Goal: Book appointment/travel/reservation

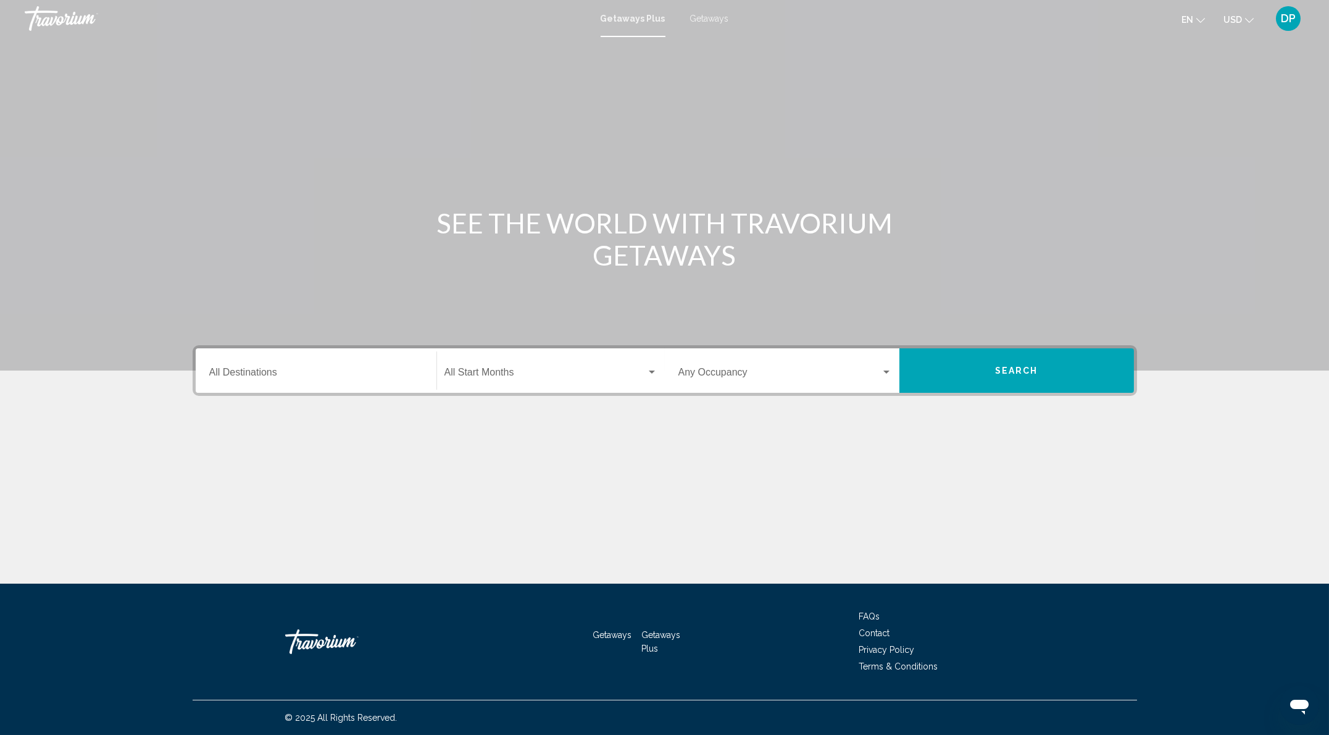
click at [242, 380] on input "Destination All Destinations" at bounding box center [316, 374] width 214 height 11
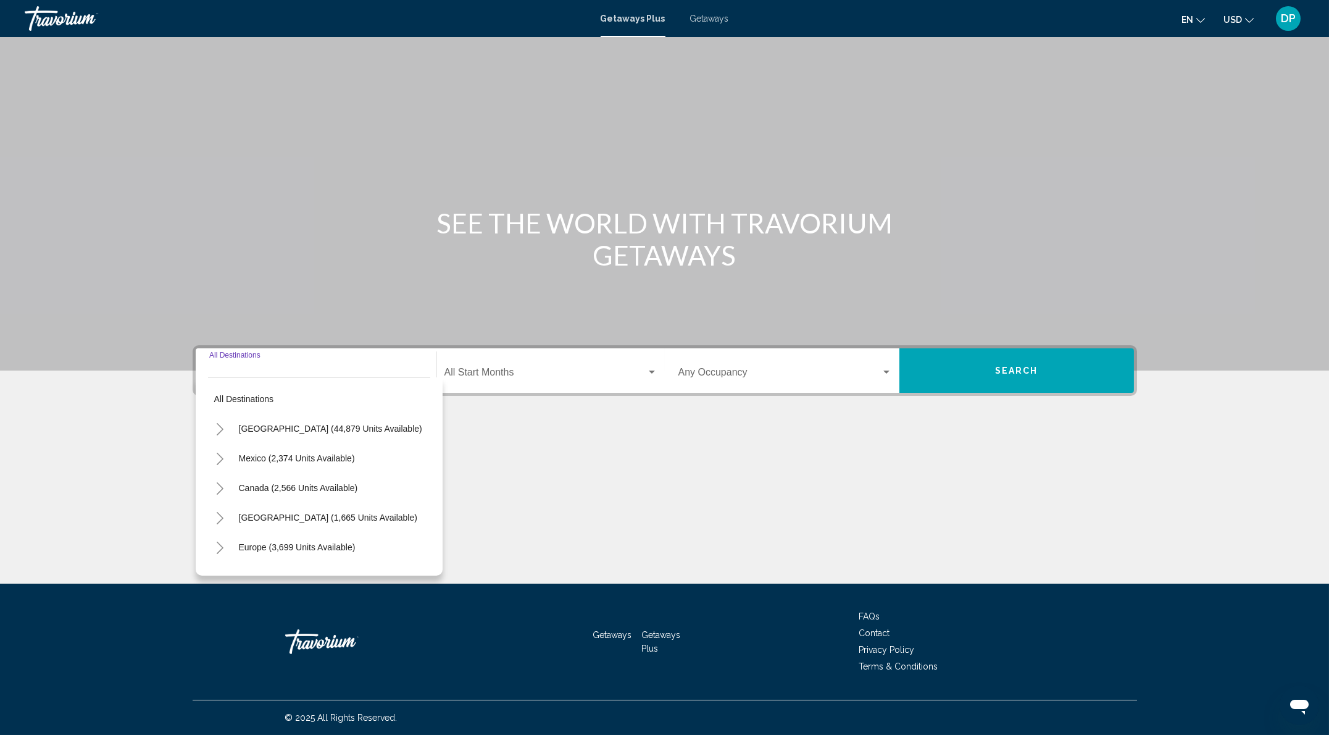
scroll to position [102, 0]
click at [233, 457] on button "Mexico (2,374 units available)" at bounding box center [297, 458] width 128 height 28
type input "**********"
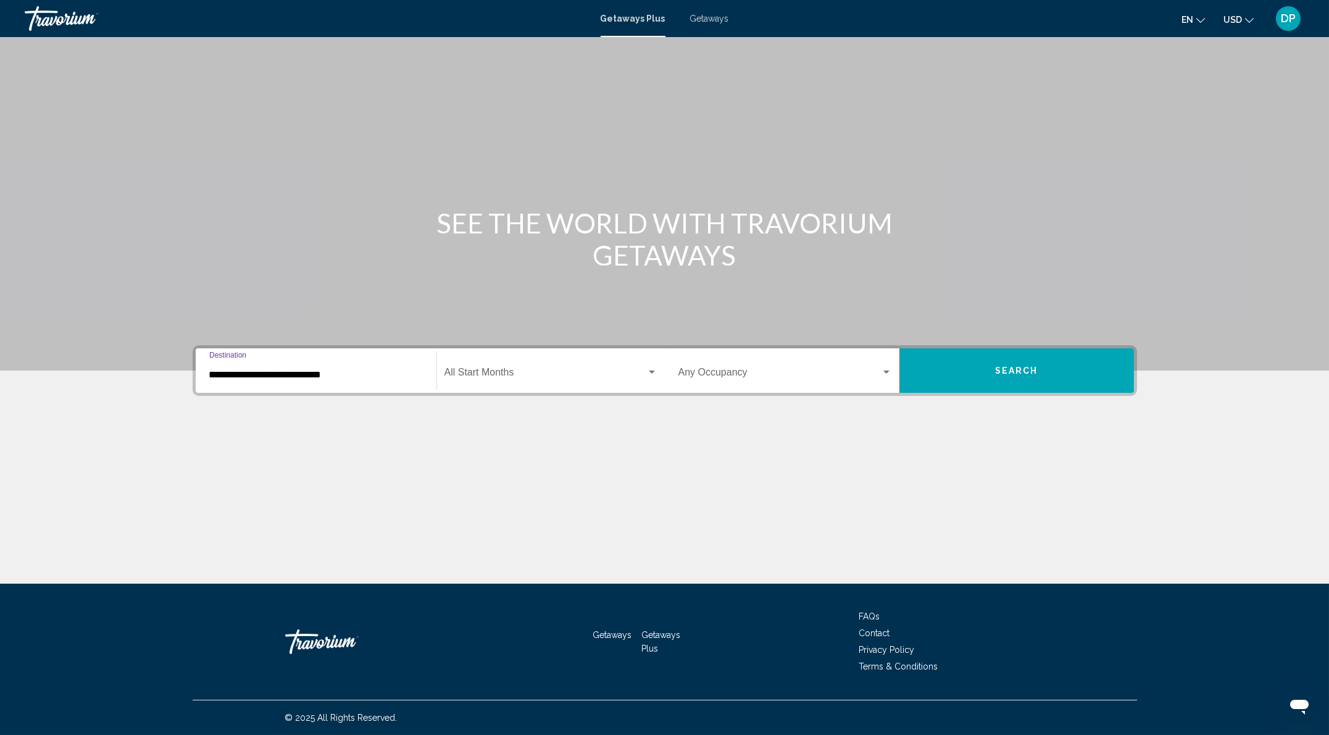
click at [448, 357] on div "Start Month All Start Months" at bounding box center [551, 370] width 213 height 39
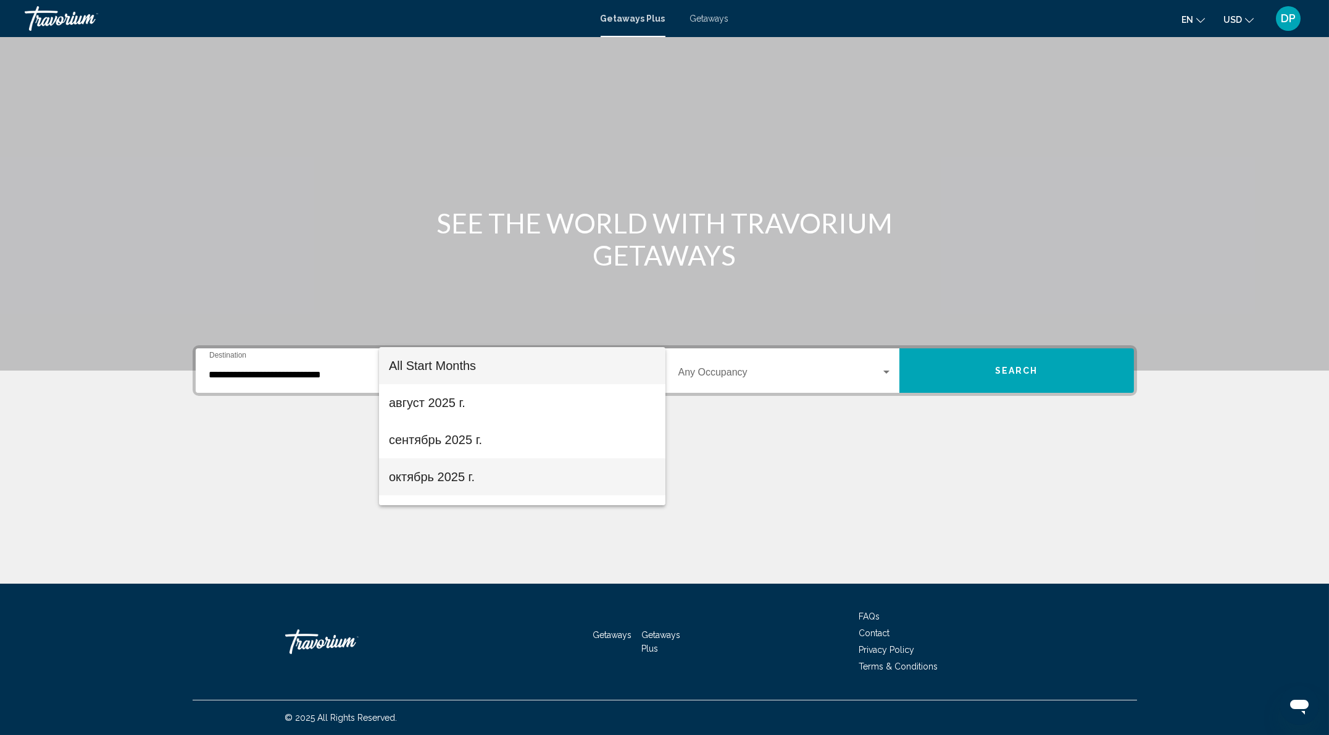
click at [454, 474] on span "октябрь 2025 г." at bounding box center [522, 476] width 267 height 37
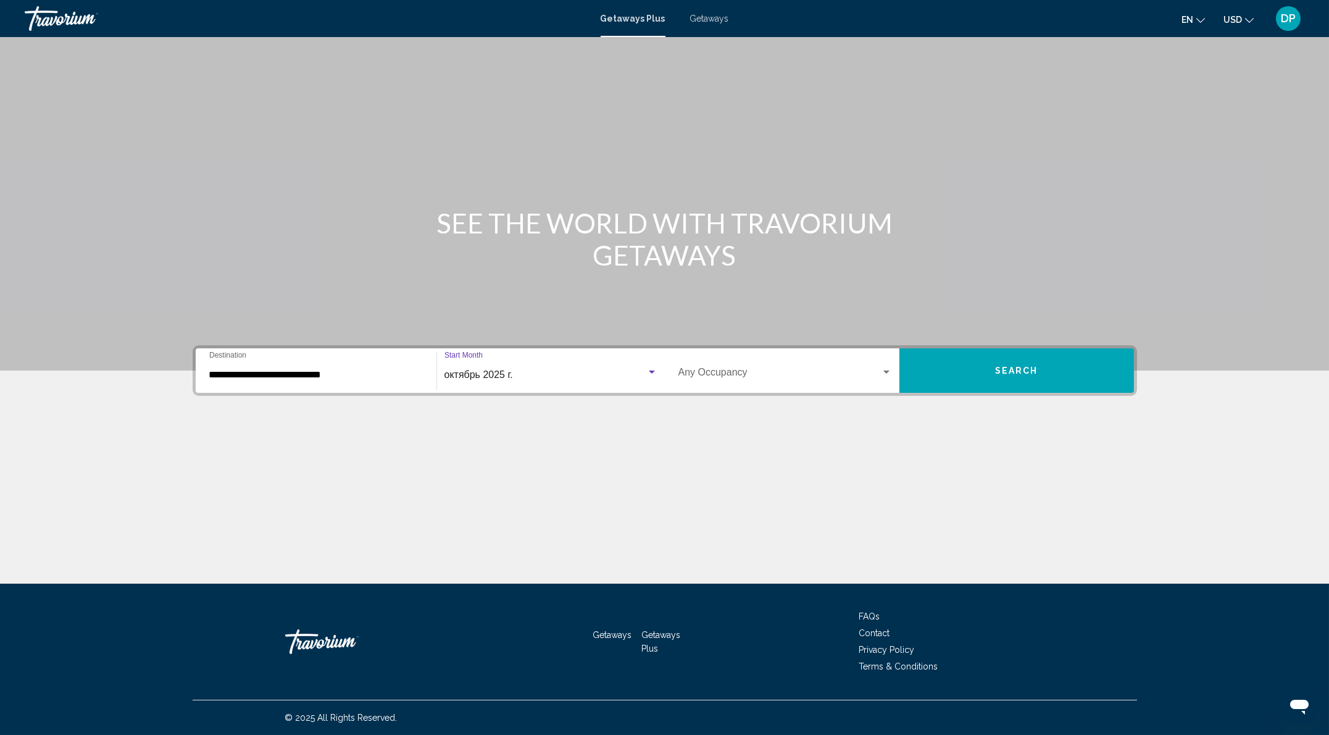
click at [781, 369] on span "Search widget" at bounding box center [780, 374] width 203 height 11
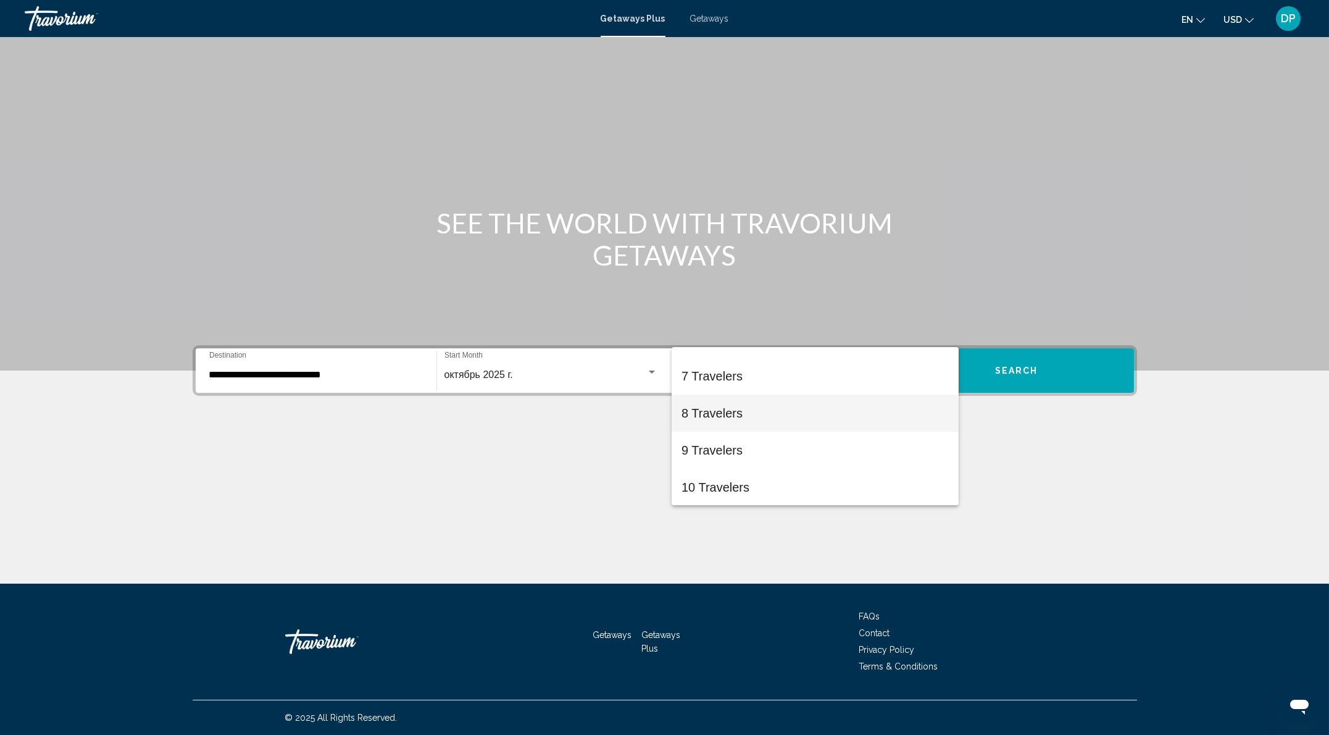
scroll to position [0, 0]
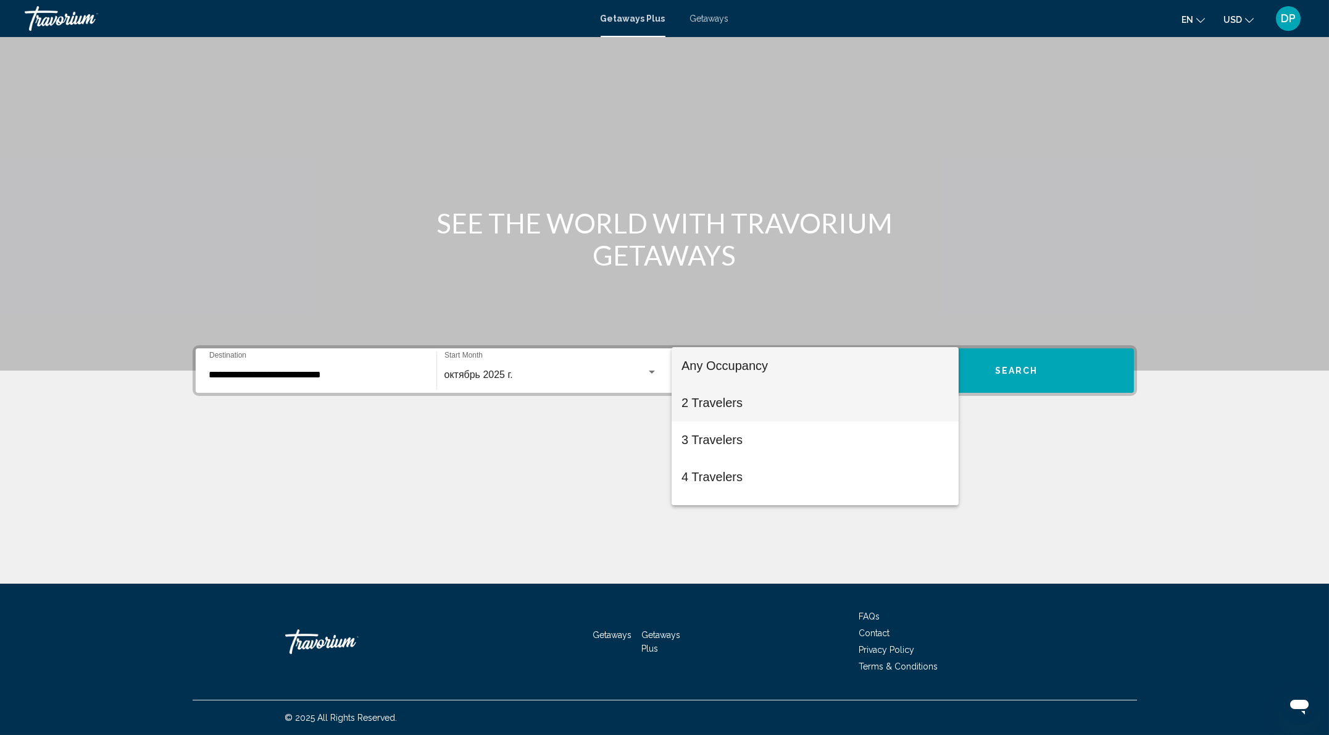
click at [758, 406] on span "2 Travelers" at bounding box center [815, 402] width 267 height 37
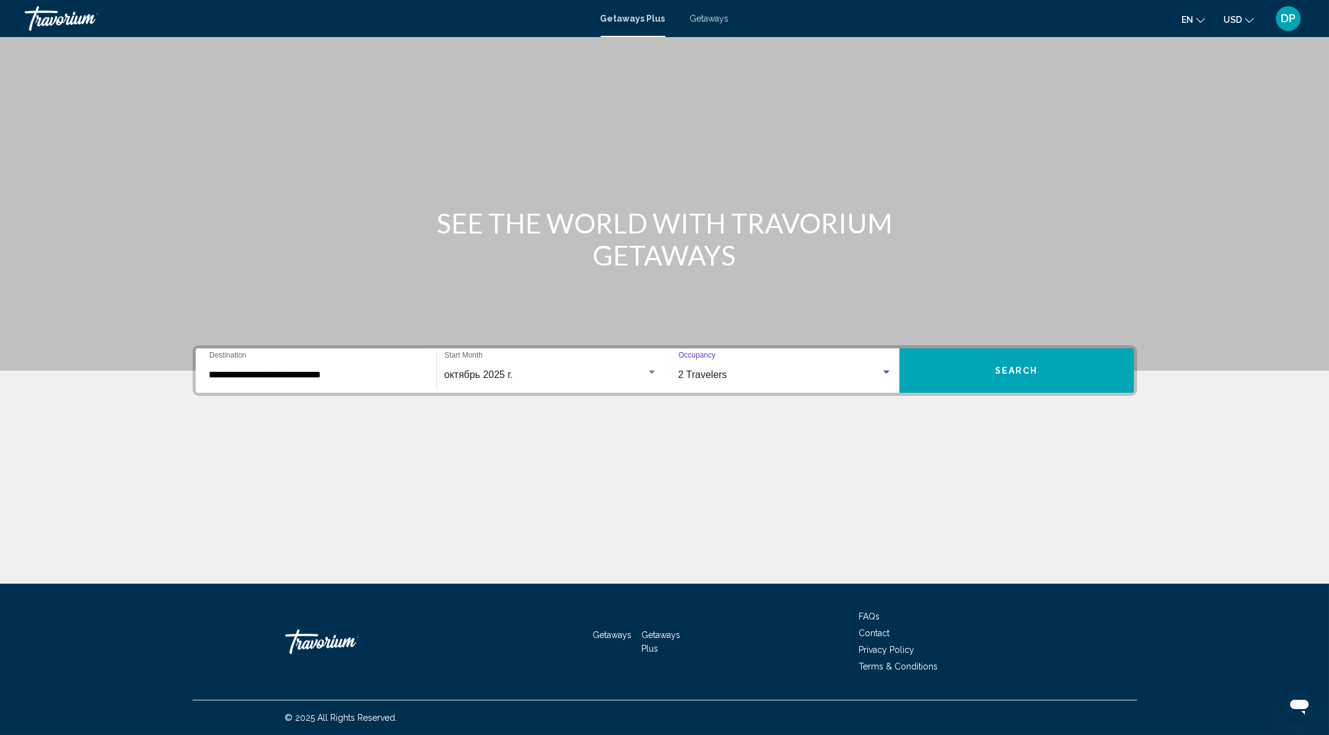
click at [892, 376] on div "2 Travelers Occupancy Any Occupancy" at bounding box center [786, 370] width 214 height 39
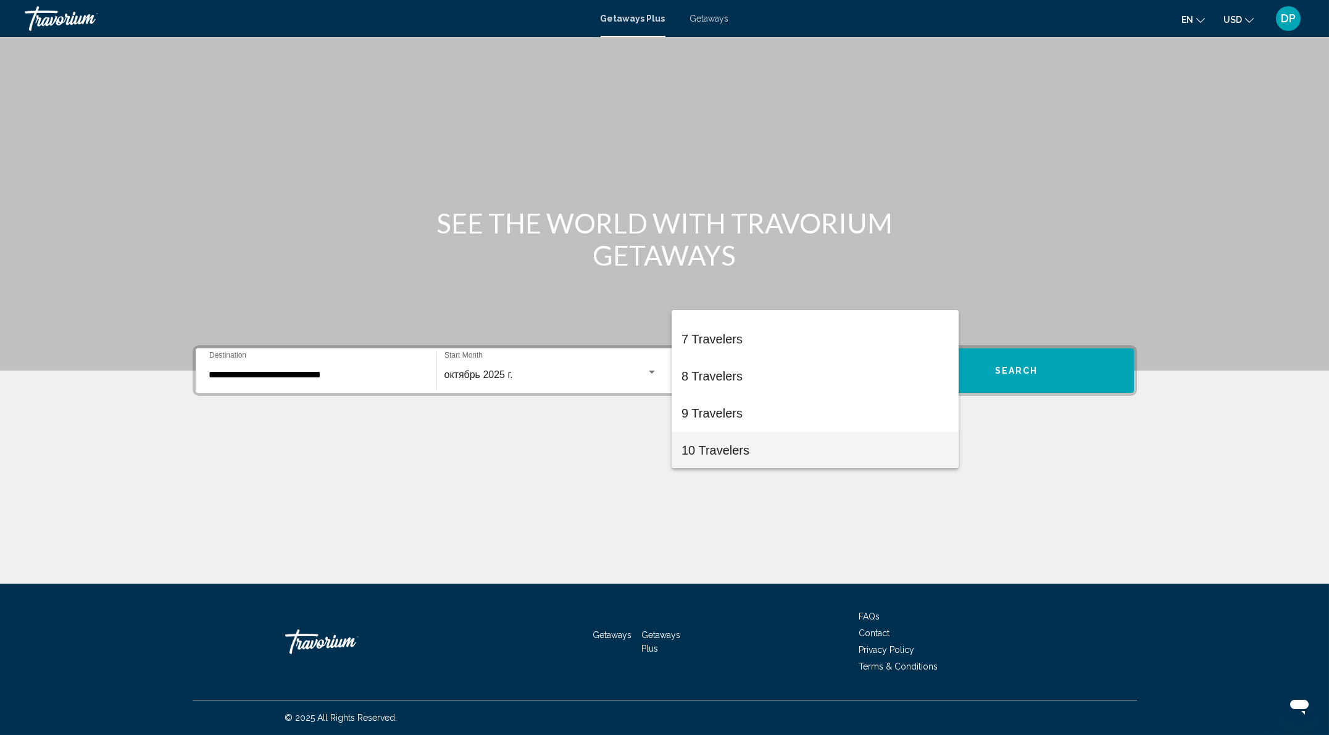
click at [748, 440] on span "10 Travelers" at bounding box center [815, 450] width 267 height 37
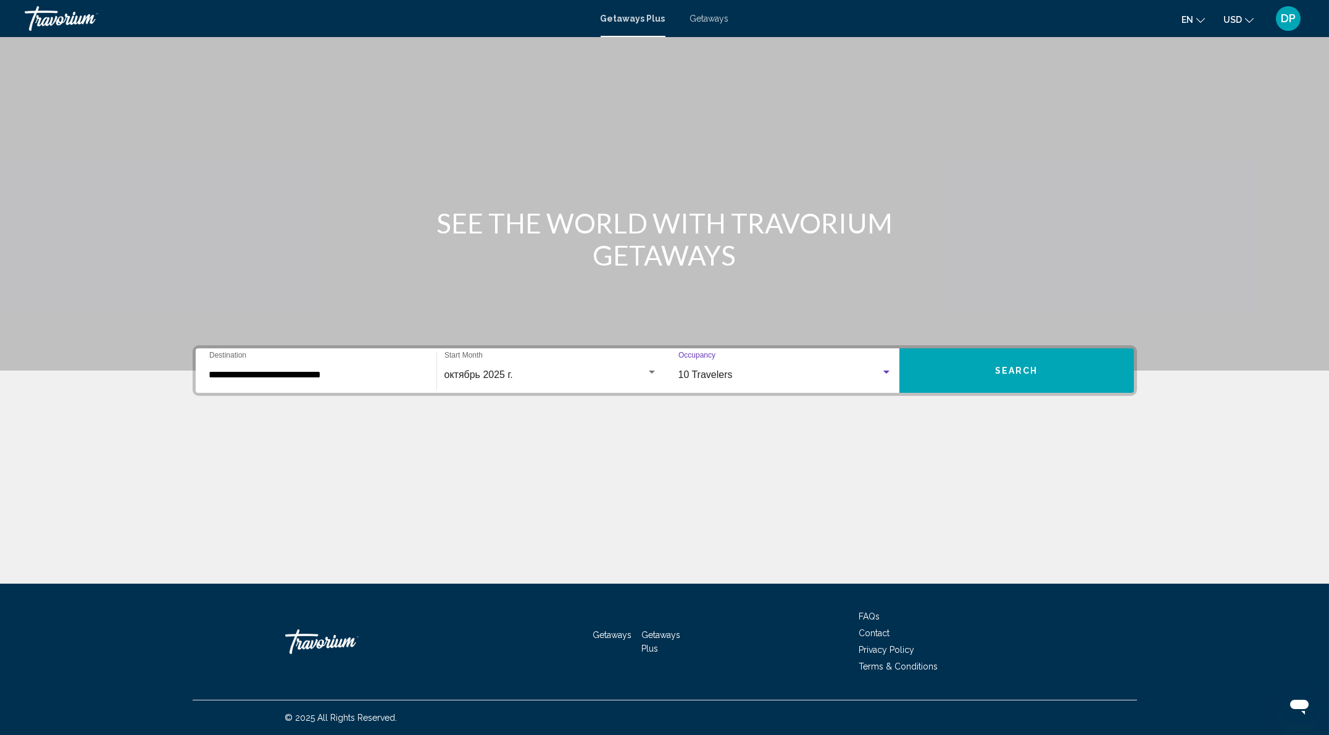
scroll to position [212, 0]
click at [1102, 367] on button "Search" at bounding box center [1017, 370] width 235 height 44
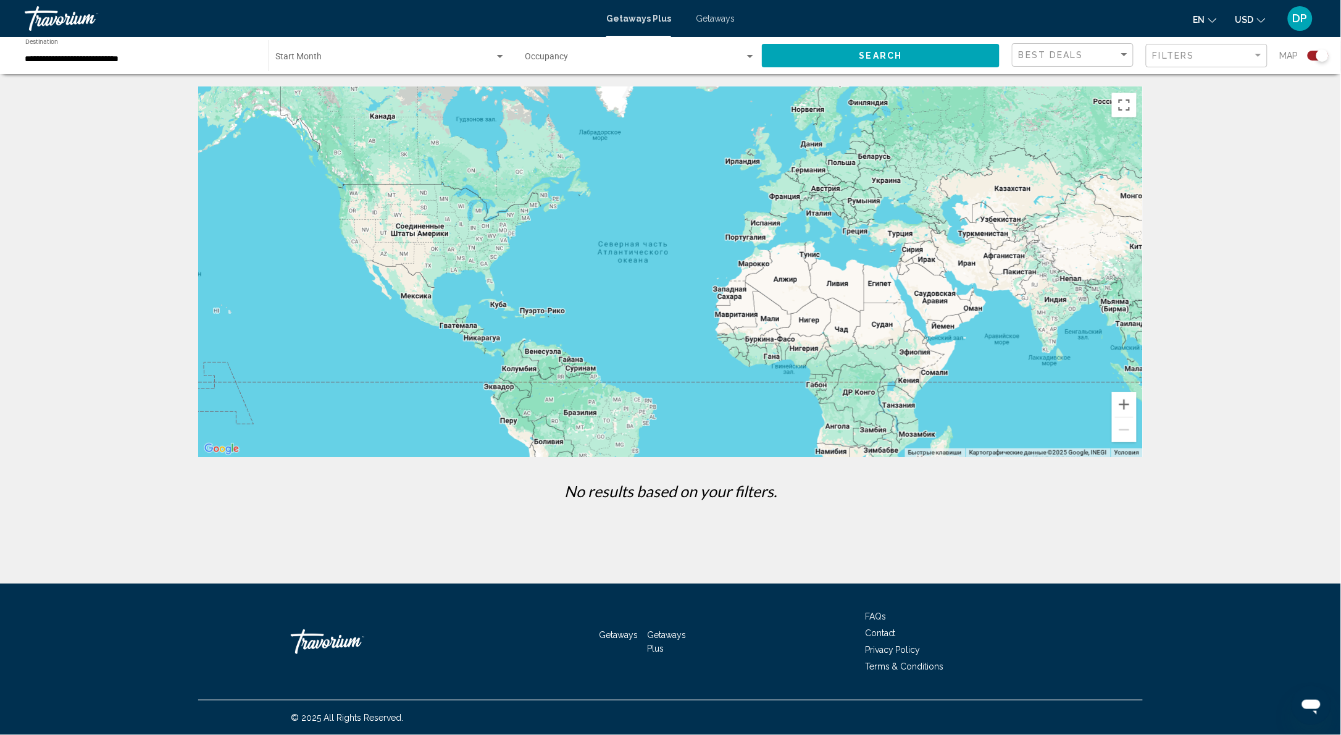
click at [370, 61] on div "Start Month All Start Months" at bounding box center [390, 56] width 230 height 34
click at [408, 78] on span "All Start Months" at bounding box center [384, 73] width 218 height 31
click at [588, 64] on span "Search widget" at bounding box center [635, 59] width 220 height 10
click at [592, 83] on span "Any Occupancy" at bounding box center [625, 73] width 219 height 31
click at [166, 73] on div "**********" at bounding box center [140, 56] width 231 height 34
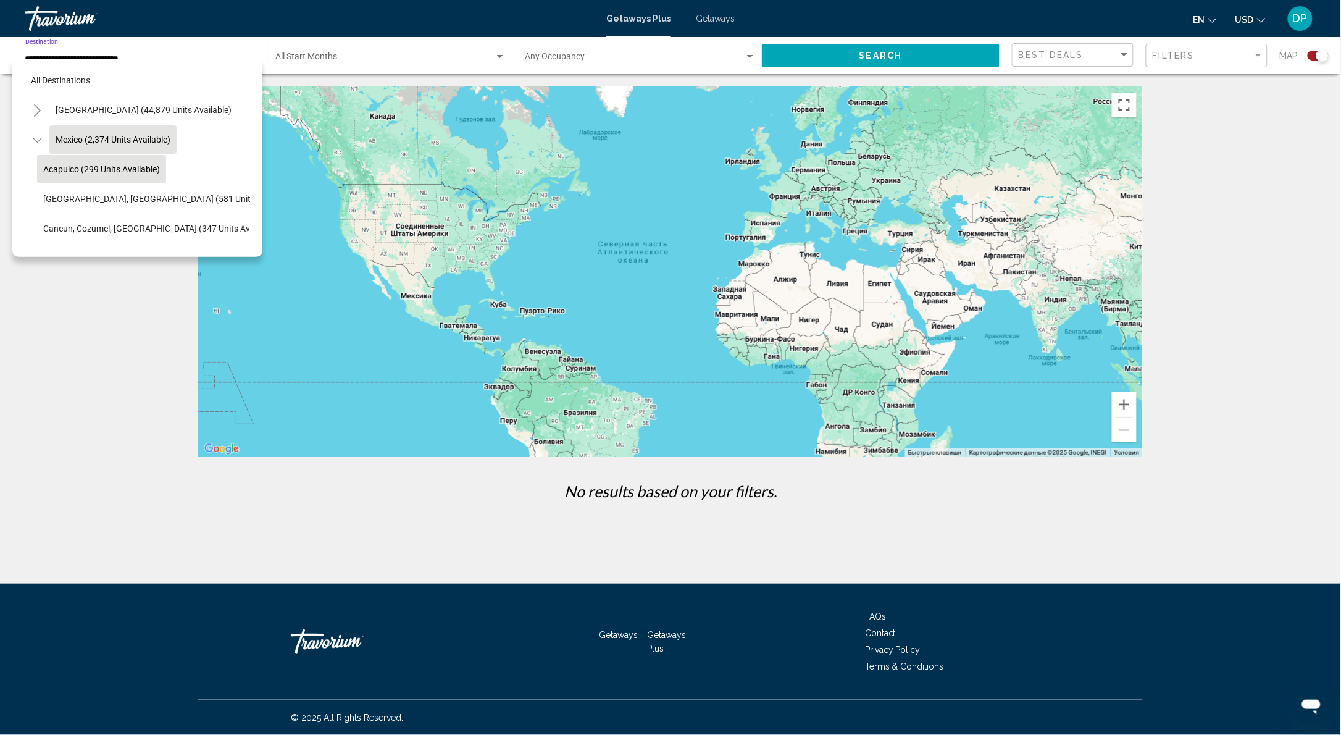
click at [88, 178] on button "Acapulco (299 units available)" at bounding box center [101, 169] width 129 height 28
type input "**********"
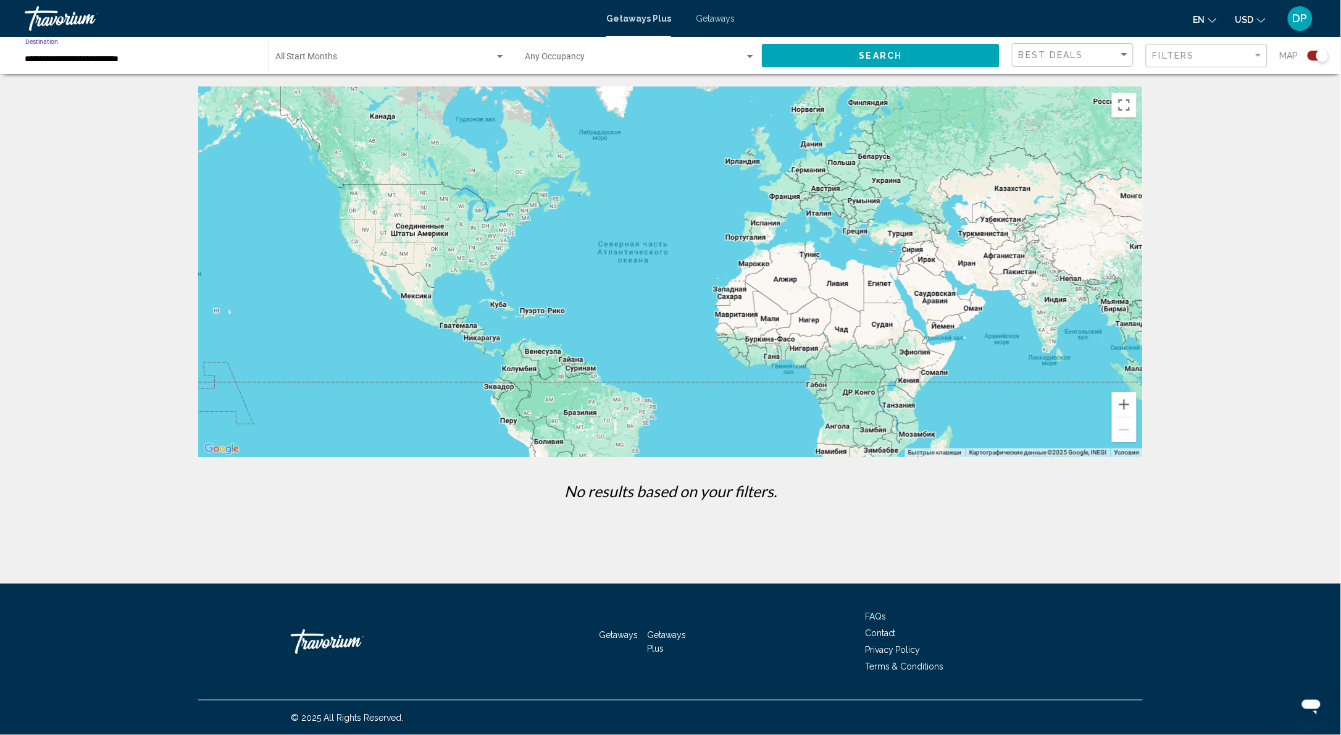
click at [860, 61] on span "Search" at bounding box center [881, 56] width 43 height 10
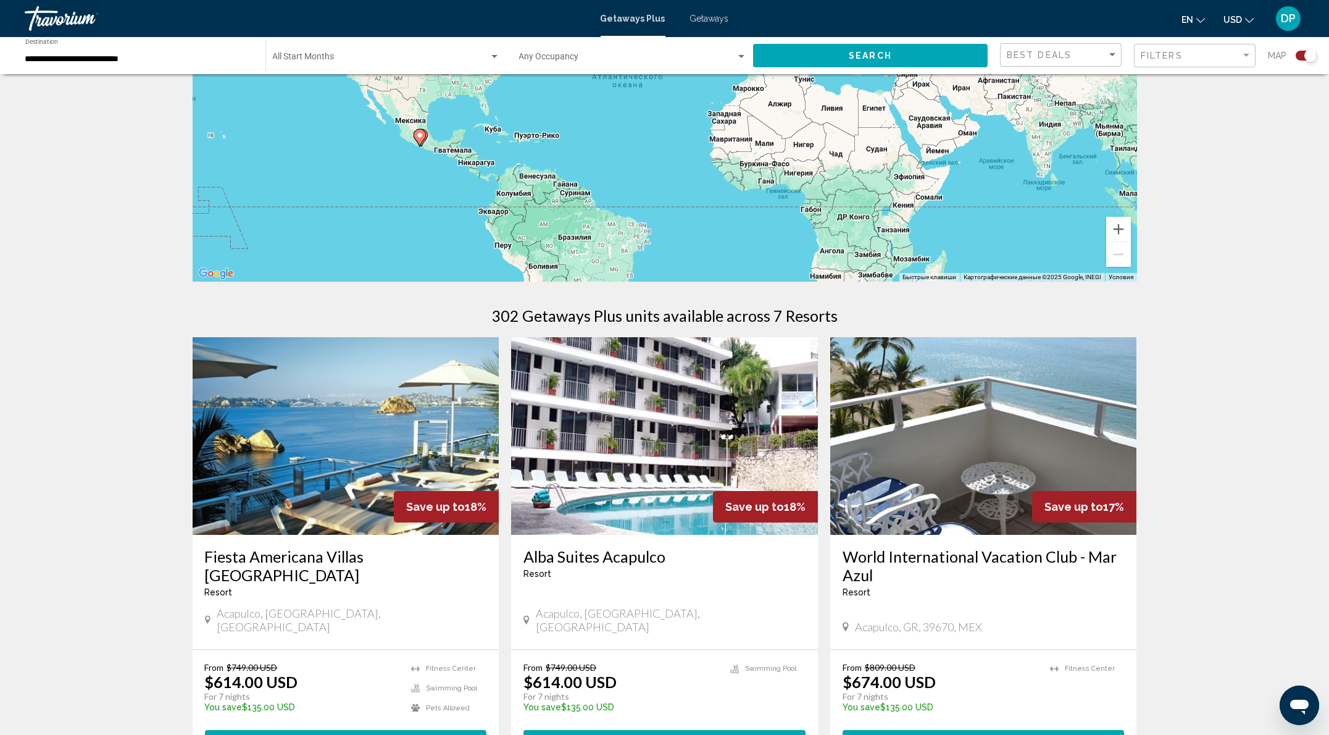
scroll to position [411, 0]
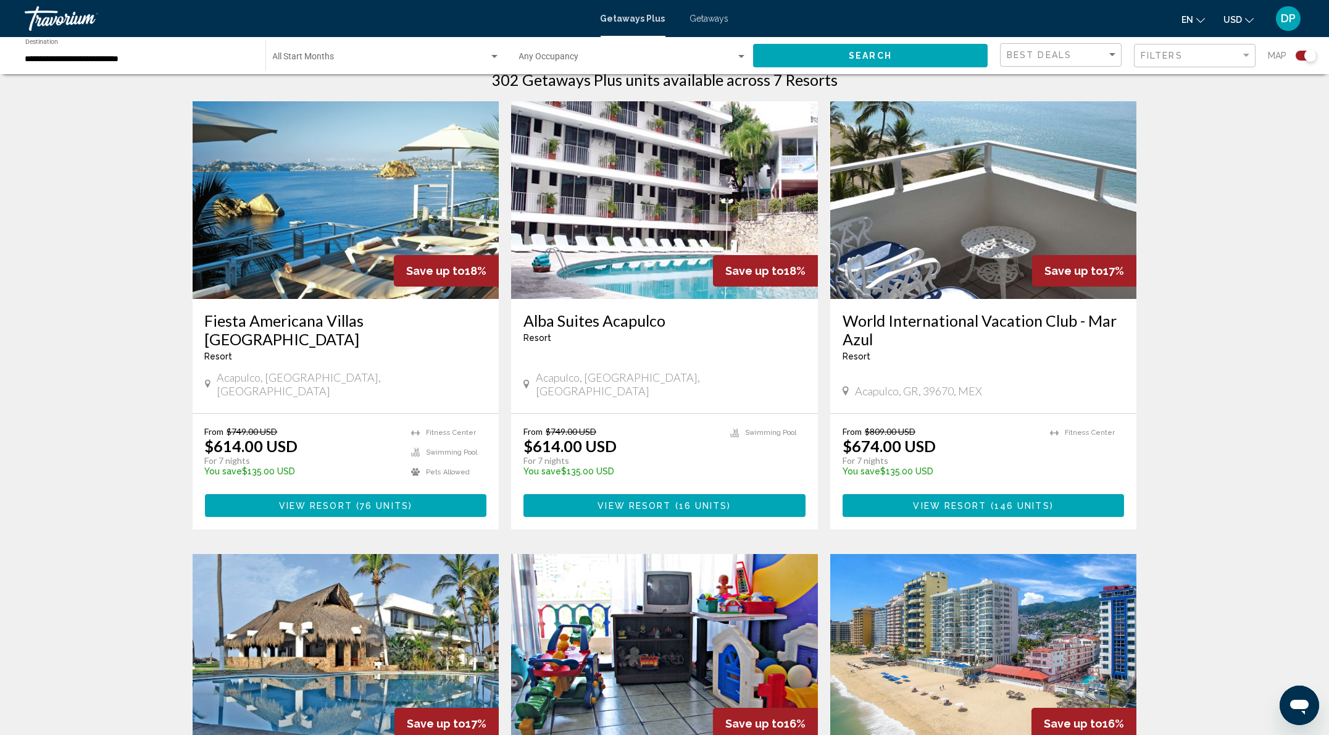
click at [240, 299] on img "Main content" at bounding box center [346, 200] width 307 height 198
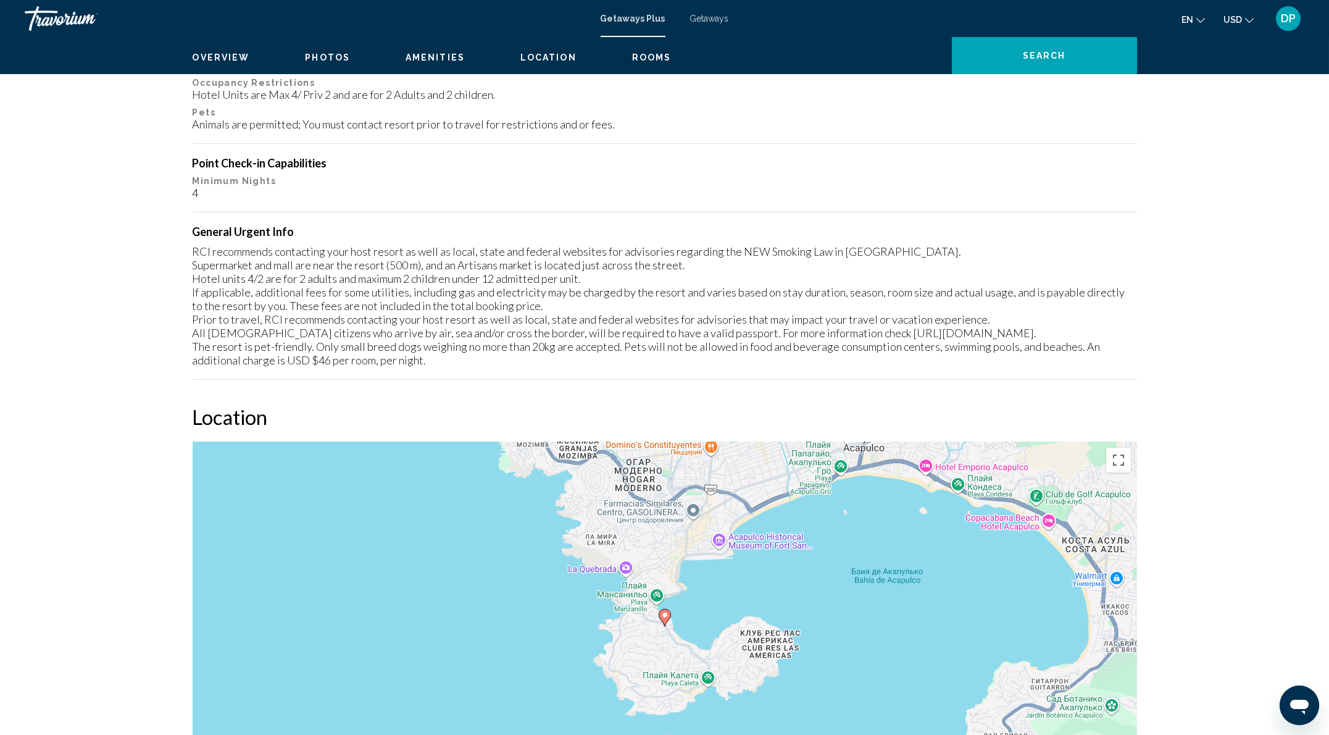
scroll to position [1317, 0]
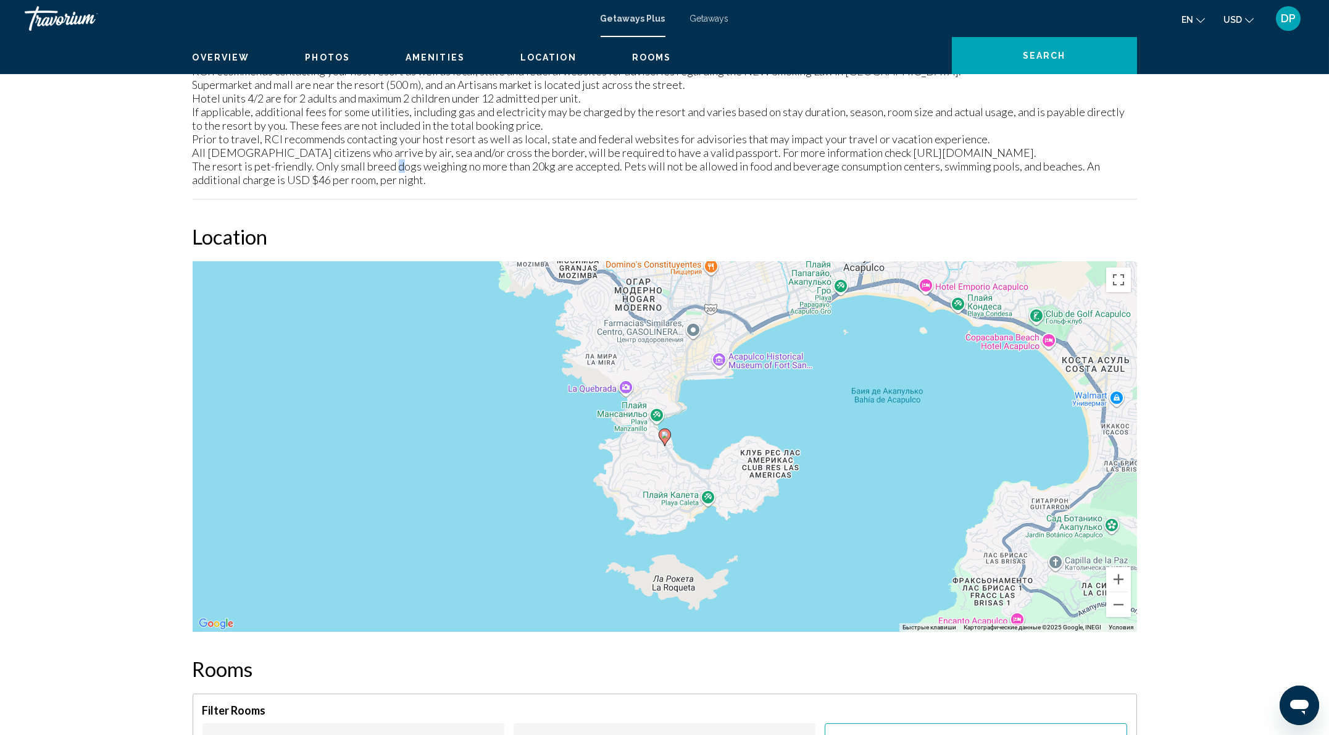
click at [332, 186] on div "RCI recommends contacting your host resort as well as local, state and federal …" at bounding box center [665, 125] width 945 height 122
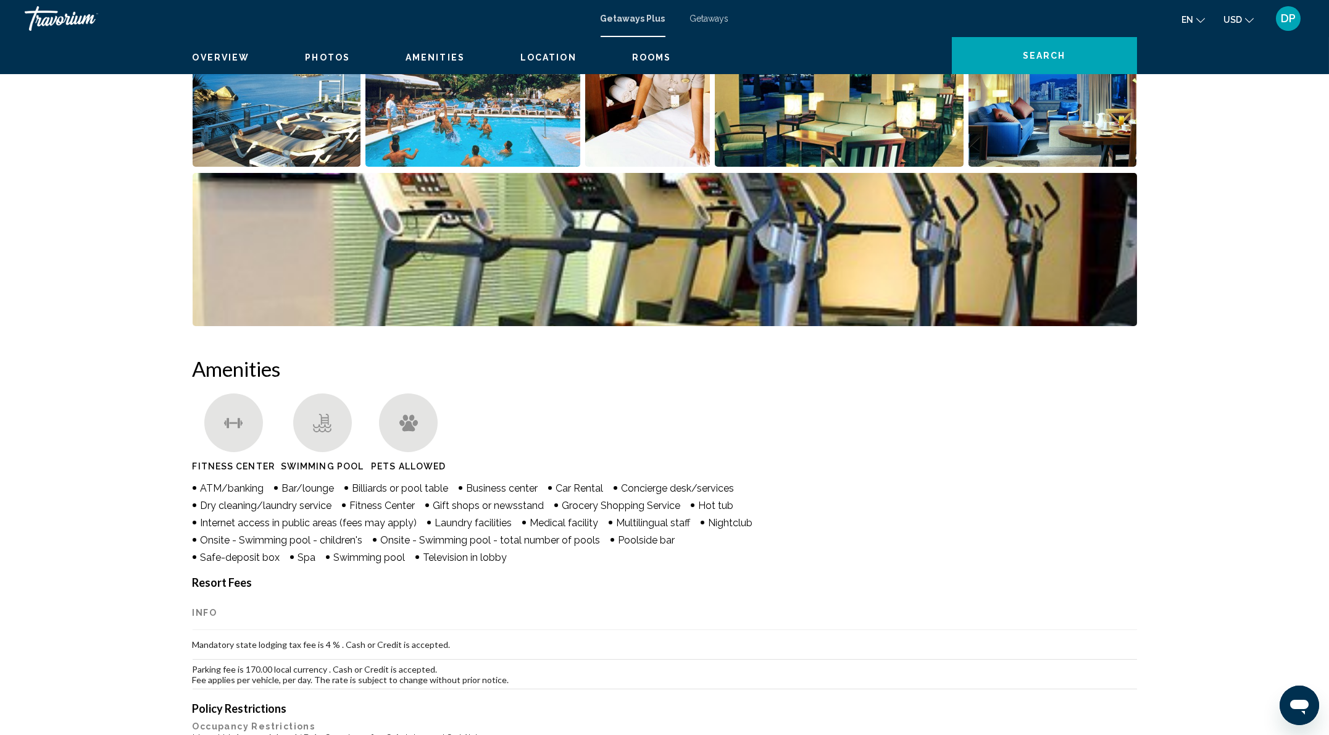
scroll to position [0, 0]
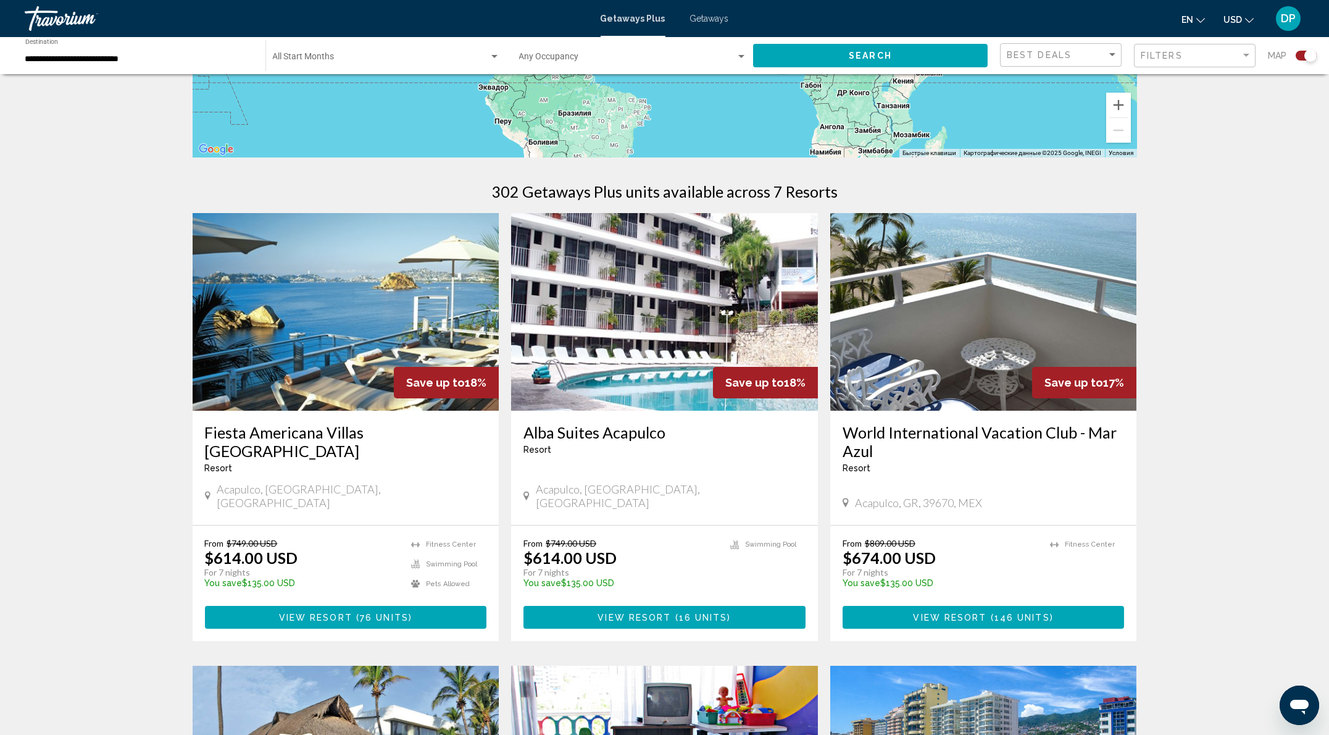
scroll to position [329, 0]
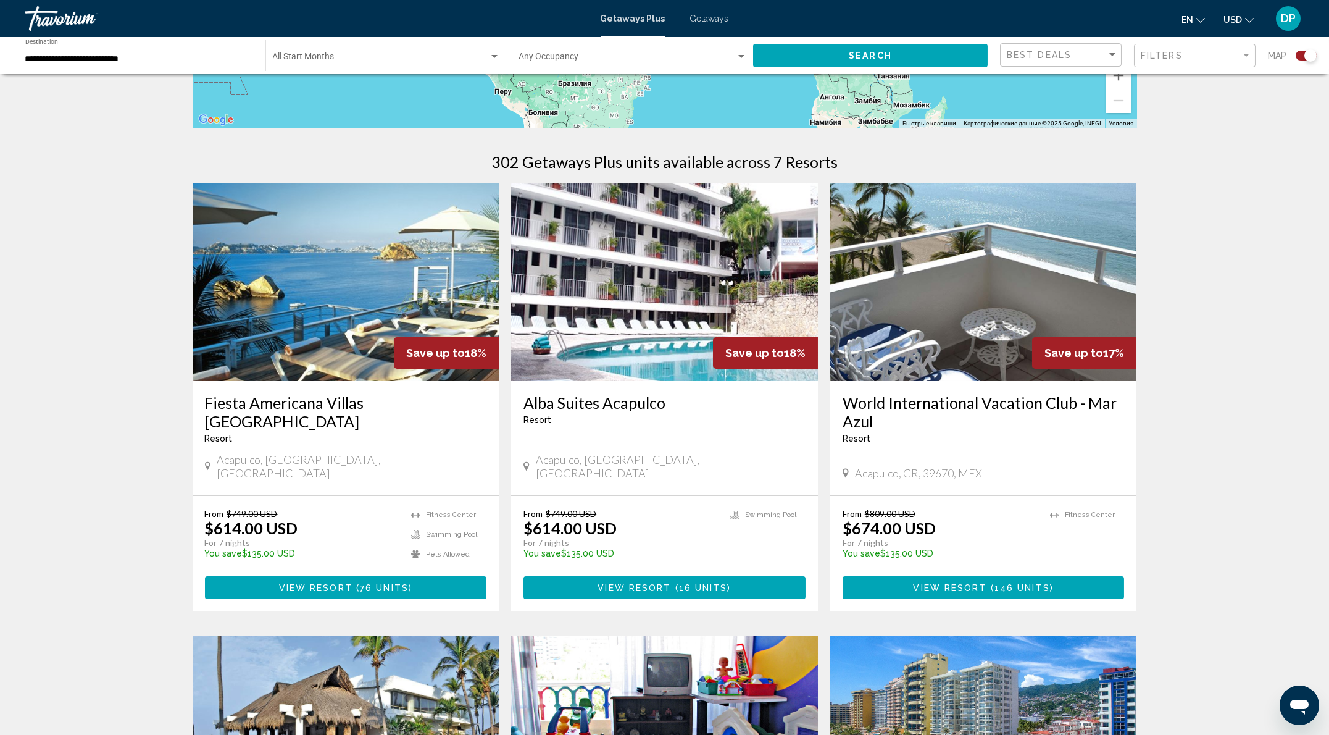
click at [241, 381] on img "Main content" at bounding box center [346, 282] width 307 height 198
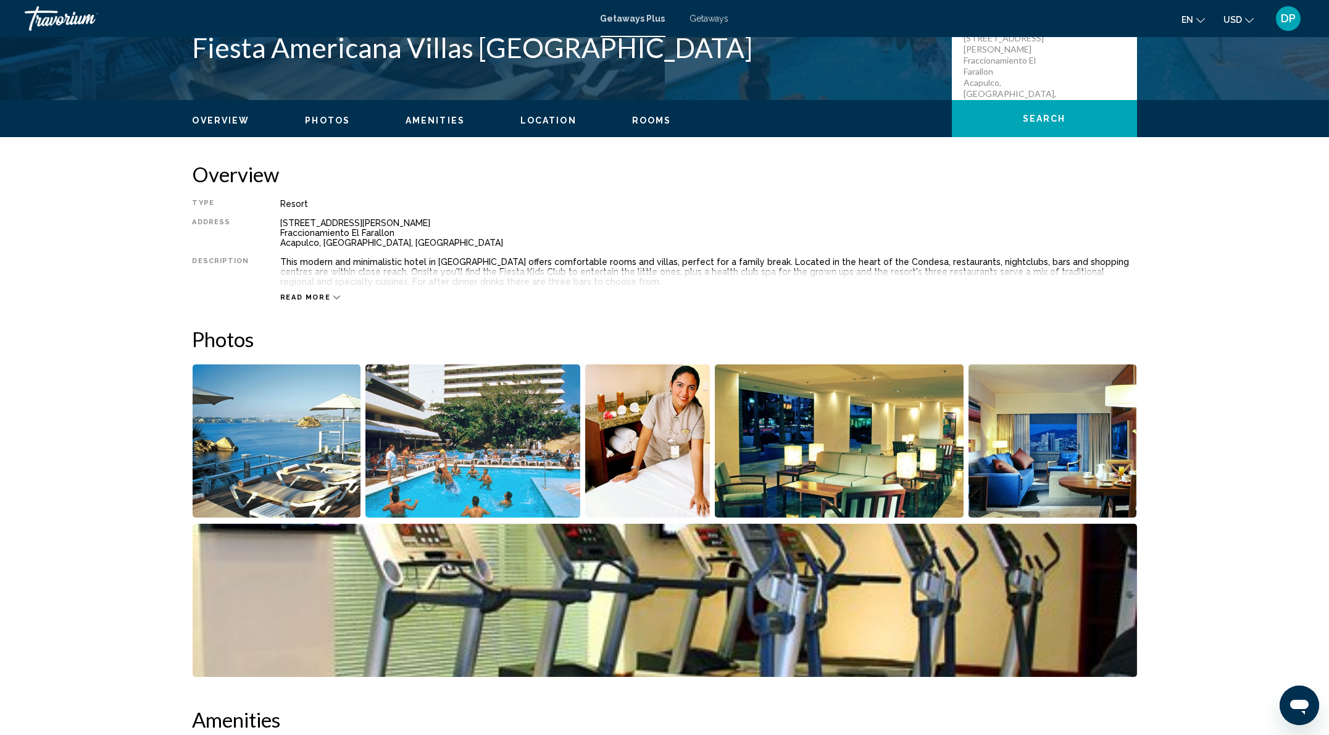
scroll to position [329, 0]
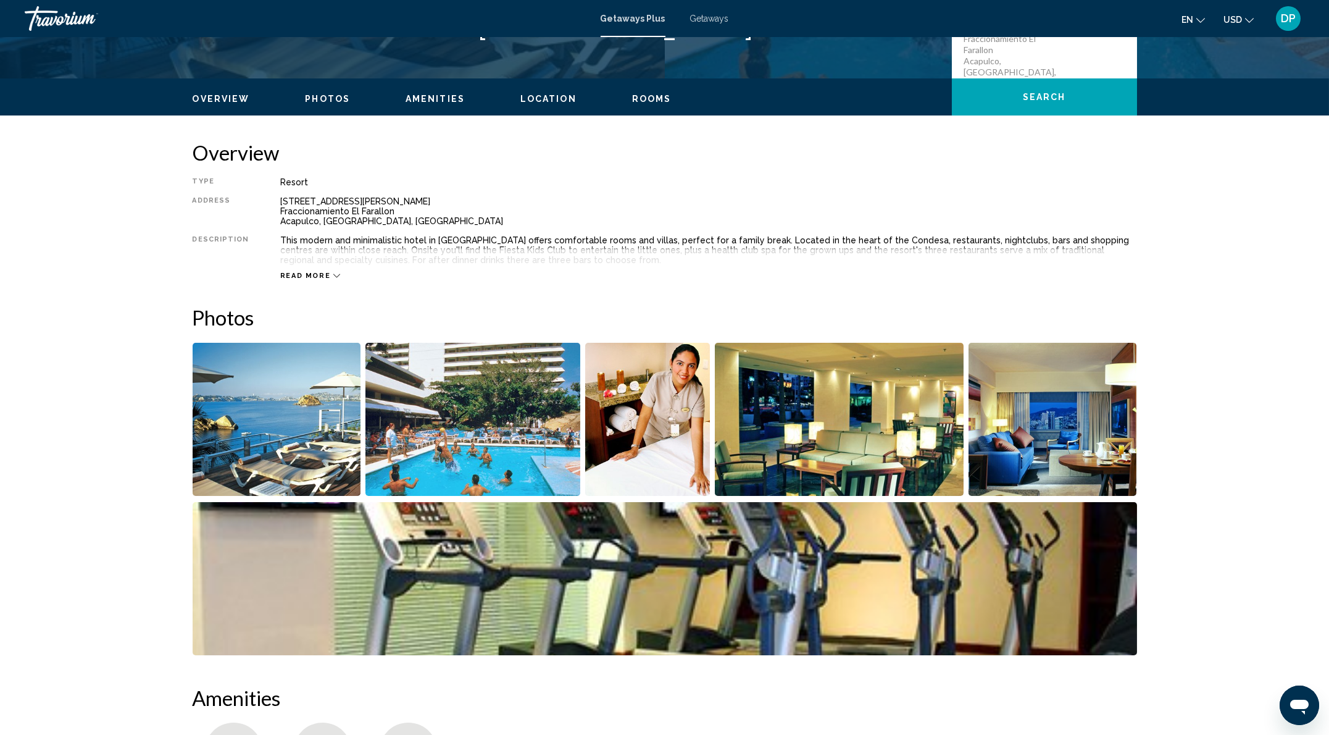
click at [280, 280] on span "Read more" at bounding box center [305, 276] width 51 height 8
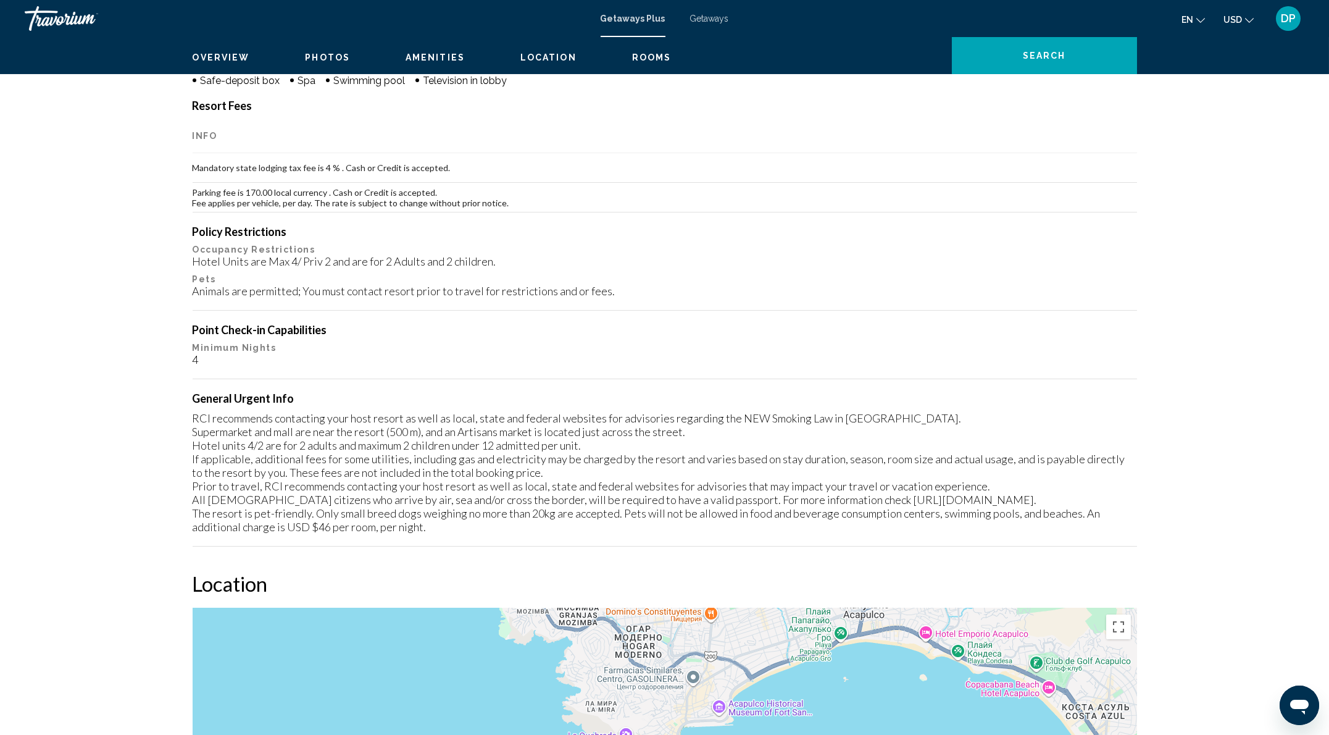
scroll to position [1235, 0]
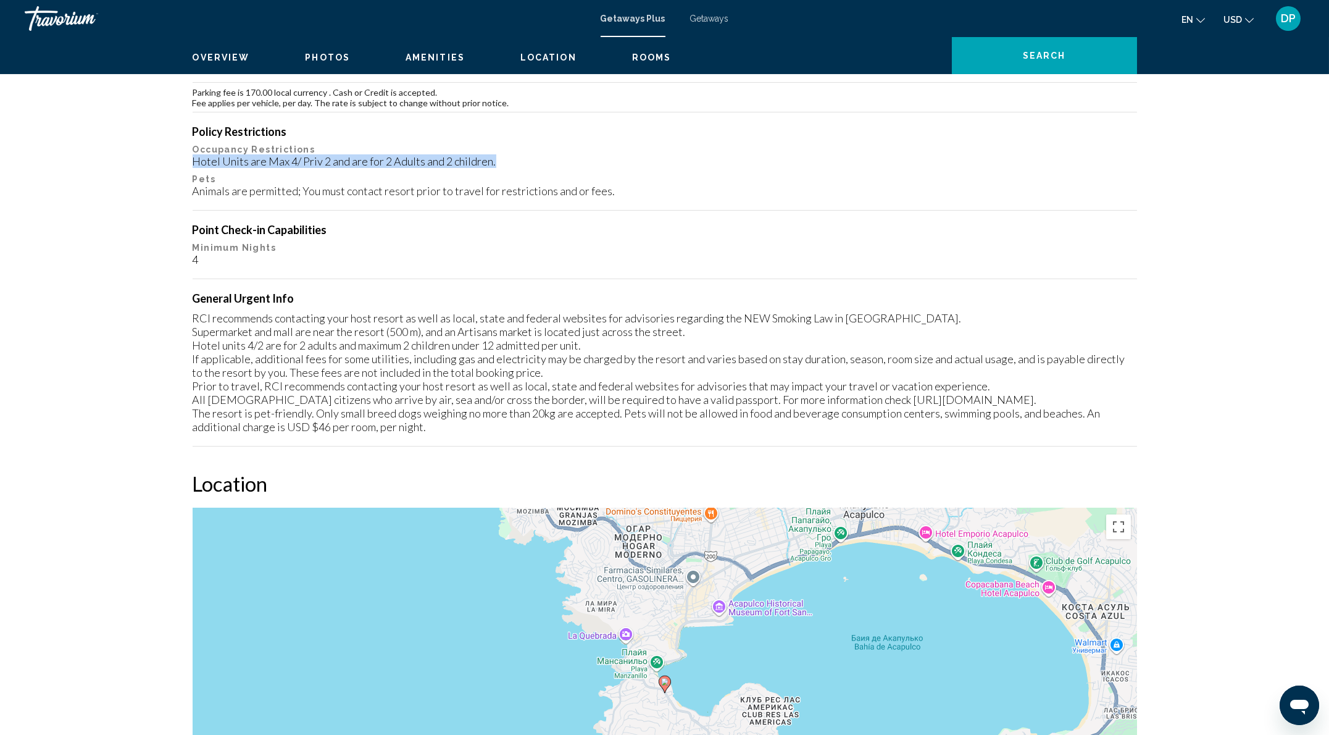
drag, startPoint x: 74, startPoint y: 478, endPoint x: 501, endPoint y: 484, distance: 427.4
click at [501, 168] on div "Hotel Units are Max 4/ Priv 2 and are for 2 Adults and 2 children." at bounding box center [665, 161] width 945 height 14
click at [792, 154] on p "Occupancy Restrictions" at bounding box center [665, 149] width 945 height 10
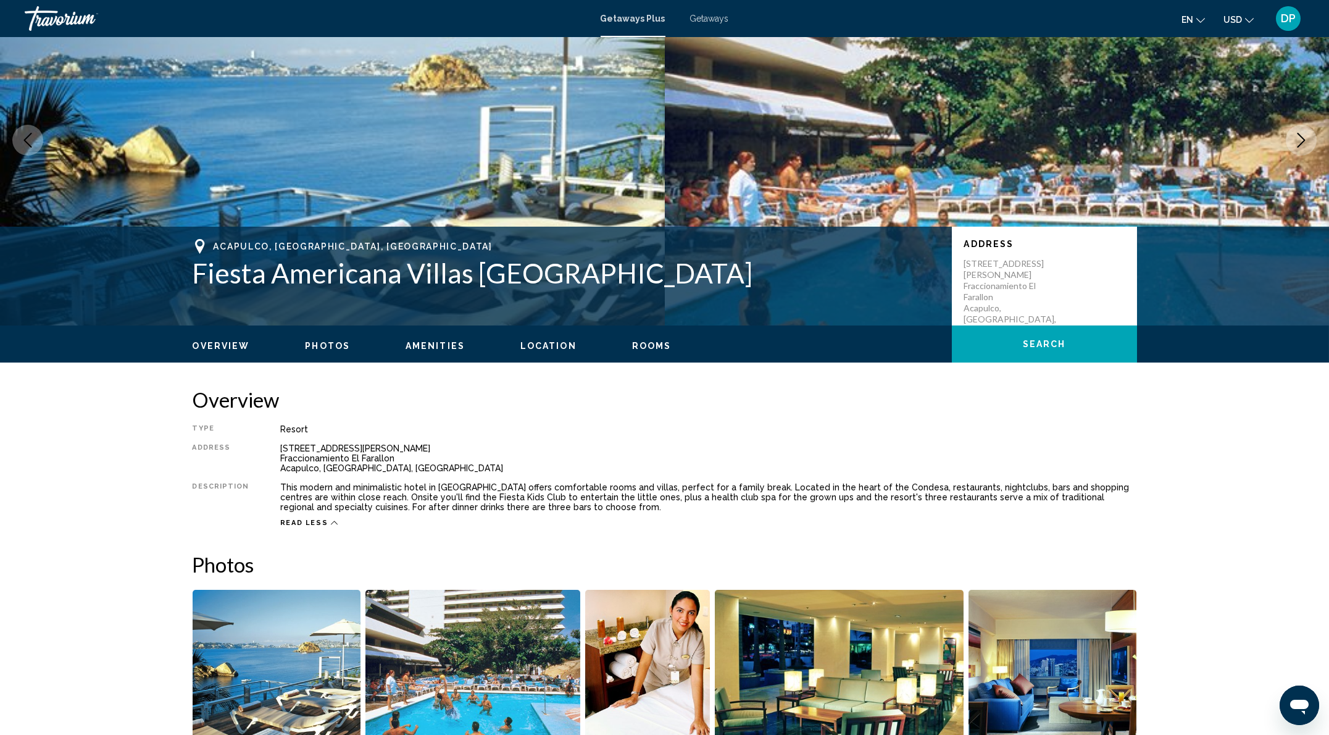
scroll to position [0, 0]
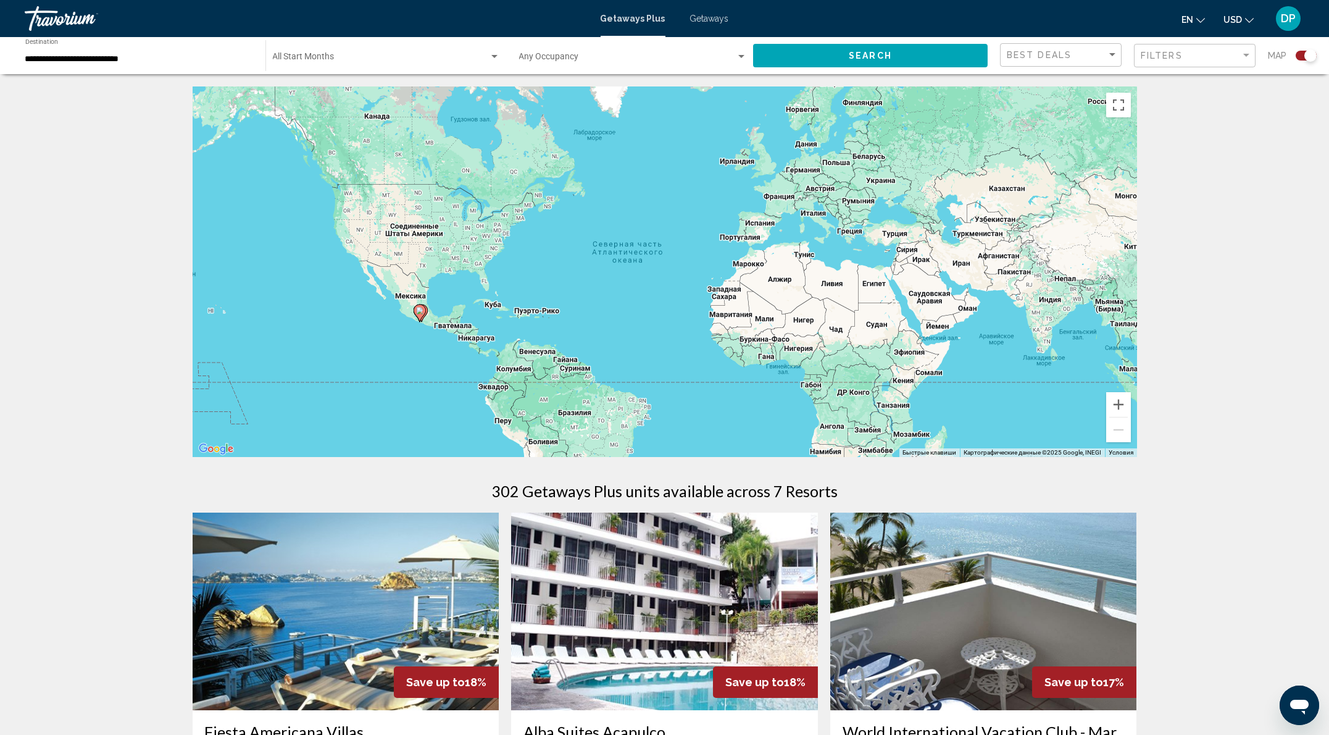
click at [177, 73] on div "**********" at bounding box center [139, 56] width 228 height 34
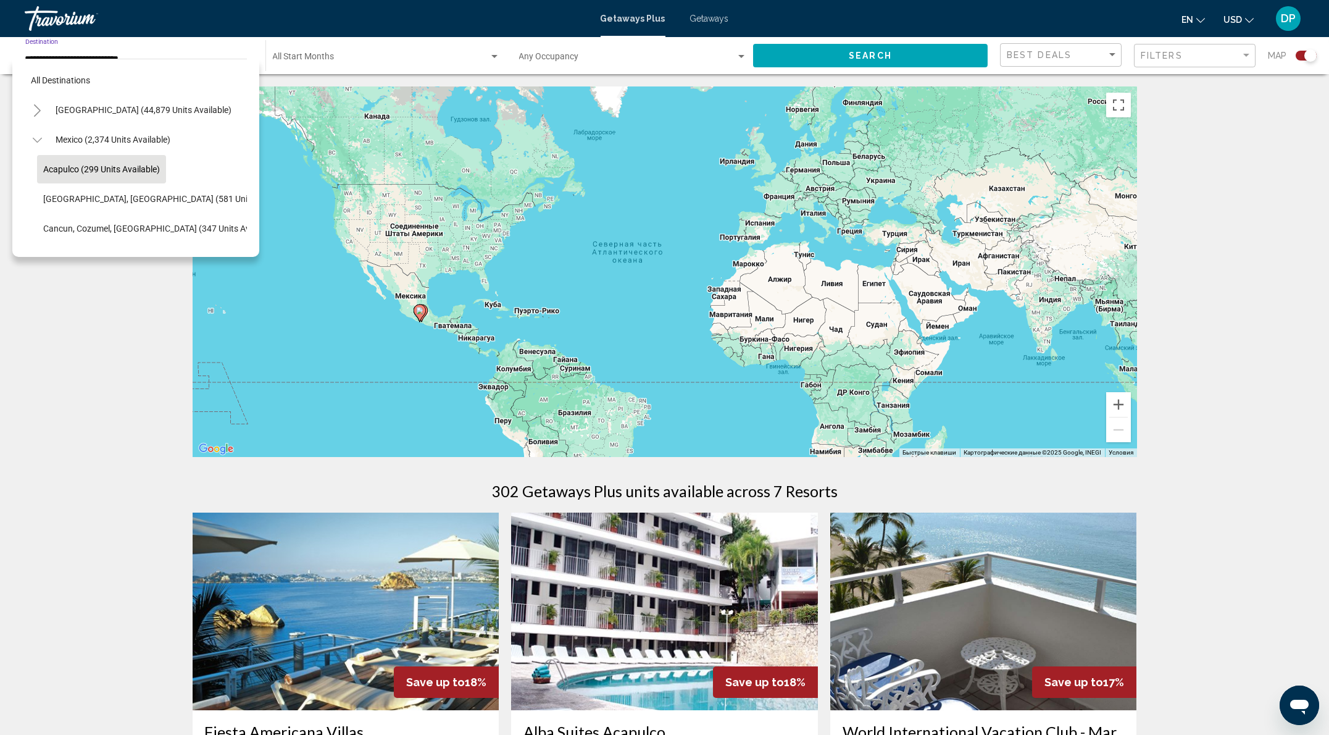
click at [42, 117] on icon "Toggle United States (44,879 units available)" at bounding box center [37, 110] width 9 height 12
click at [85, 204] on span "[US_STATE] (2,637 units available)" at bounding box center [133, 199] width 131 height 10
type input "**********"
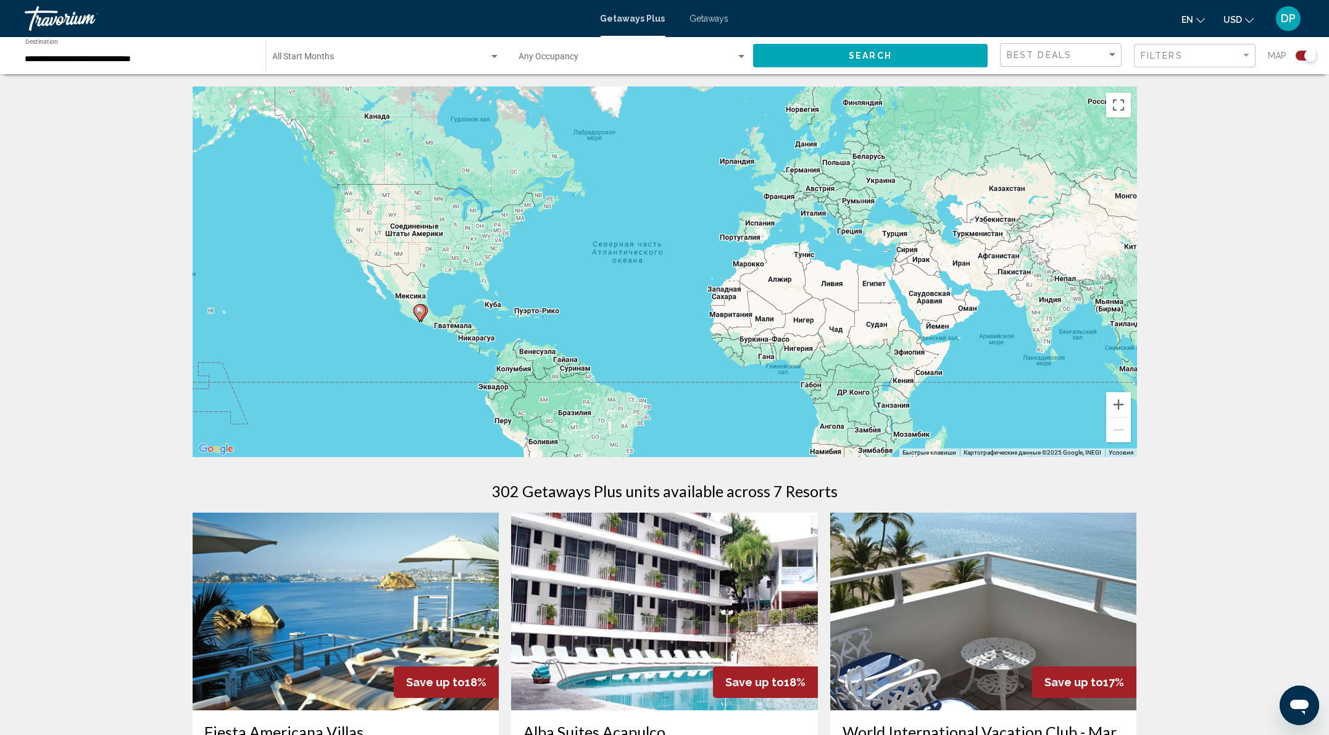
click at [454, 73] on div "Start Month All Start Months" at bounding box center [386, 56] width 227 height 34
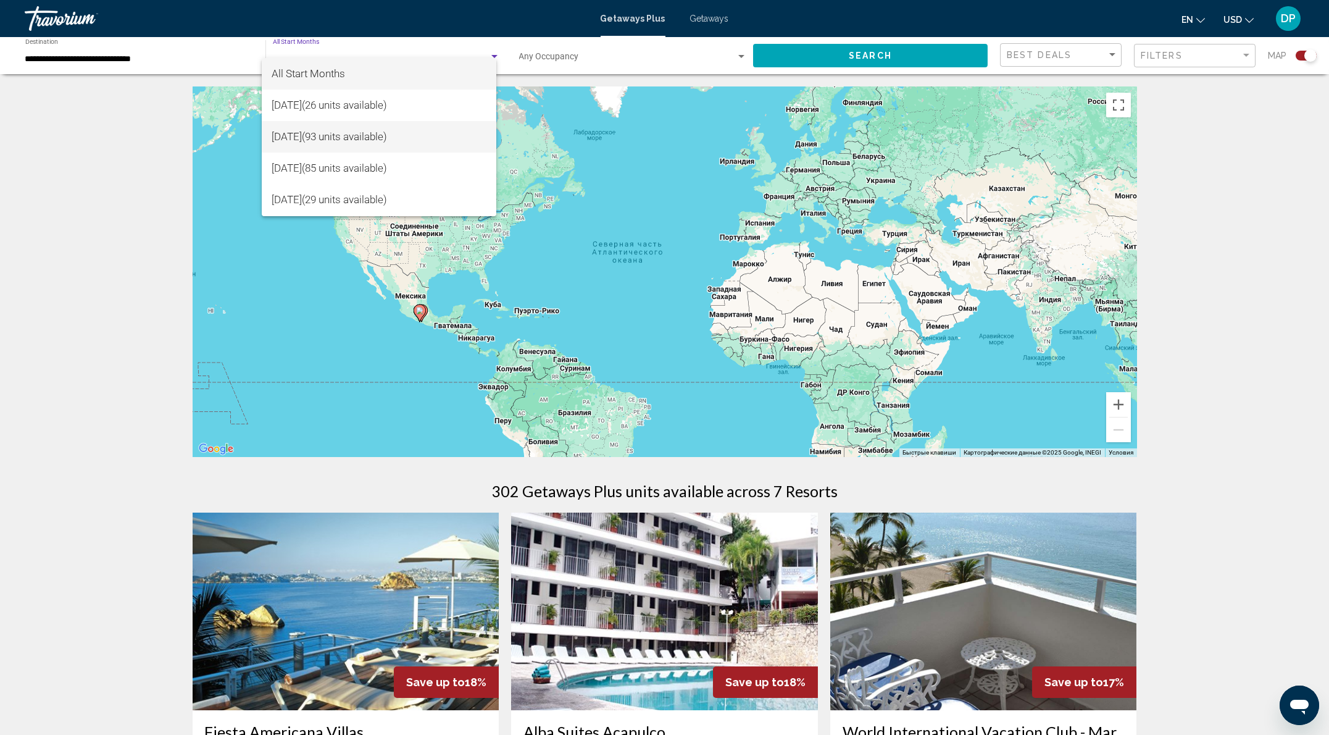
click at [392, 138] on span "[DATE] (93 units available)" at bounding box center [379, 136] width 215 height 31
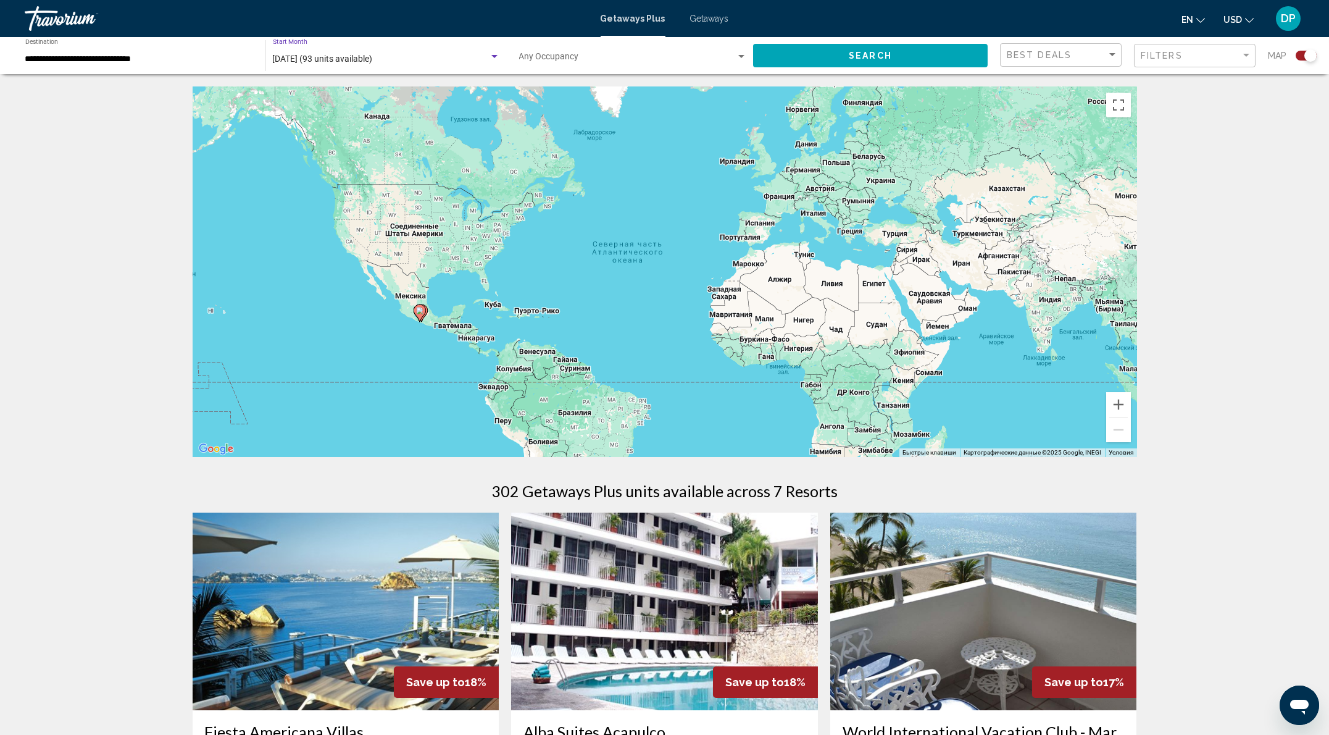
click at [627, 63] on div "Occupancy Any Occupancy" at bounding box center [633, 56] width 228 height 34
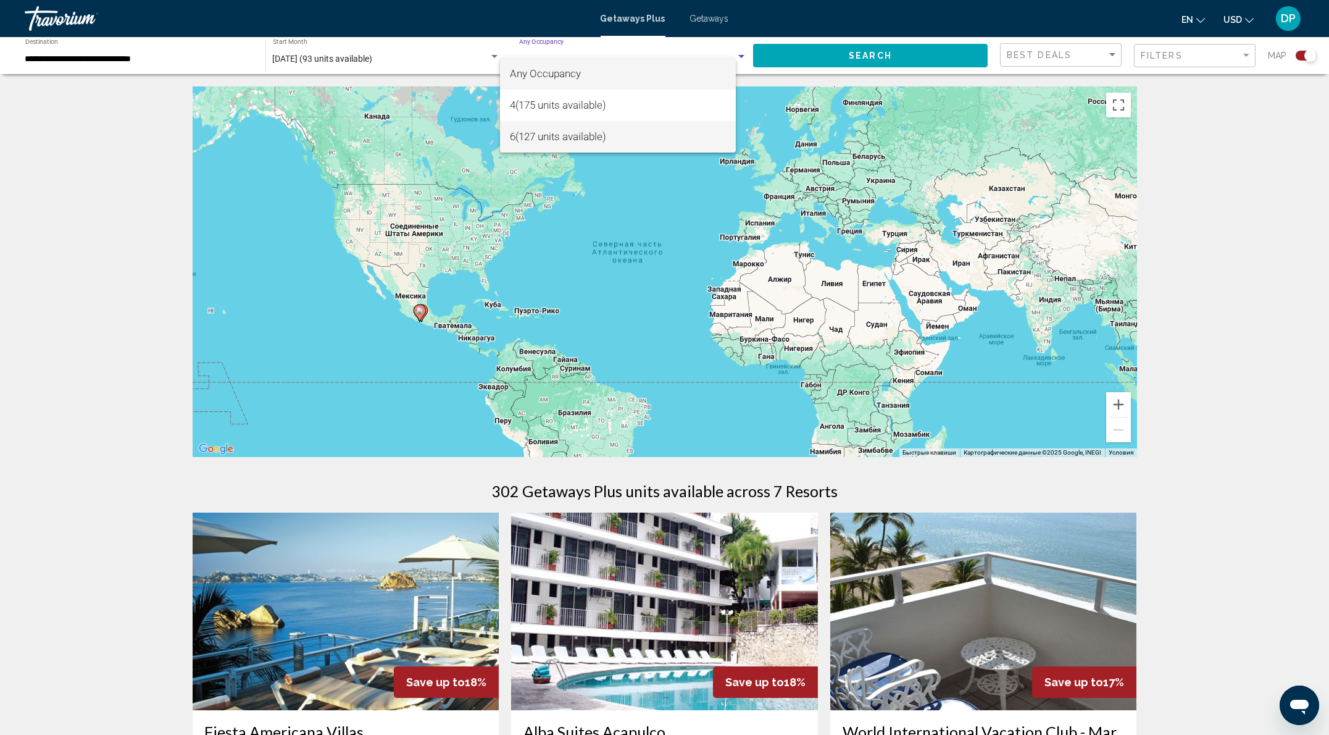
click at [627, 134] on span "6 (127 units available)" at bounding box center [618, 136] width 216 height 31
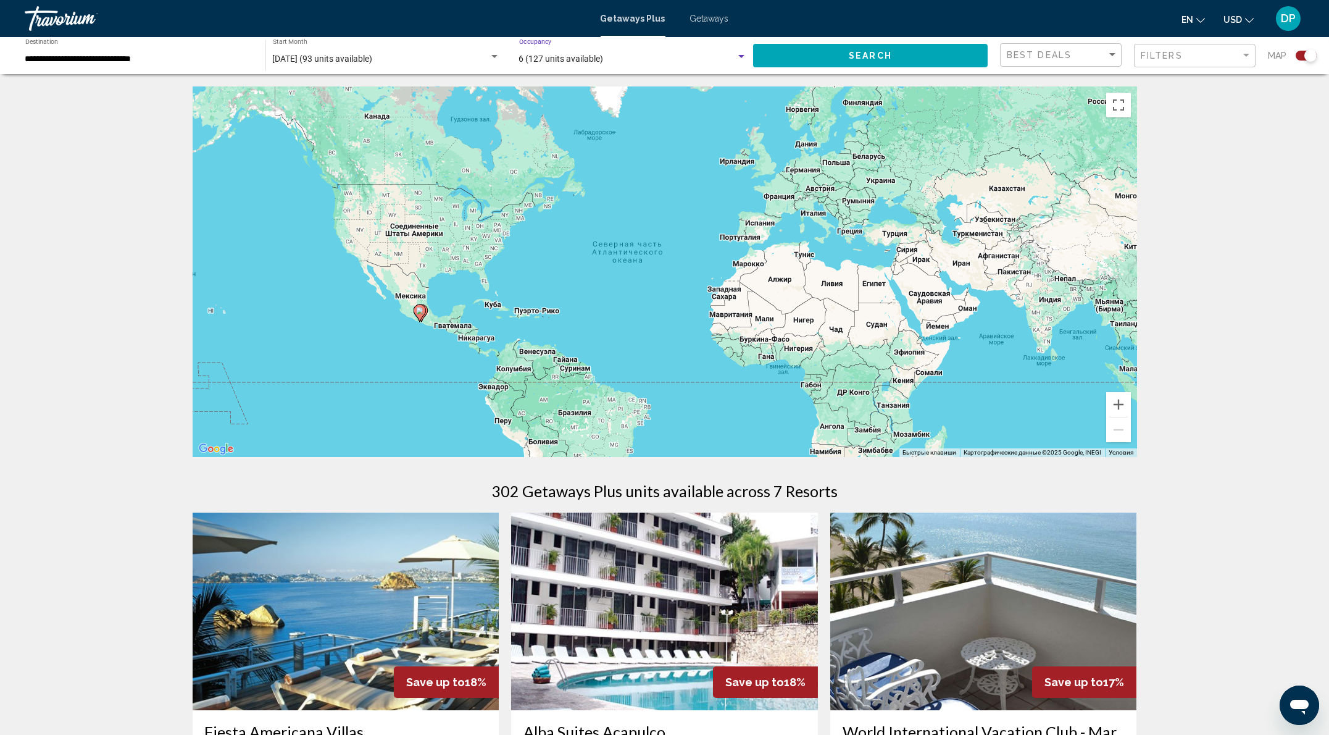
click at [849, 61] on span "Search" at bounding box center [870, 56] width 43 height 10
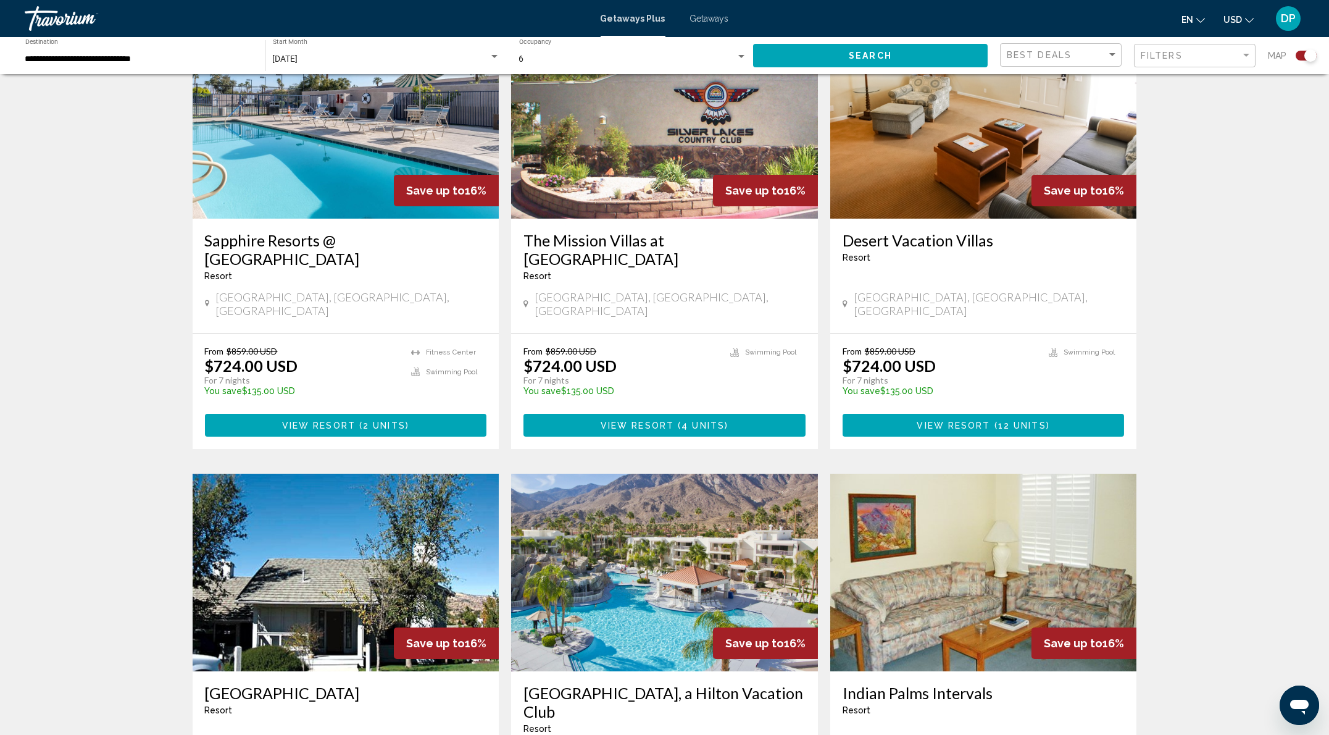
scroll to position [494, 0]
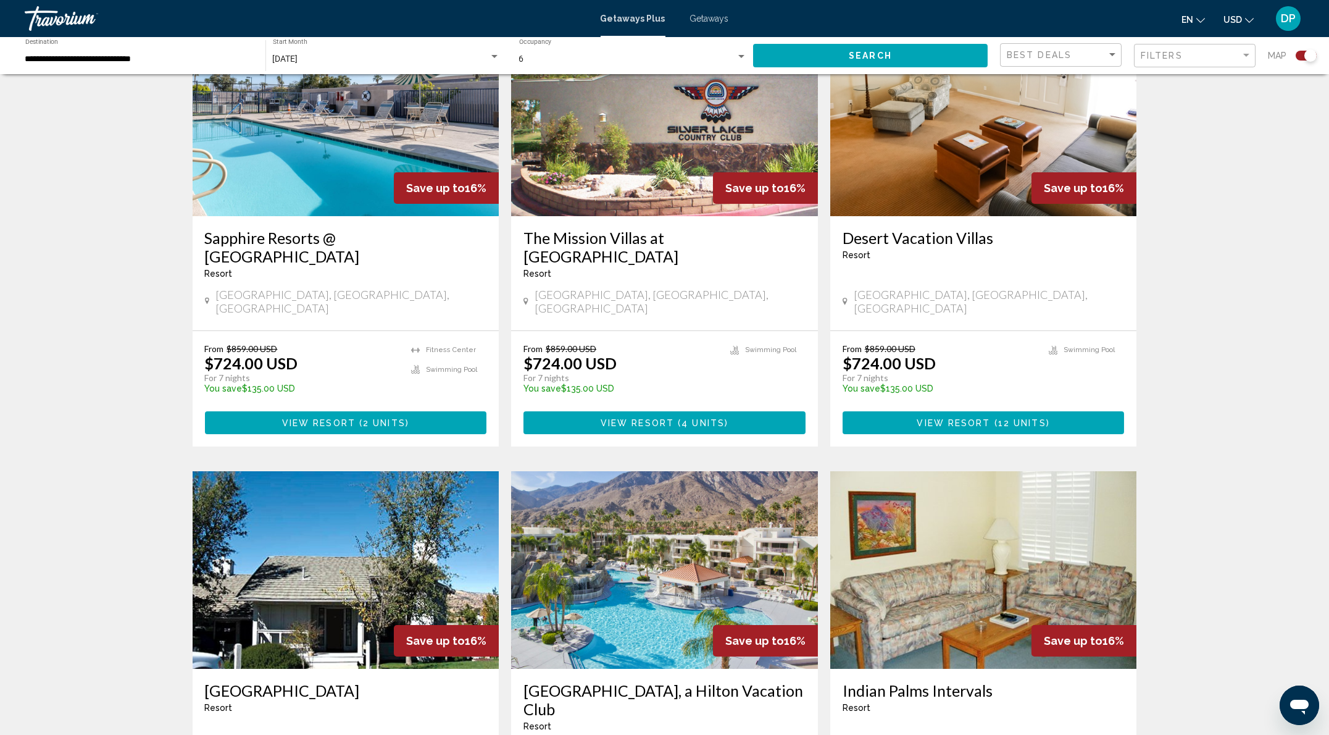
click at [205, 383] on p "For 7 nights" at bounding box center [302, 377] width 195 height 11
drag, startPoint x: 91, startPoint y: 462, endPoint x: 154, endPoint y: 463, distance: 63.0
click at [205, 383] on p "For 7 nights" at bounding box center [302, 377] width 195 height 11
click at [30, 417] on div "Для навигации по карте с помощью жестов дважды нажмите на карту и, удерживая па…" at bounding box center [664, 713] width 1329 height 2243
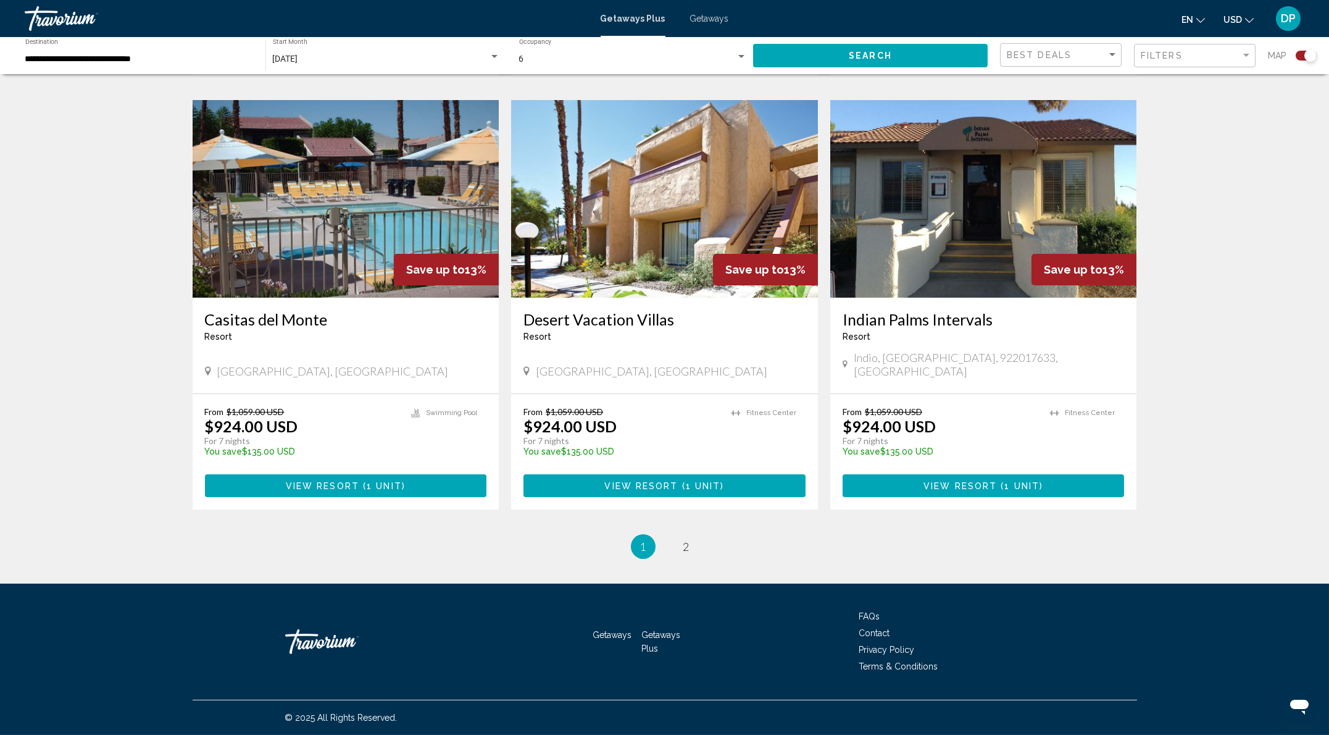
scroll to position [2165, 0]
click at [632, 201] on img "Main content" at bounding box center [664, 199] width 307 height 198
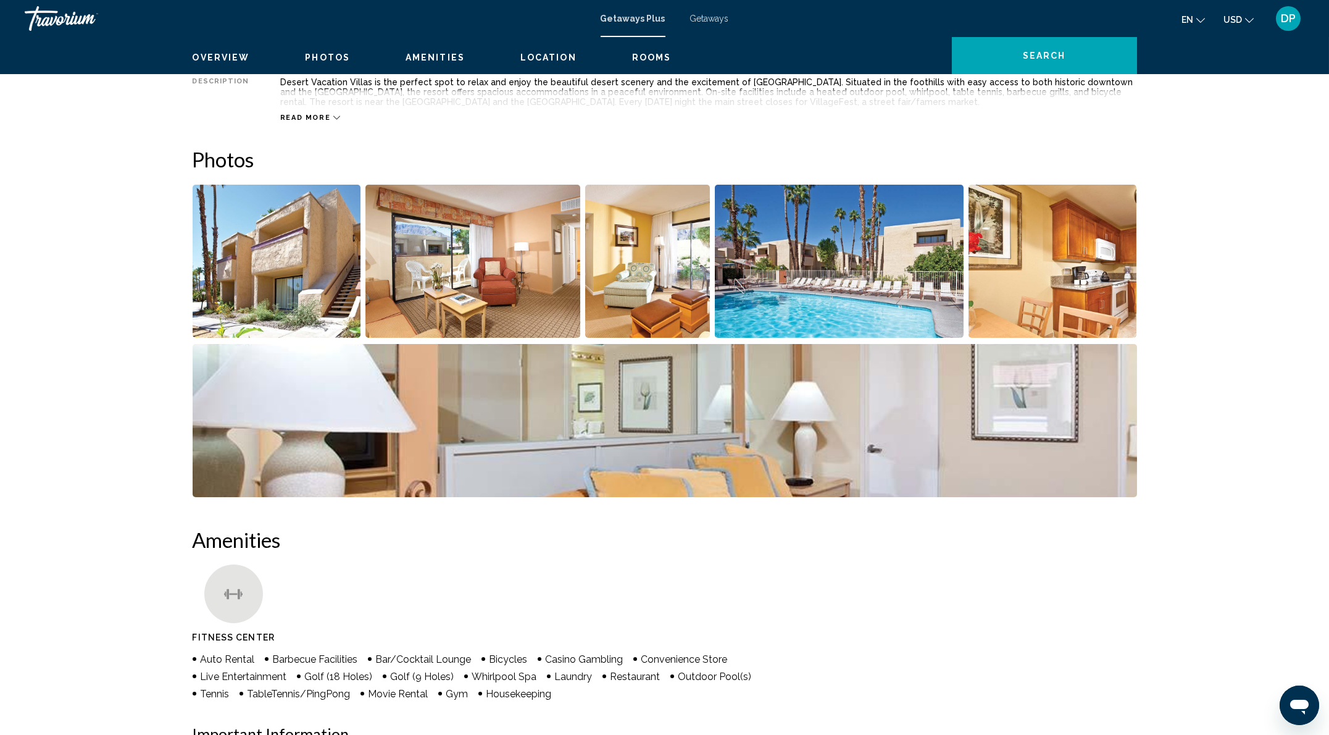
scroll to position [494, 0]
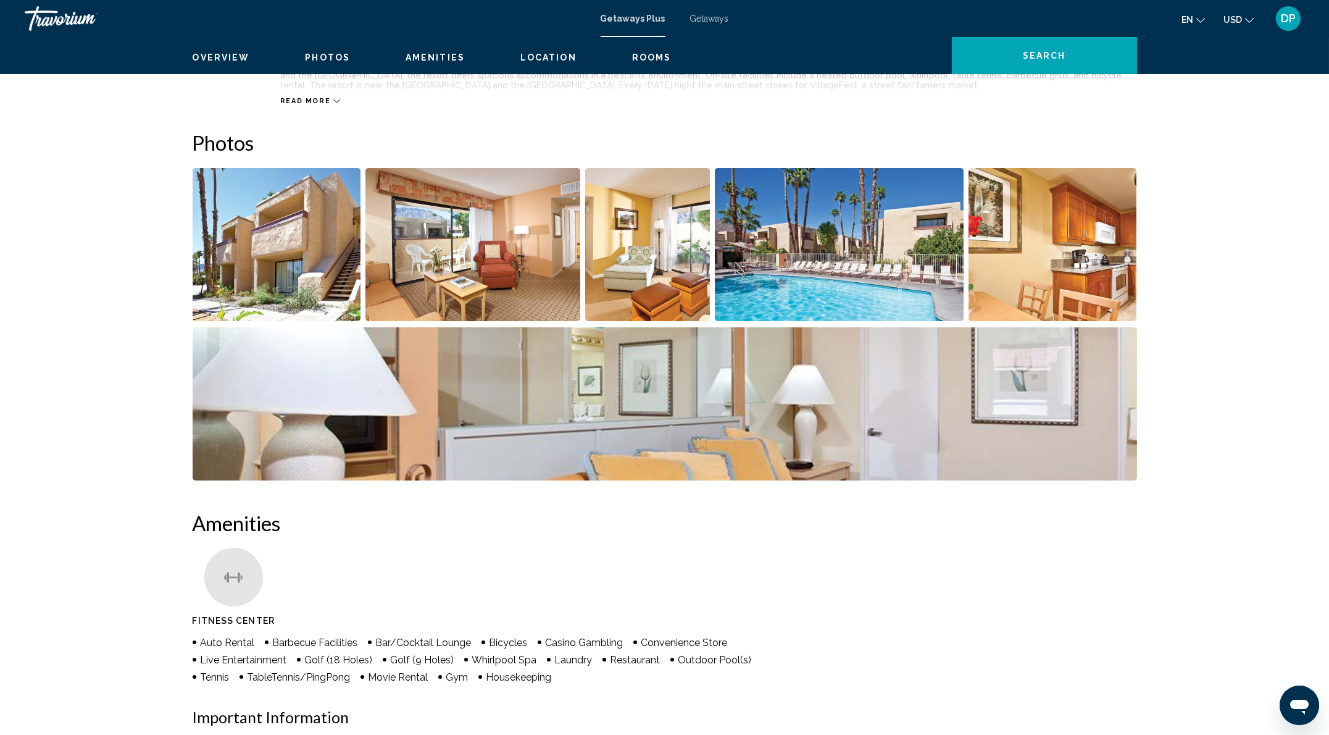
click at [1224, 25] on span "USD" at bounding box center [1233, 20] width 19 height 10
click at [1201, 90] on button "CAD (Can$)" at bounding box center [1214, 81] width 62 height 16
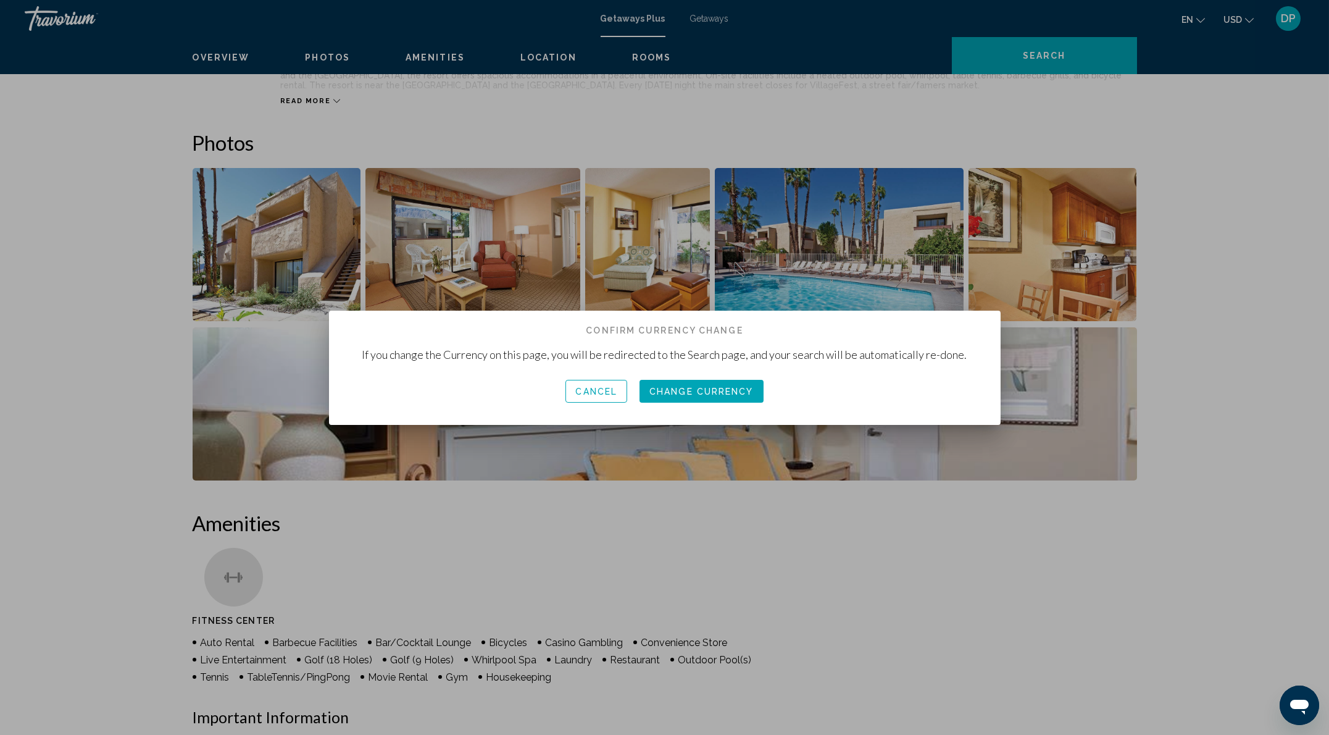
click at [700, 393] on span "Change Currency" at bounding box center [702, 392] width 104 height 10
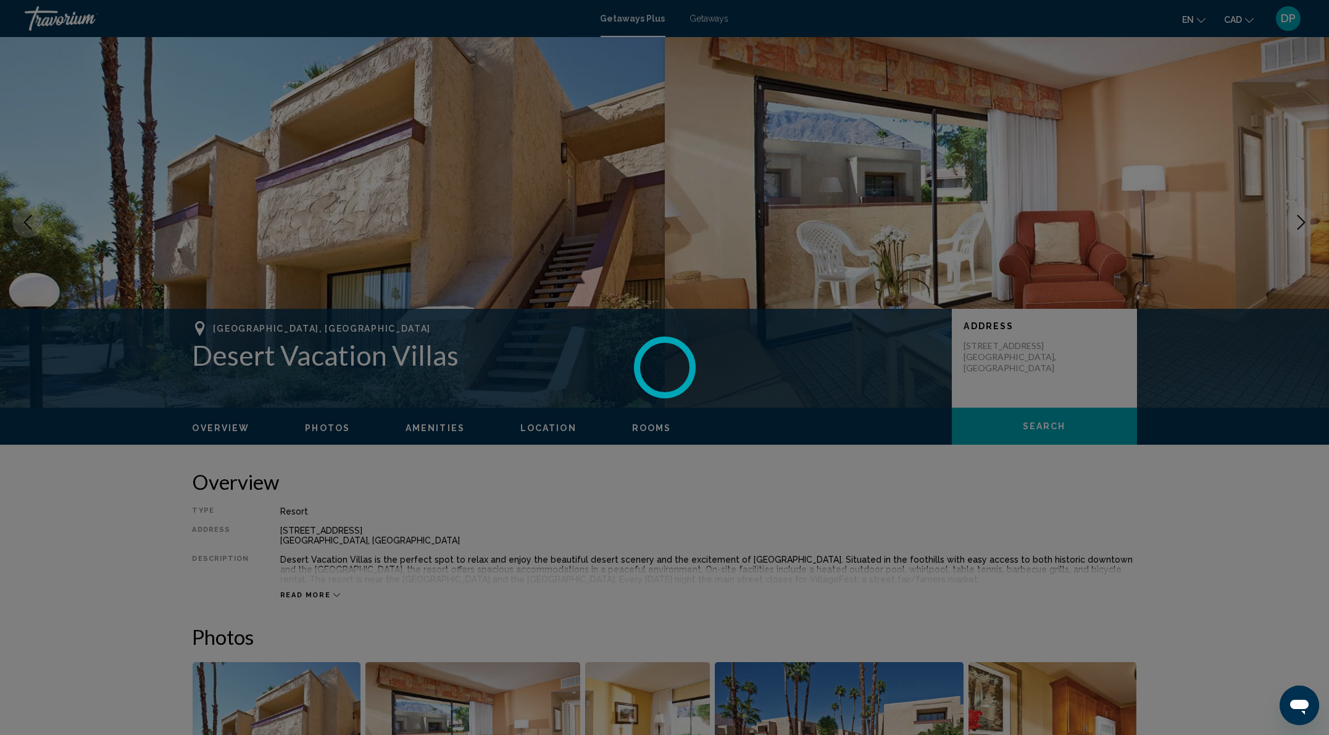
scroll to position [494, 0]
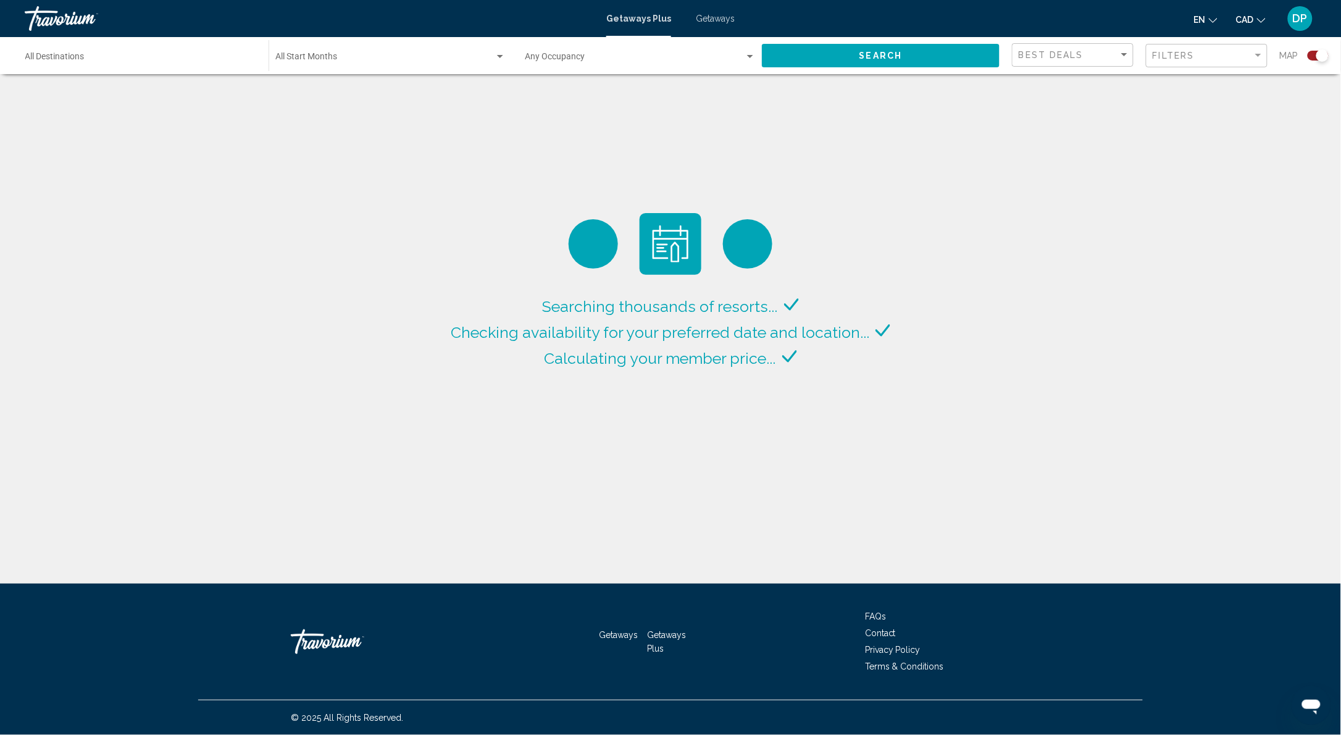
click at [369, 73] on div "Start Month All Start Months" at bounding box center [390, 56] width 230 height 34
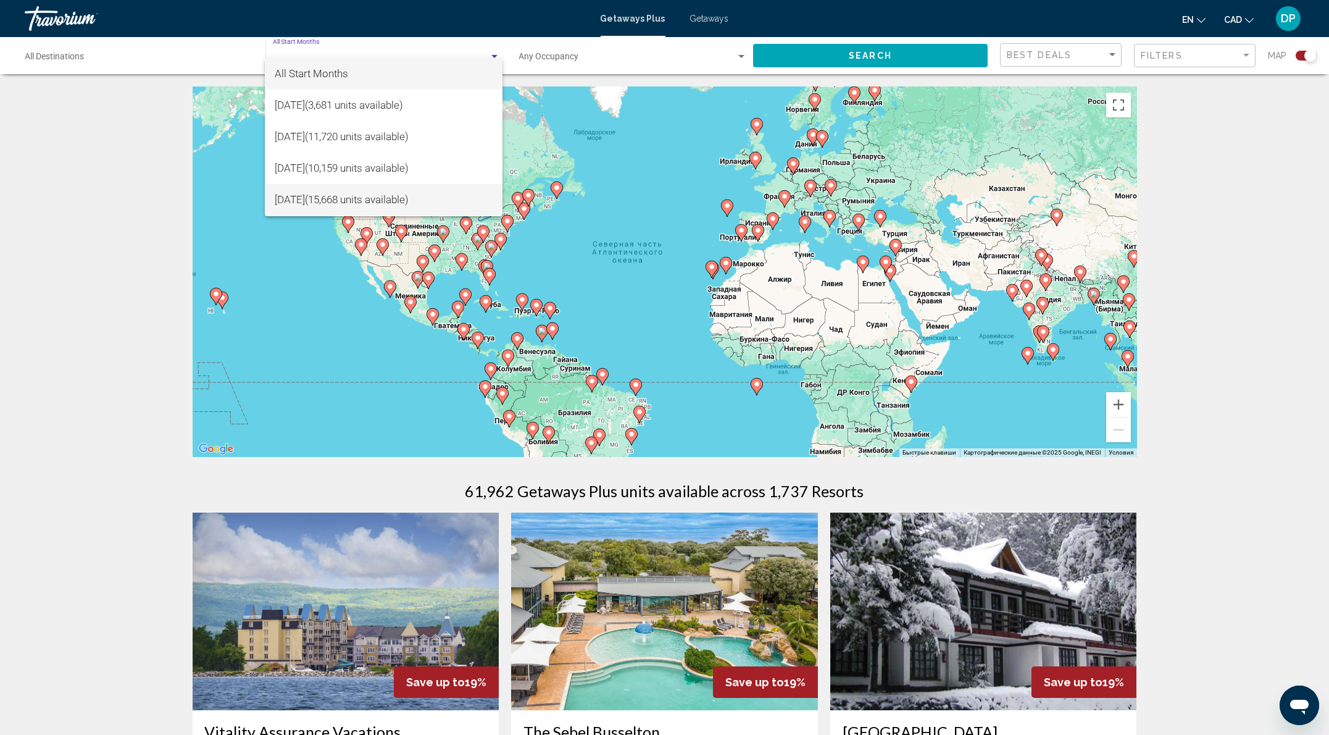
click at [335, 194] on span "[DATE] (15,668 units available)" at bounding box center [384, 199] width 218 height 31
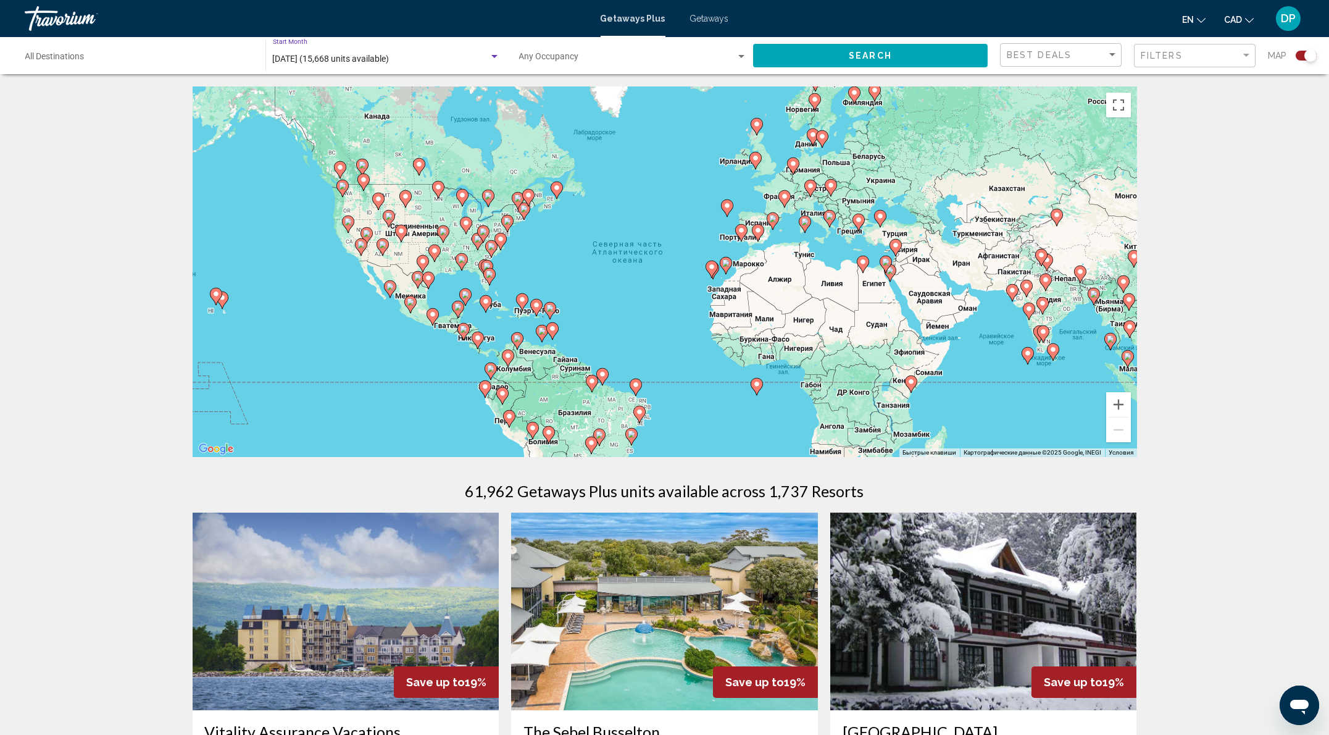
click at [584, 64] on span "Search widget" at bounding box center [627, 59] width 217 height 10
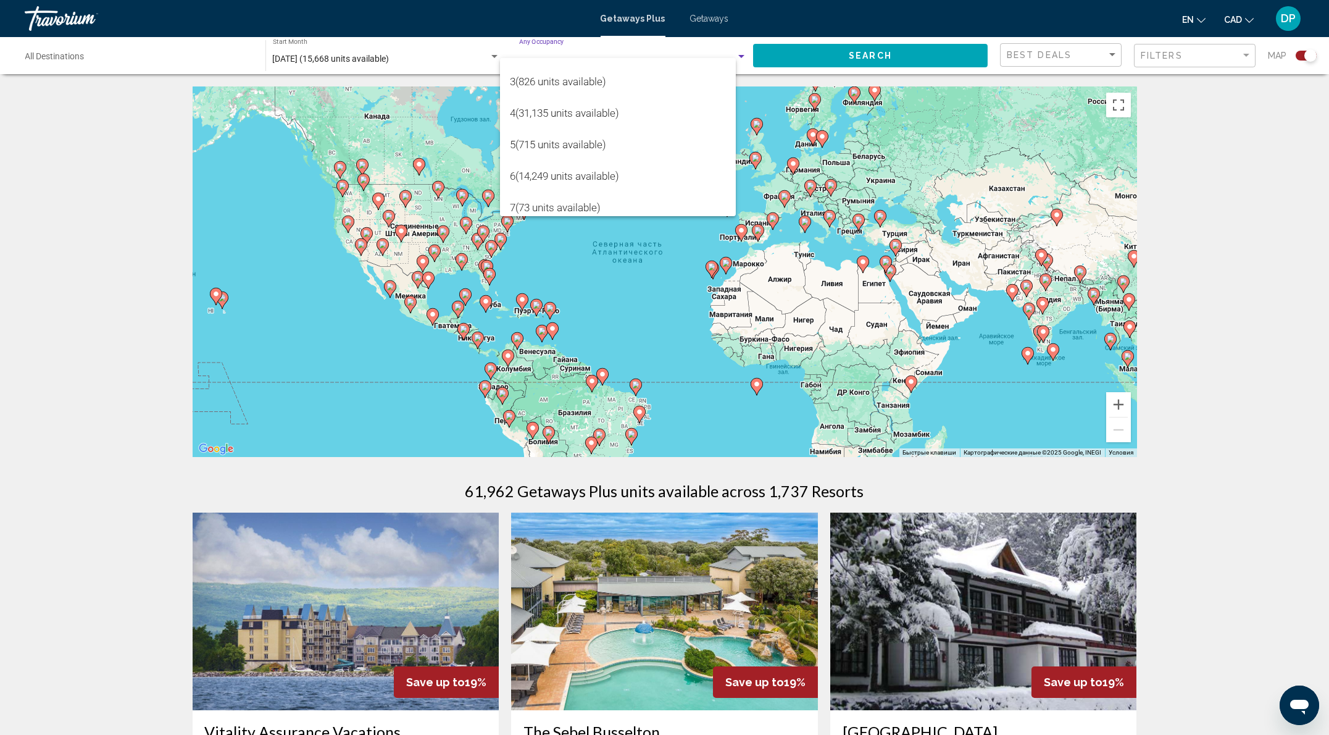
click at [406, 78] on div at bounding box center [664, 367] width 1329 height 735
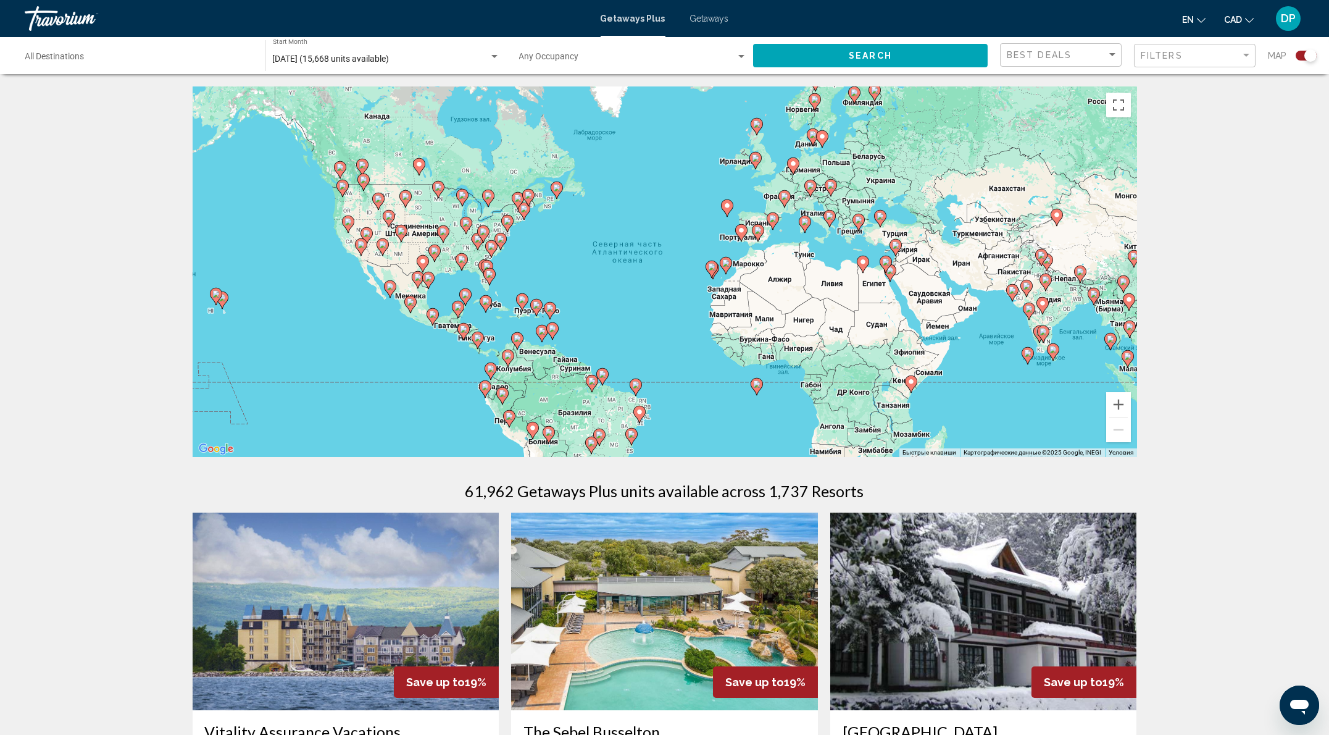
click at [587, 64] on span "Search widget" at bounding box center [627, 59] width 217 height 10
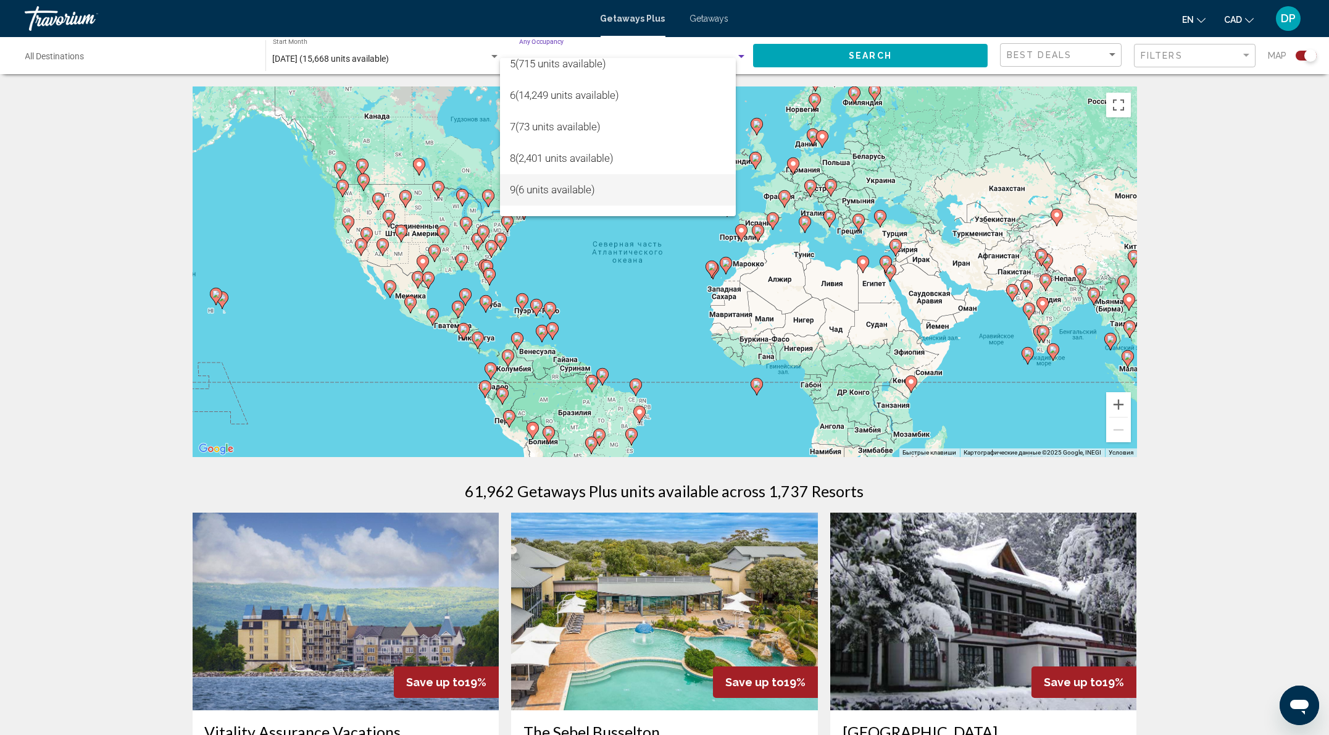
scroll to position [164, 0]
click at [565, 91] on span "7 (73 units available)" at bounding box center [618, 98] width 216 height 31
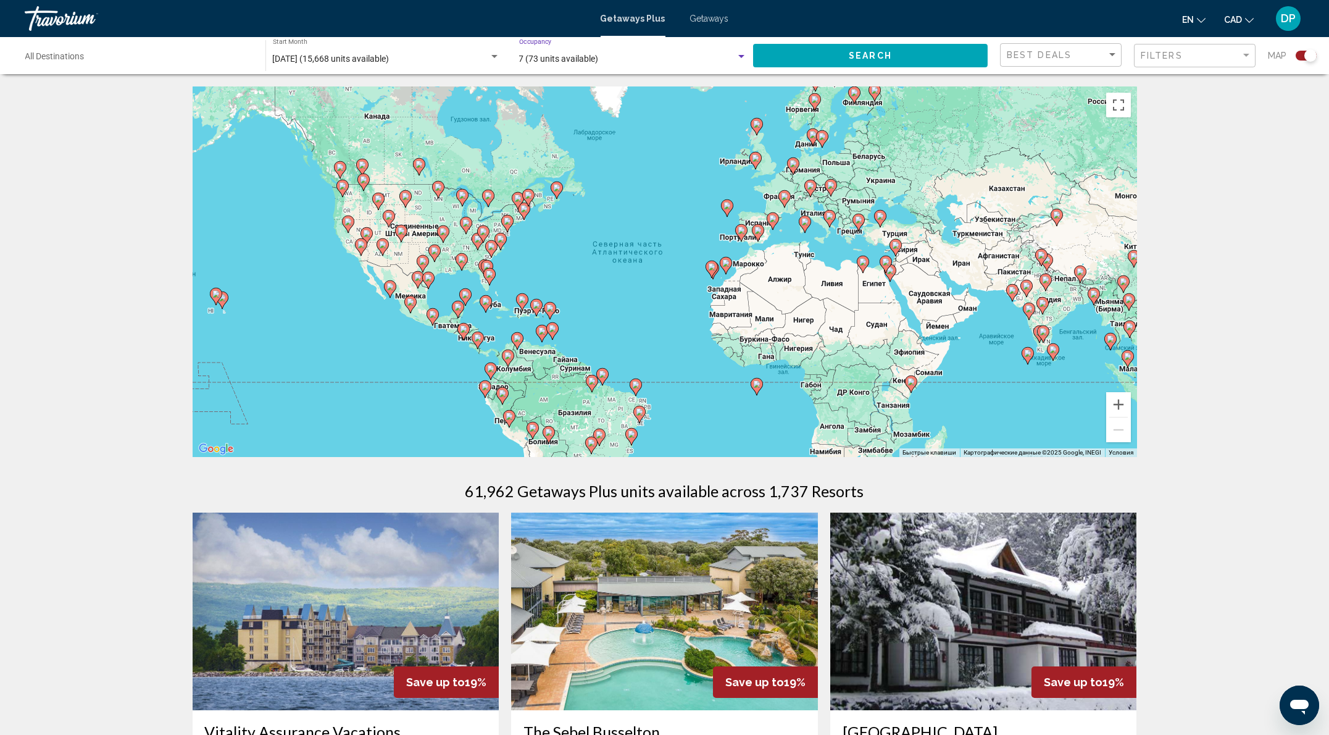
click at [806, 67] on button "Search" at bounding box center [870, 55] width 235 height 23
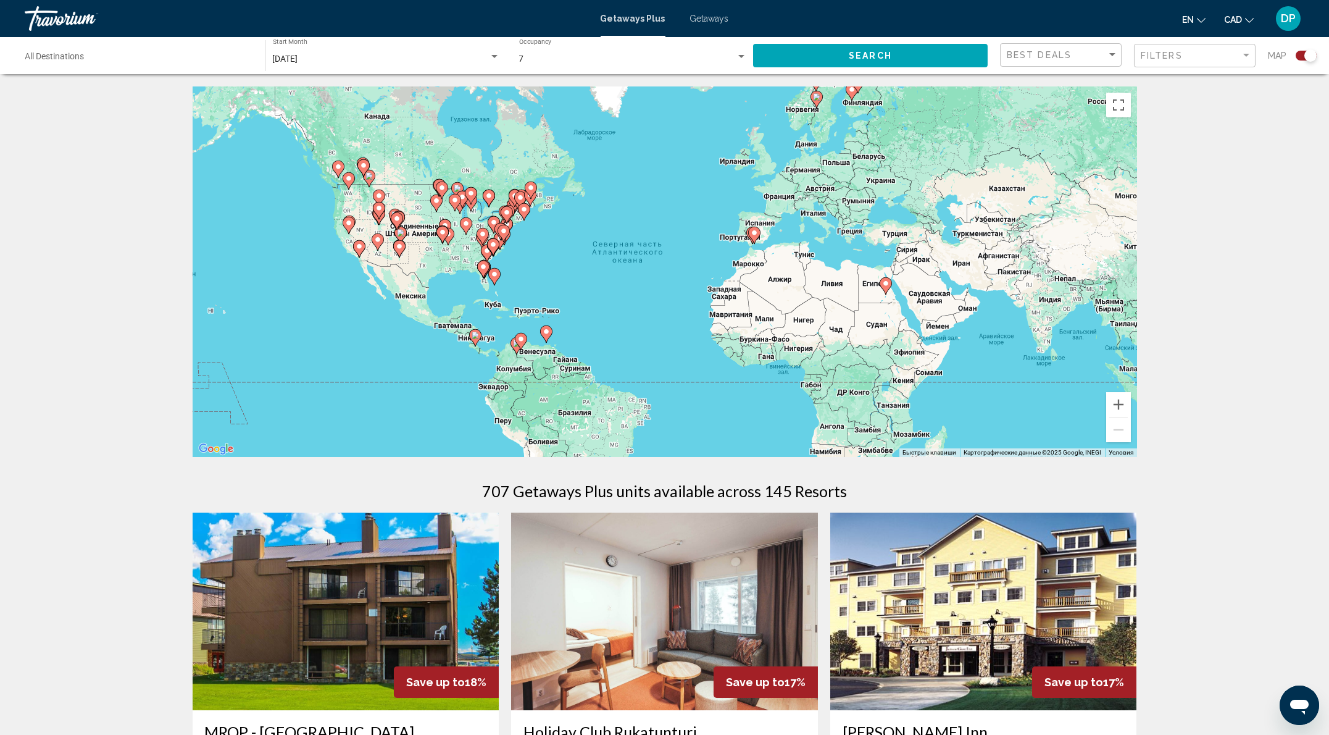
click at [206, 64] on input "Destination All Destinations" at bounding box center [139, 59] width 228 height 10
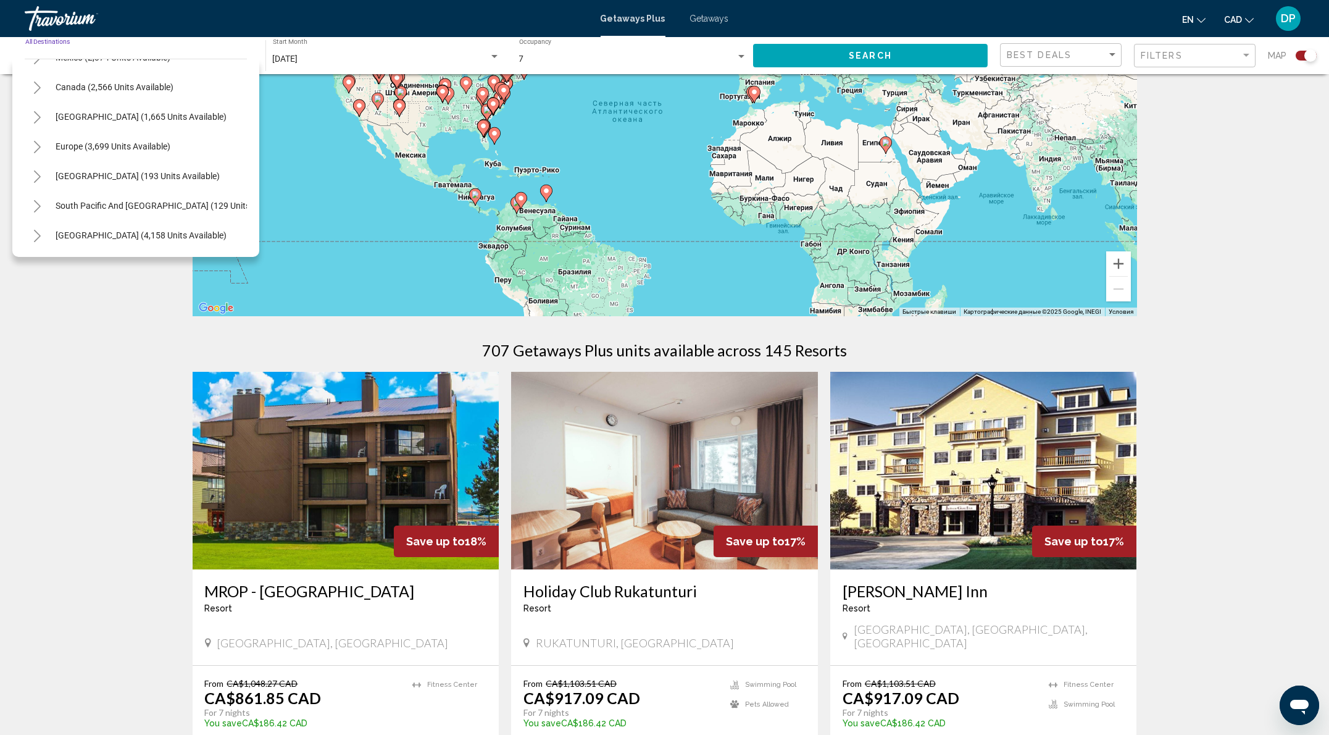
scroll to position [164, 0]
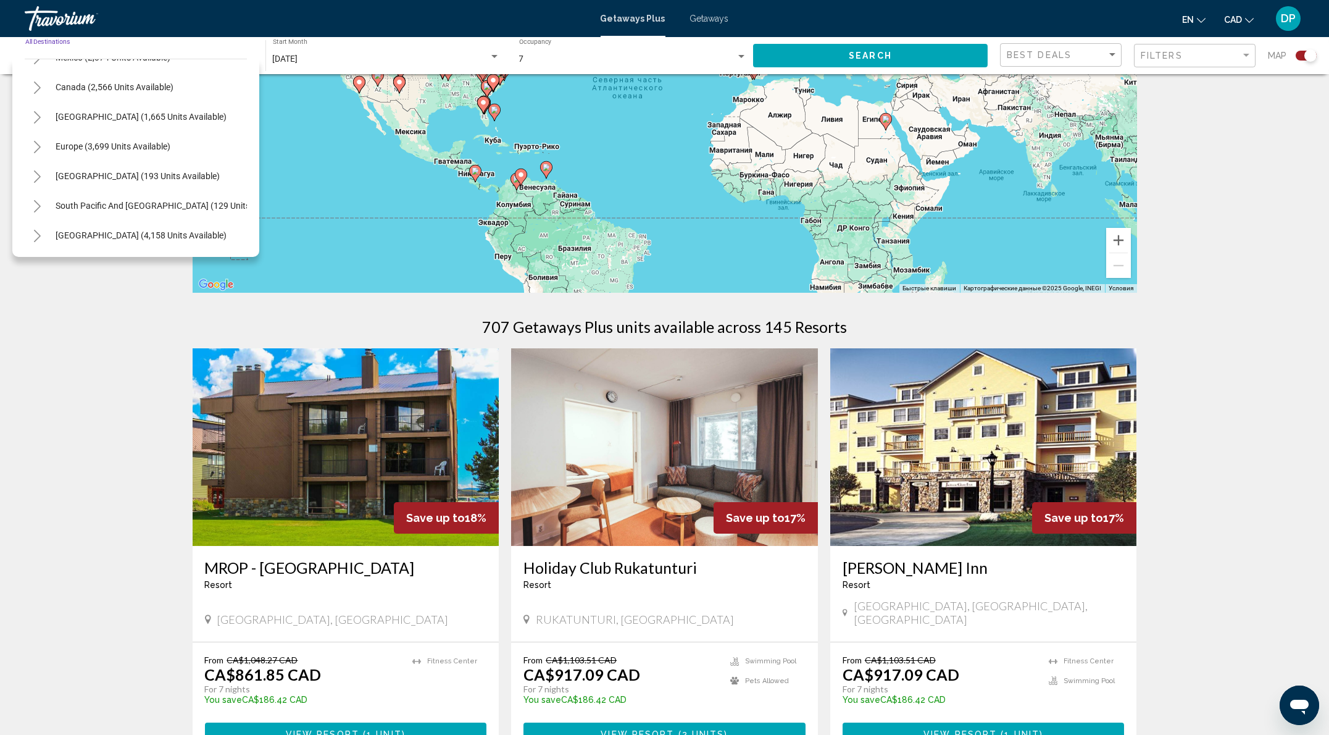
click at [38, 153] on icon "Toggle Europe (3,699 units available)" at bounding box center [37, 147] width 9 height 12
click at [40, 153] on icon "Toggle Europe (3,699 units available)" at bounding box center [37, 147] width 9 height 12
click at [38, 94] on icon "Toggle Canada (2,566 units available)" at bounding box center [37, 88] width 9 height 12
click at [120, 122] on span "Eastern Canada (1,624 units available)" at bounding box center [117, 117] width 149 height 10
type input "**********"
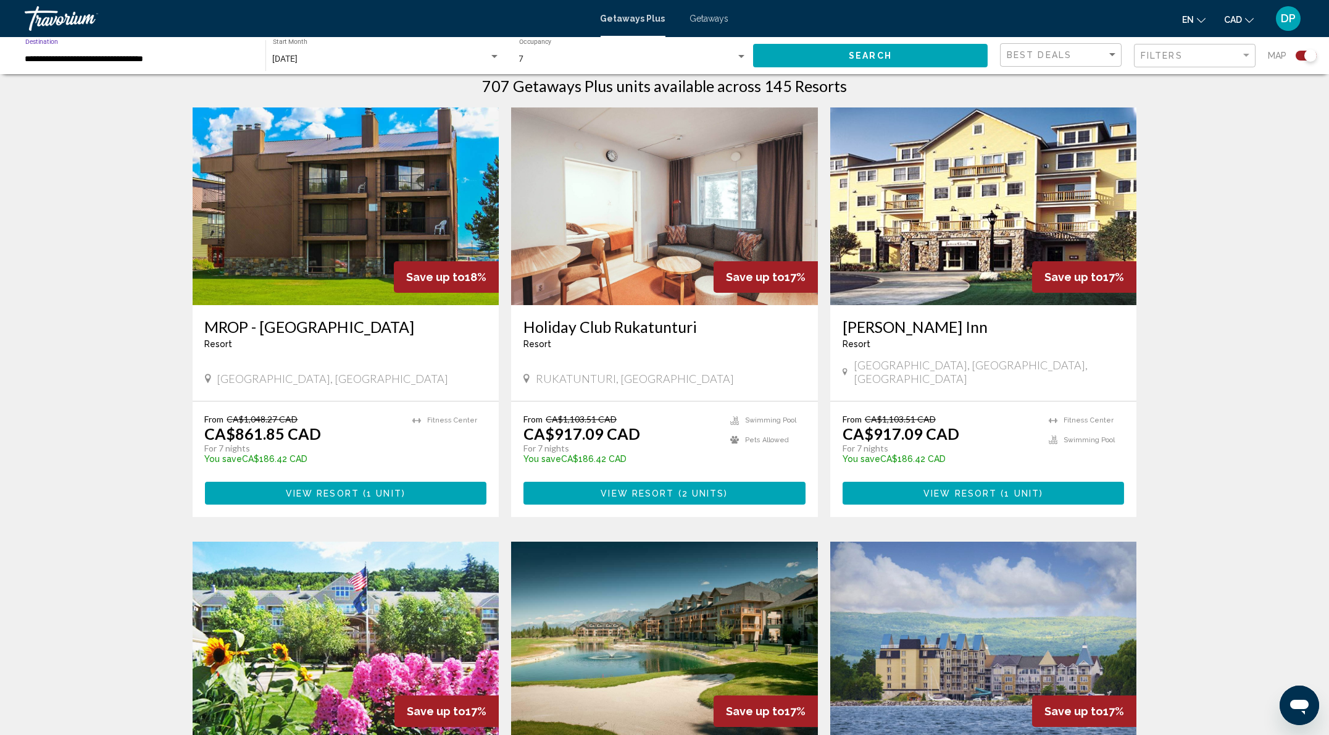
scroll to position [411, 0]
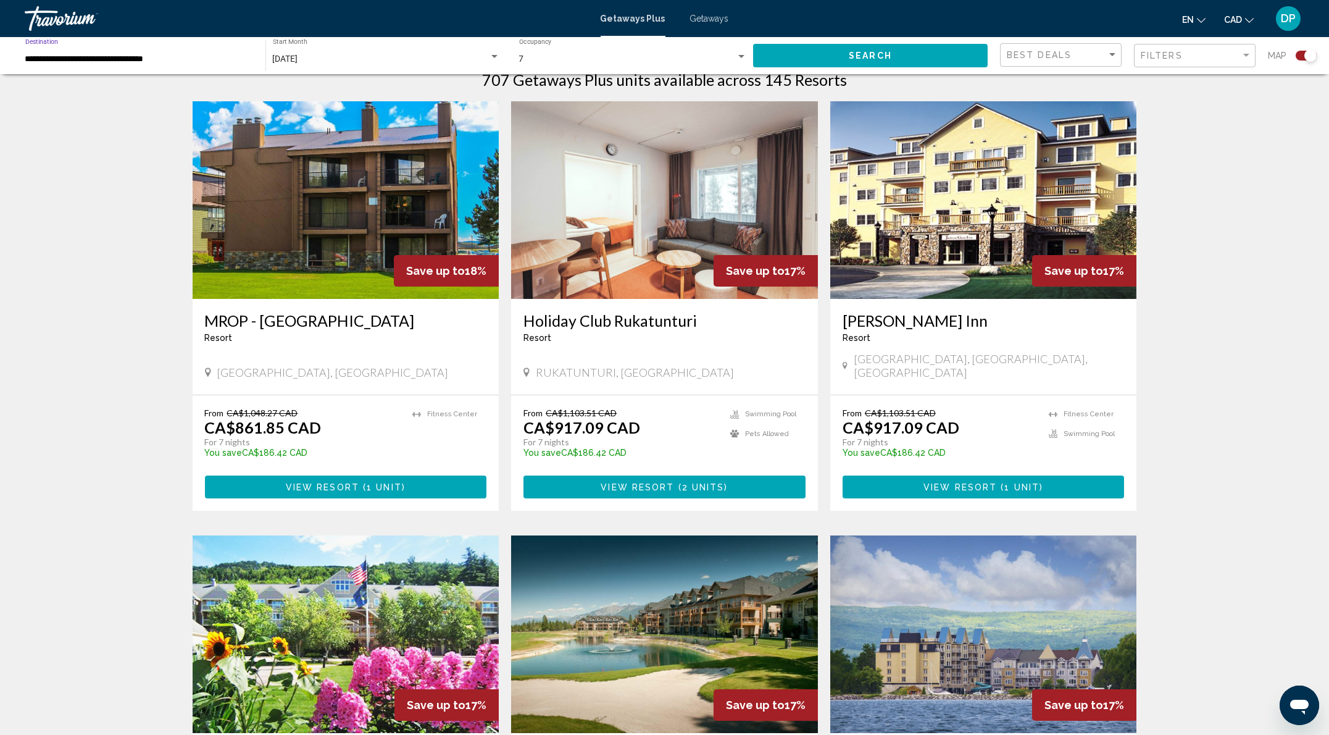
click at [594, 299] on img "Main content" at bounding box center [664, 200] width 307 height 198
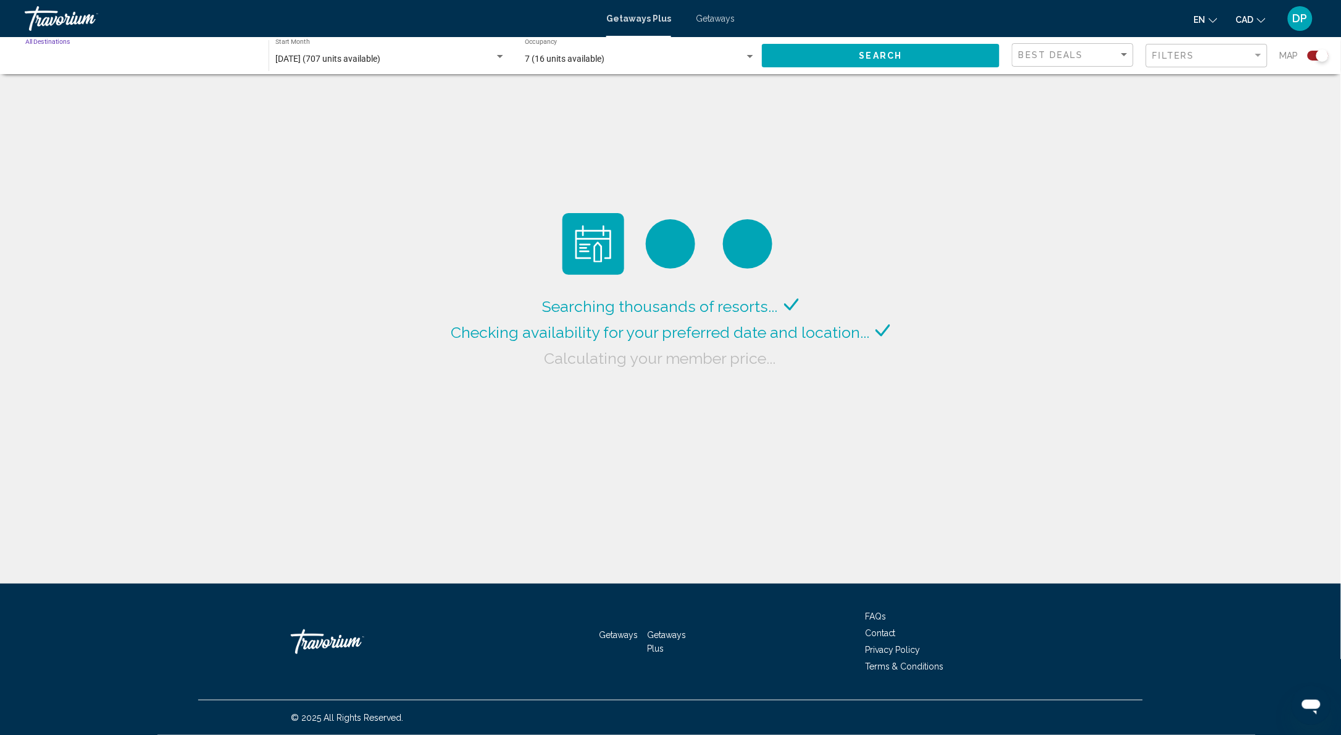
click at [154, 64] on input "Destination All Destinations" at bounding box center [140, 59] width 231 height 10
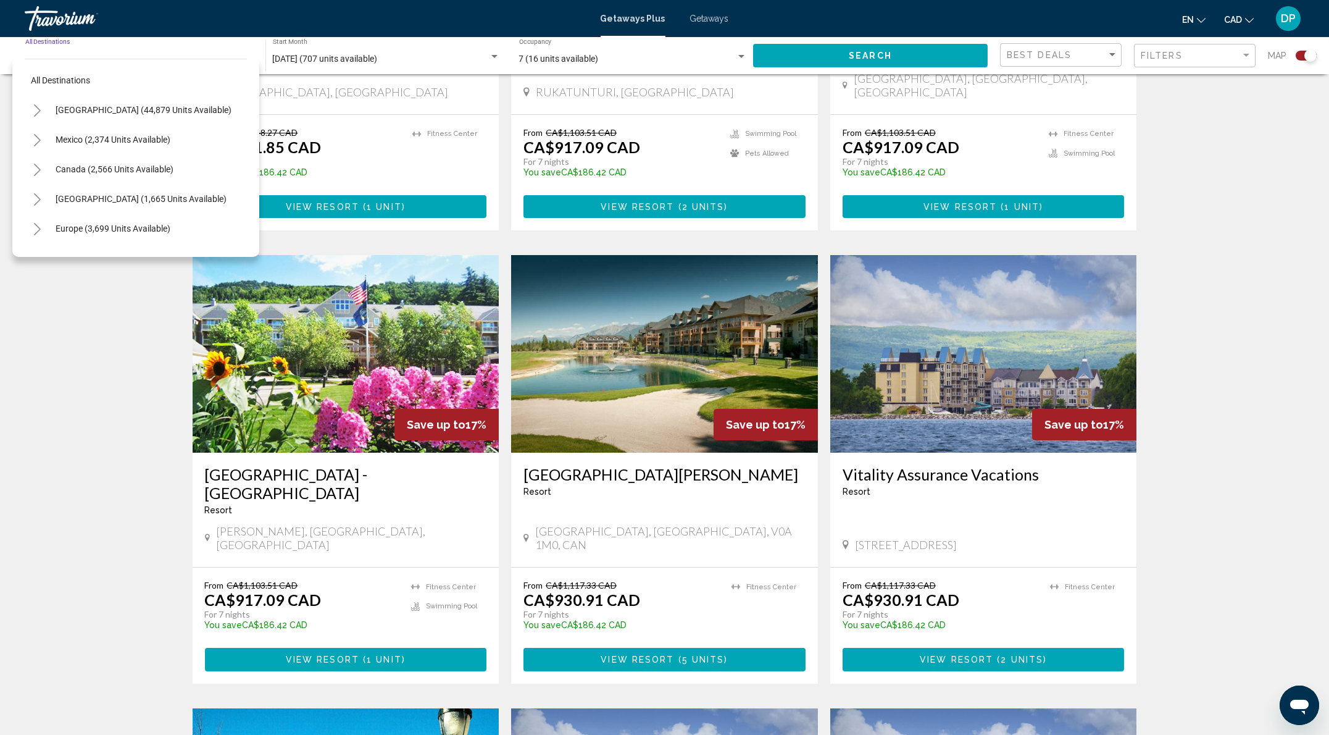
scroll to position [905, 0]
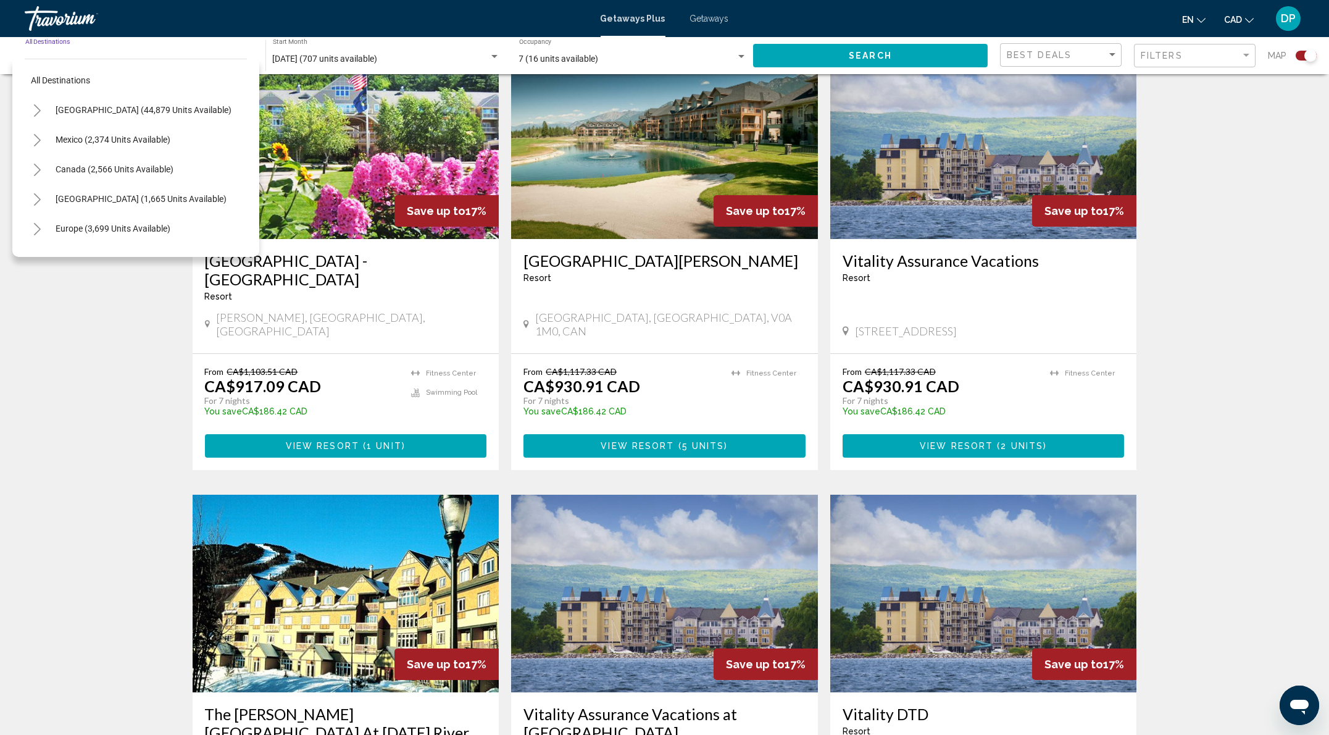
click at [17, 500] on div "Для навигации по карте с помощью жестов дважды нажмите на карту и, удерживая па…" at bounding box center [664, 296] width 1329 height 2230
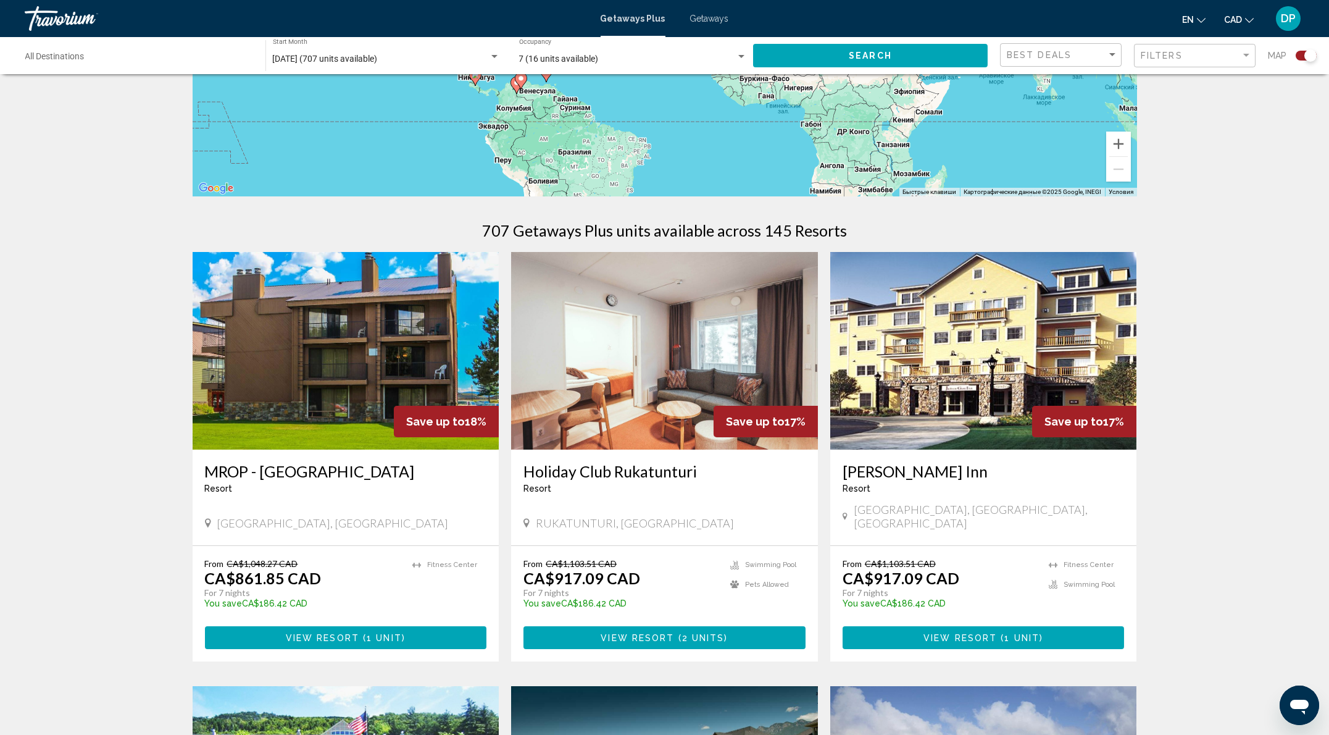
scroll to position [0, 0]
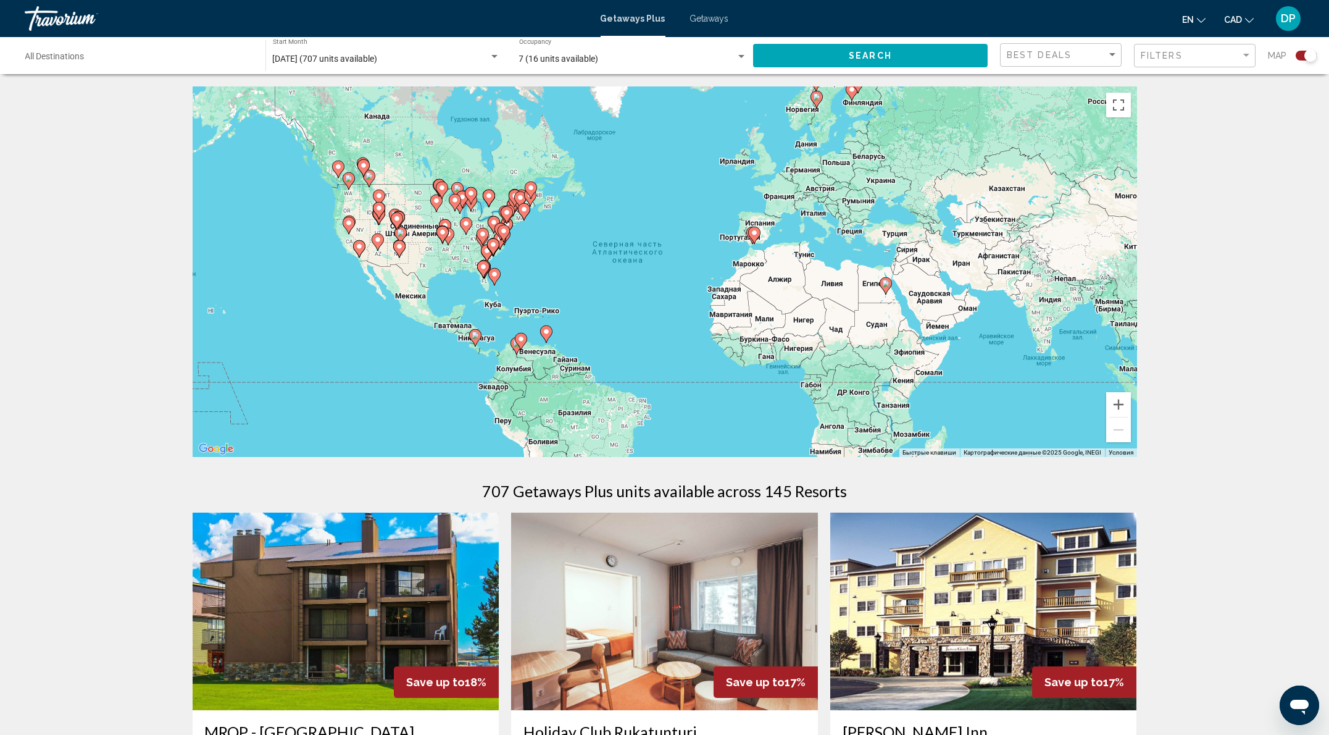
click at [392, 73] on div "[DATE] (707 units available) Start Month All Start Months" at bounding box center [386, 56] width 227 height 34
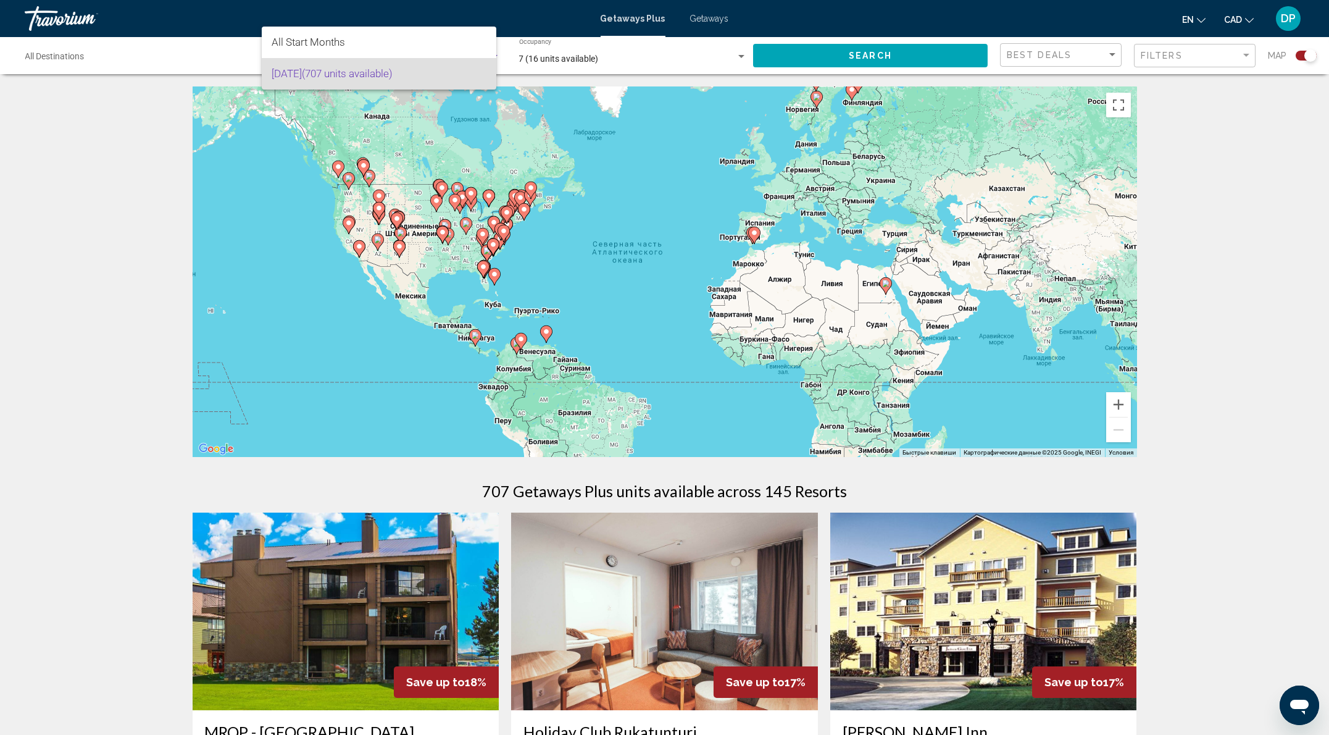
click at [566, 74] on div at bounding box center [664, 367] width 1329 height 735
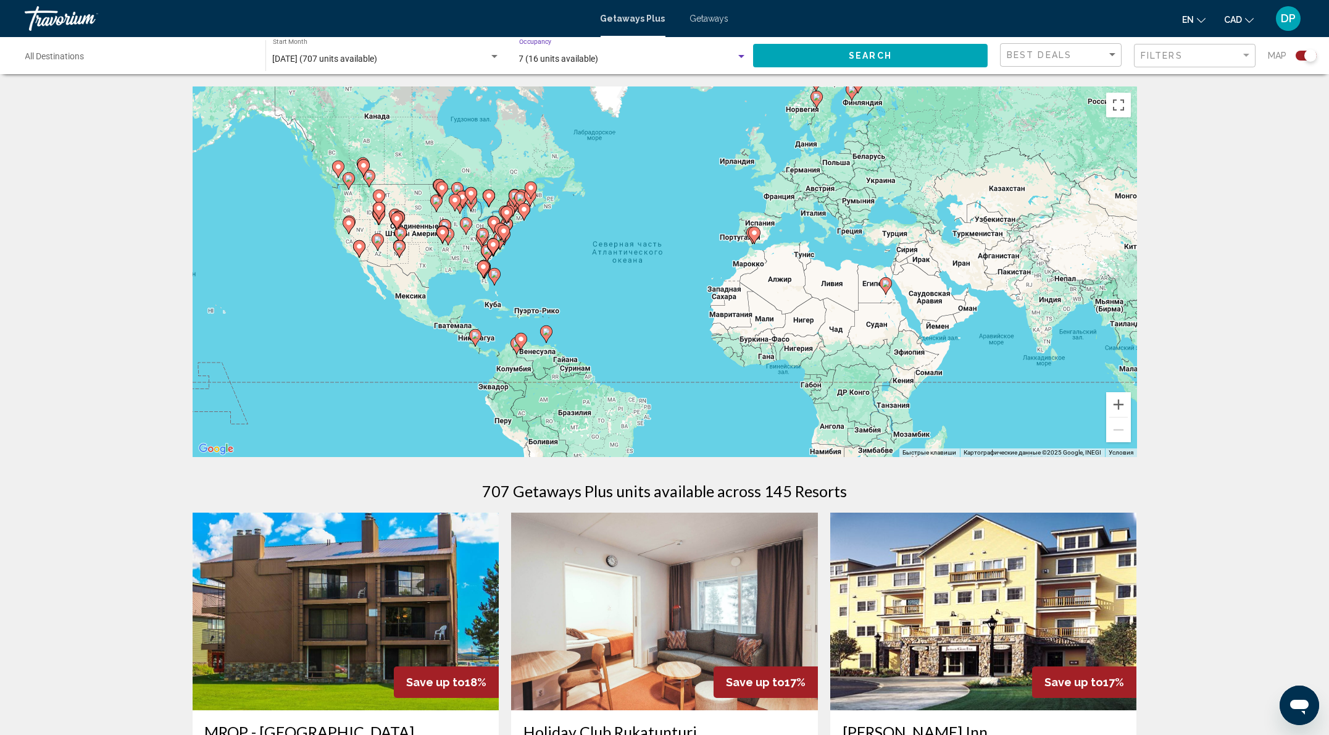
click at [582, 64] on span "7 (16 units available)" at bounding box center [559, 59] width 80 height 10
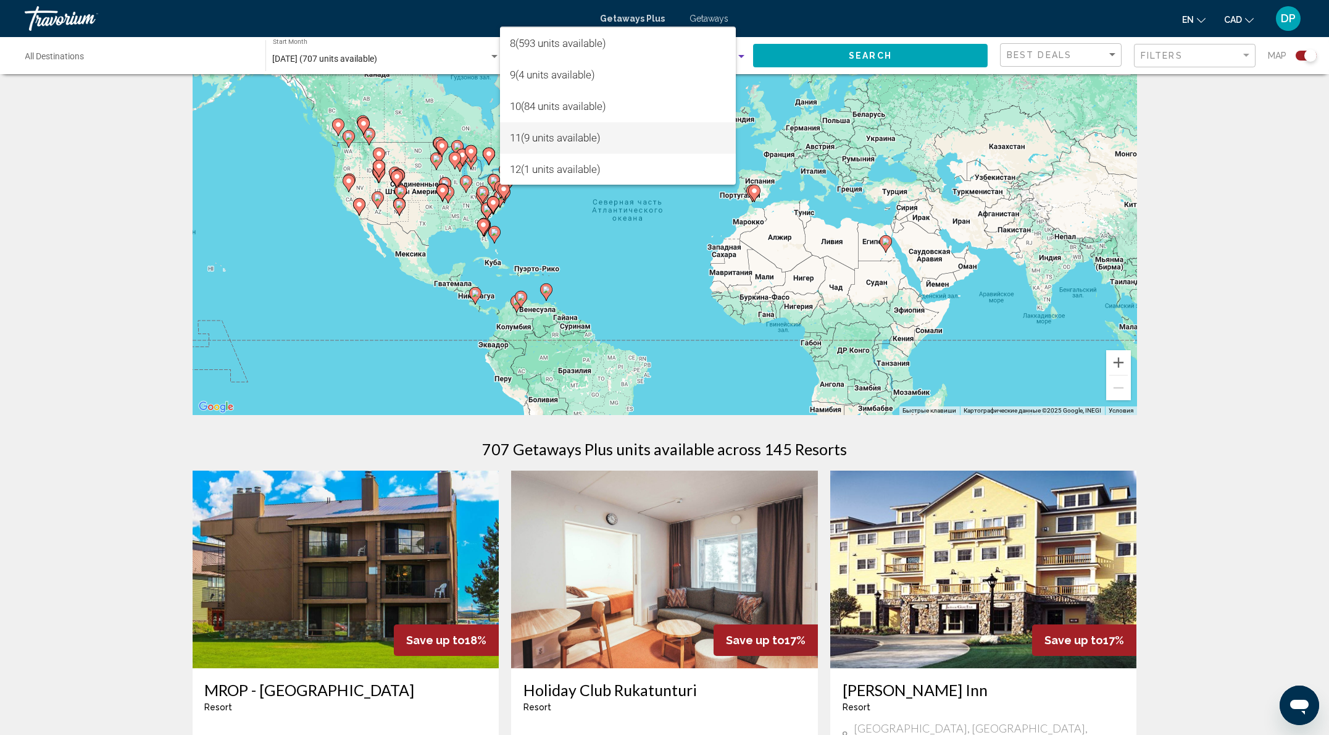
scroll to position [329, 0]
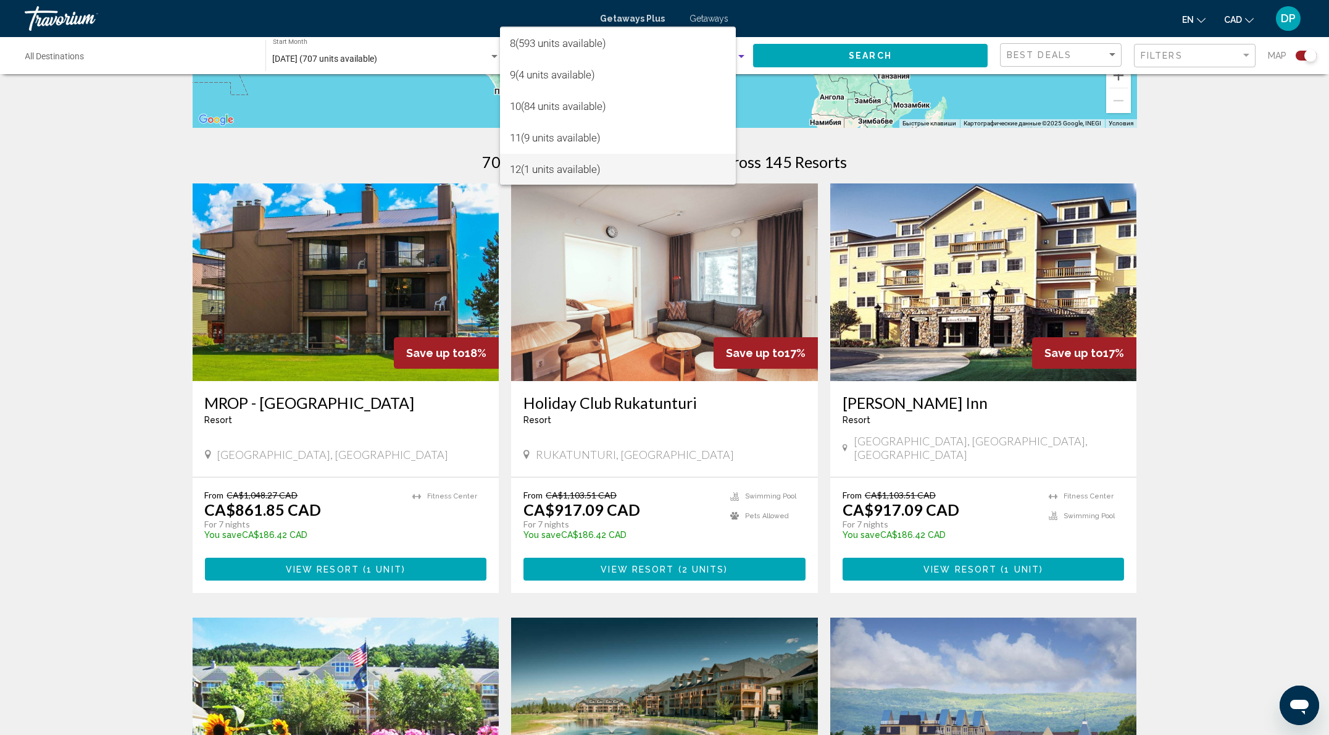
click at [558, 165] on span "12 (1 units available)" at bounding box center [618, 169] width 216 height 31
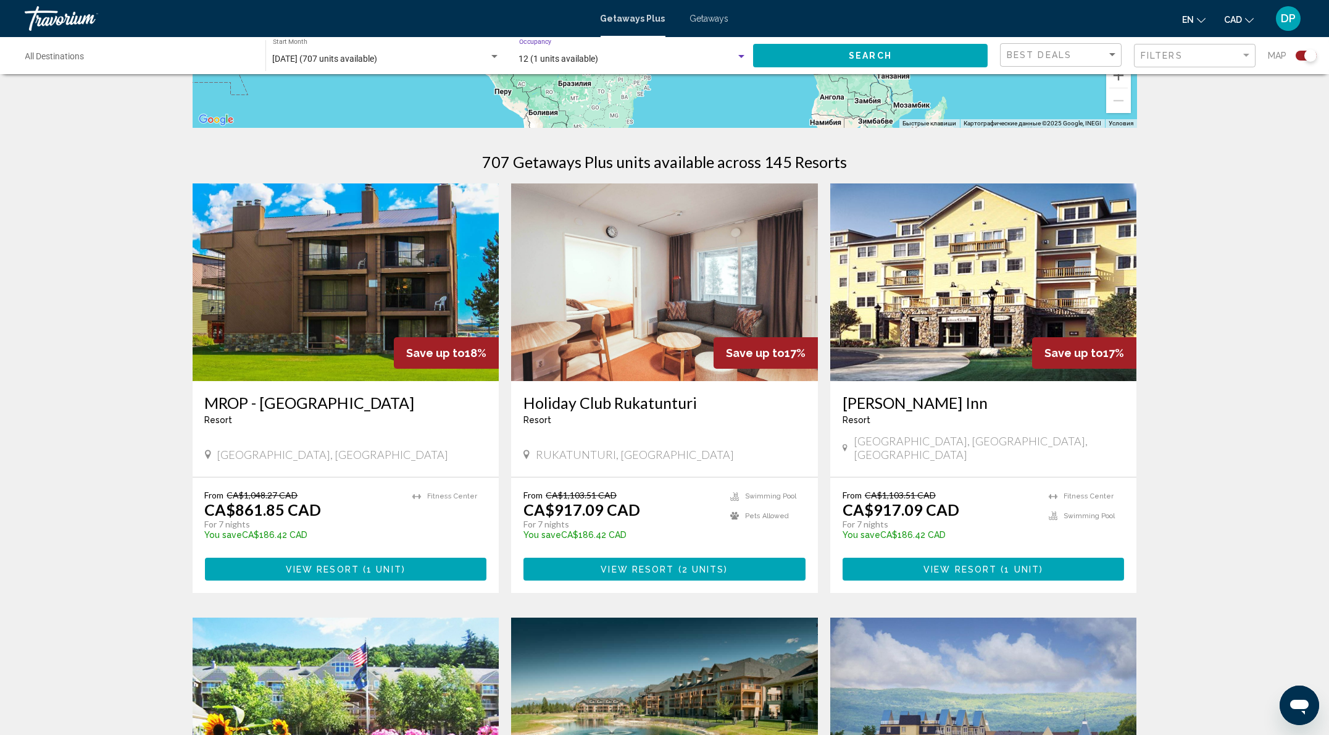
scroll to position [0, 0]
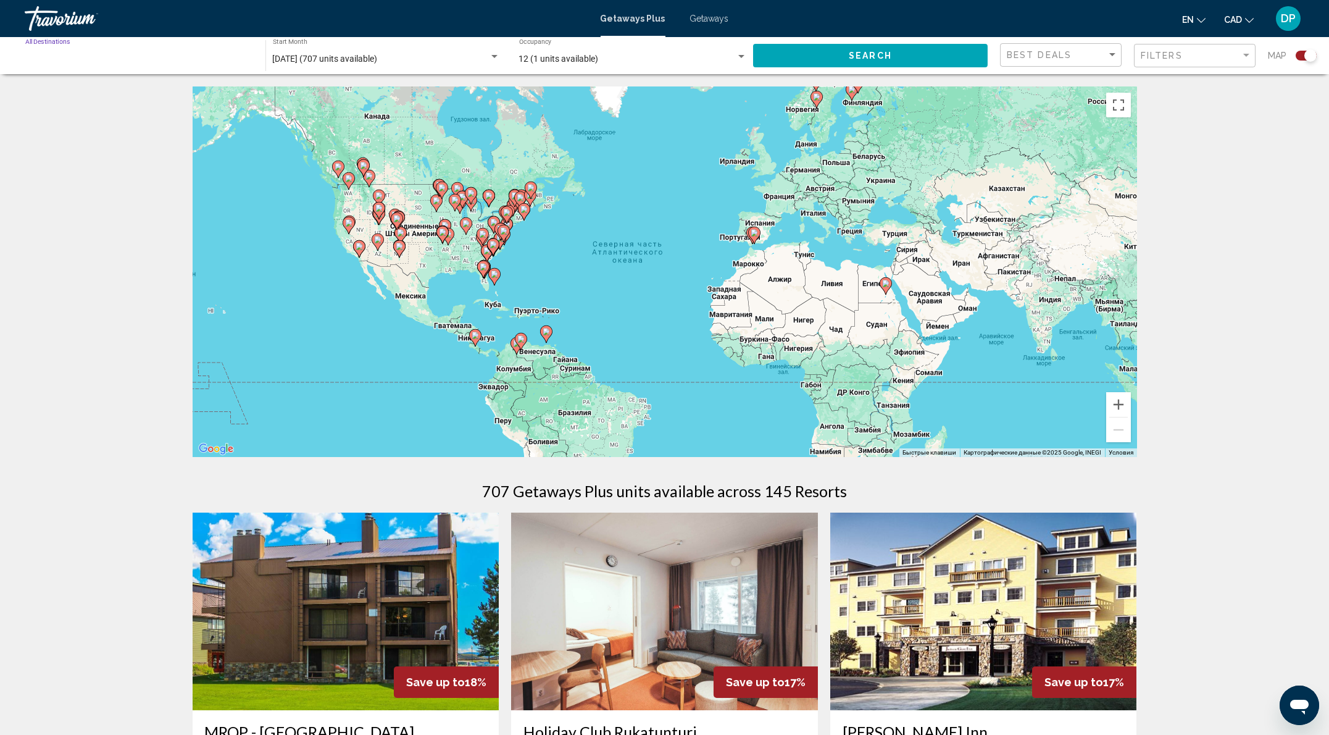
click at [183, 64] on input "Destination All Destinations" at bounding box center [139, 59] width 228 height 10
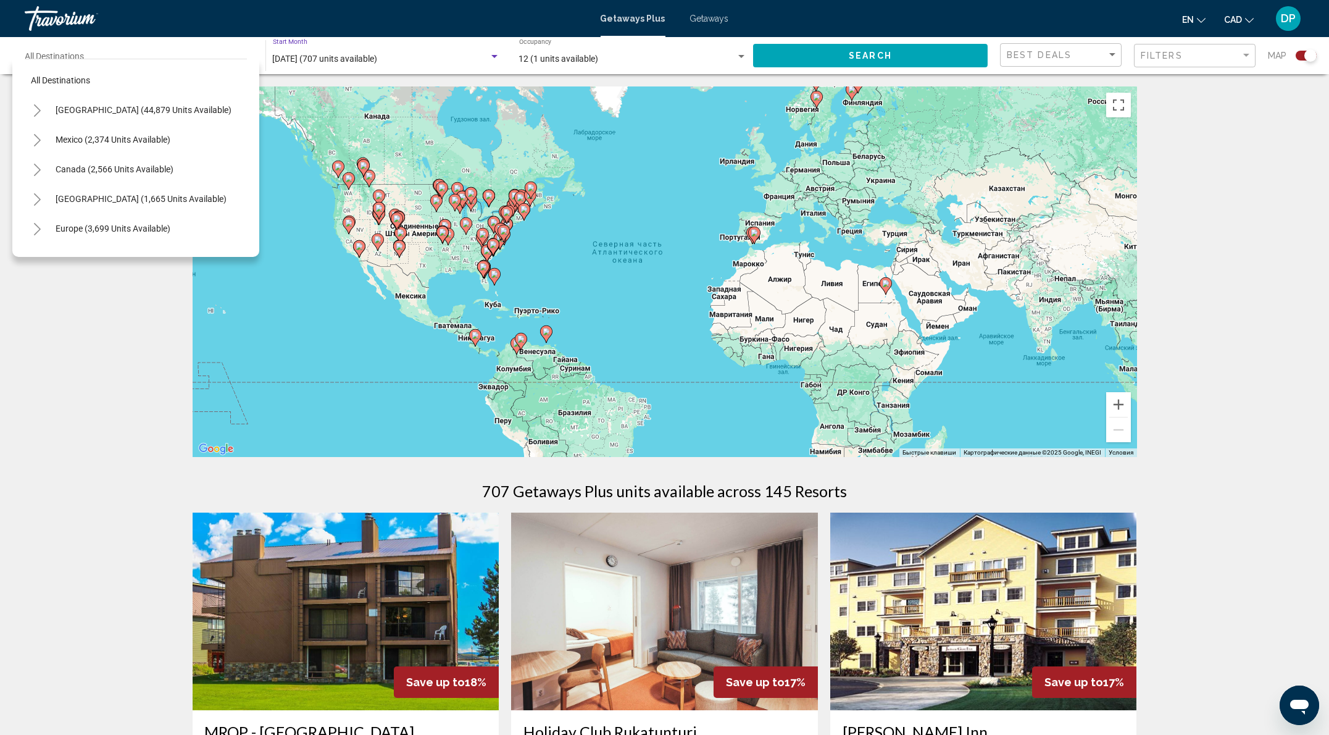
click at [377, 64] on span "[DATE] (707 units available)" at bounding box center [325, 59] width 105 height 10
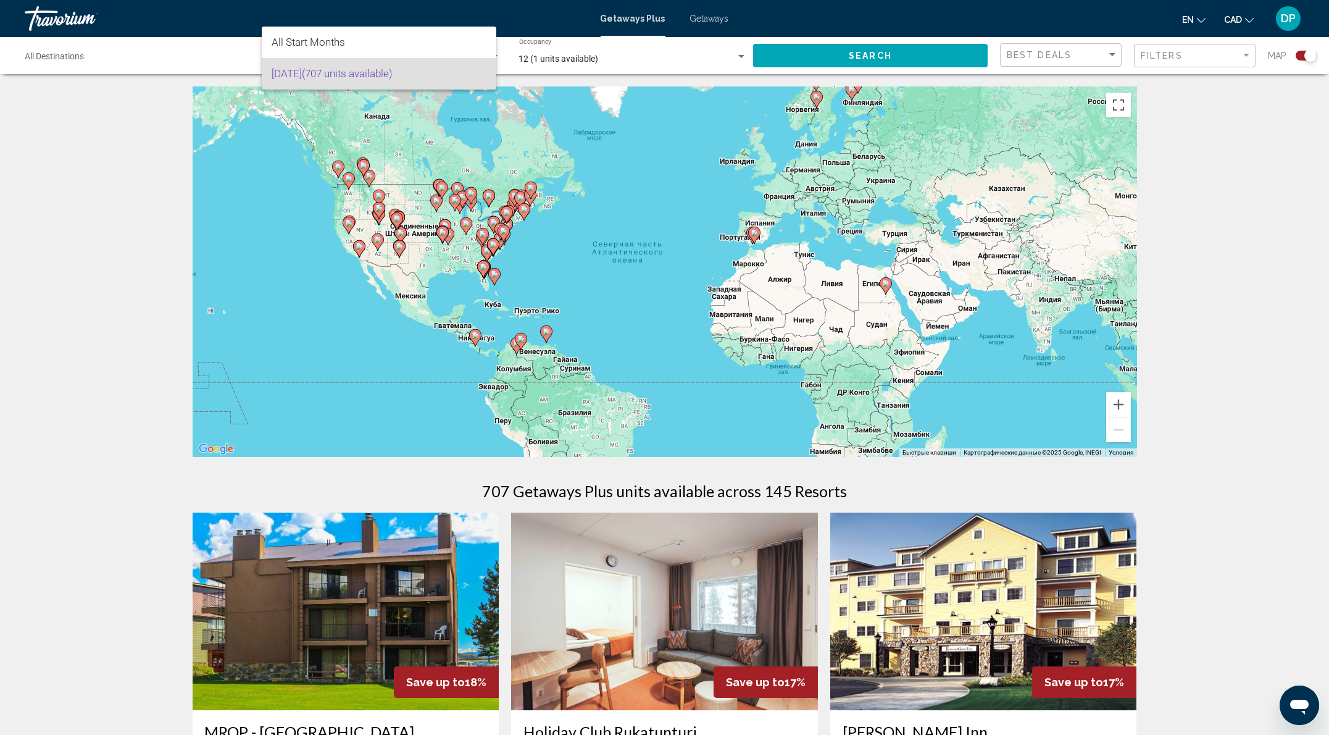
click at [585, 70] on div at bounding box center [664, 367] width 1329 height 735
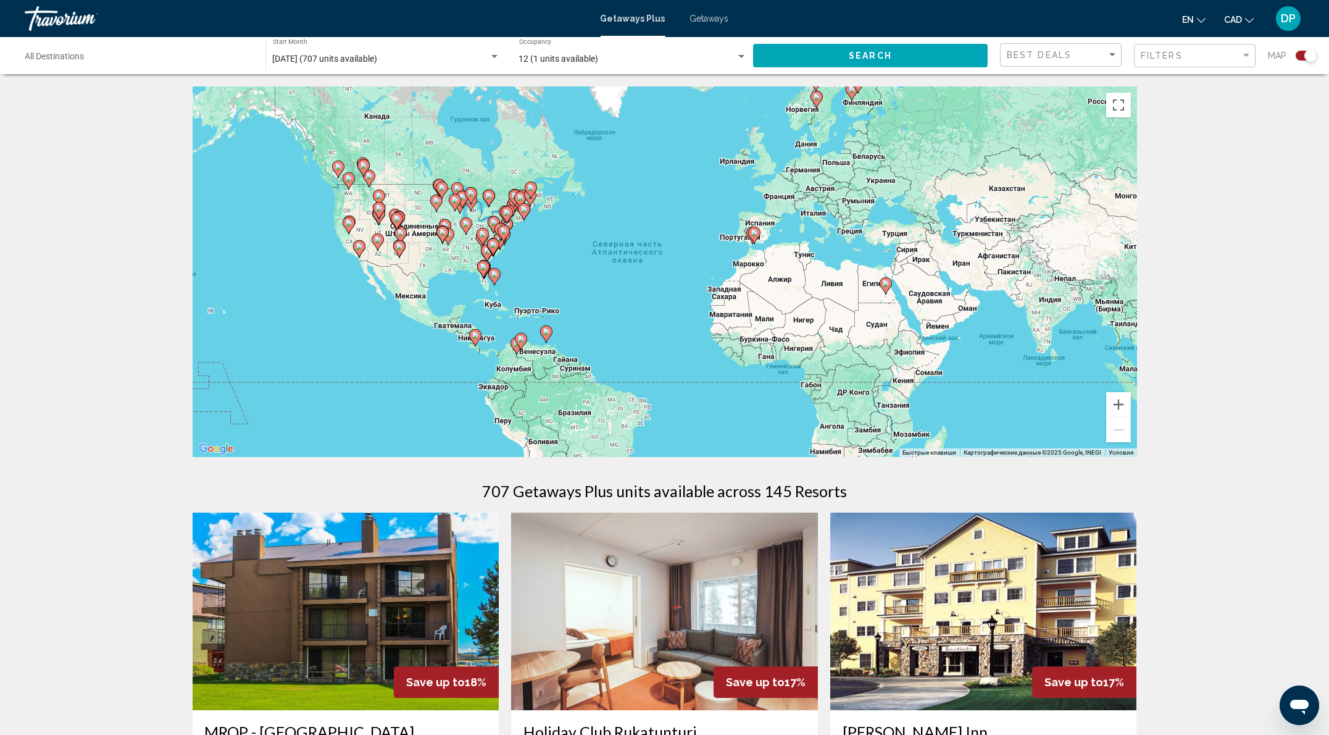
click at [769, 67] on button "Search" at bounding box center [870, 55] width 235 height 23
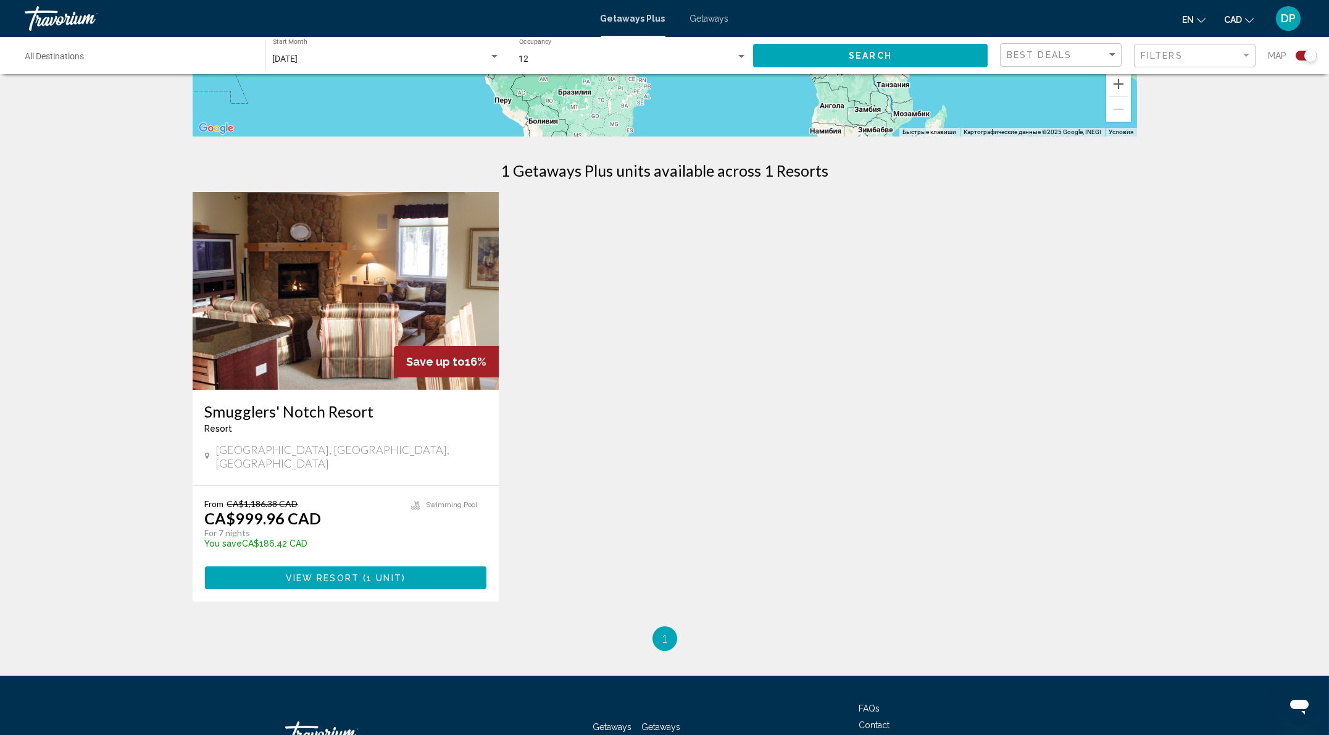
scroll to position [329, 0]
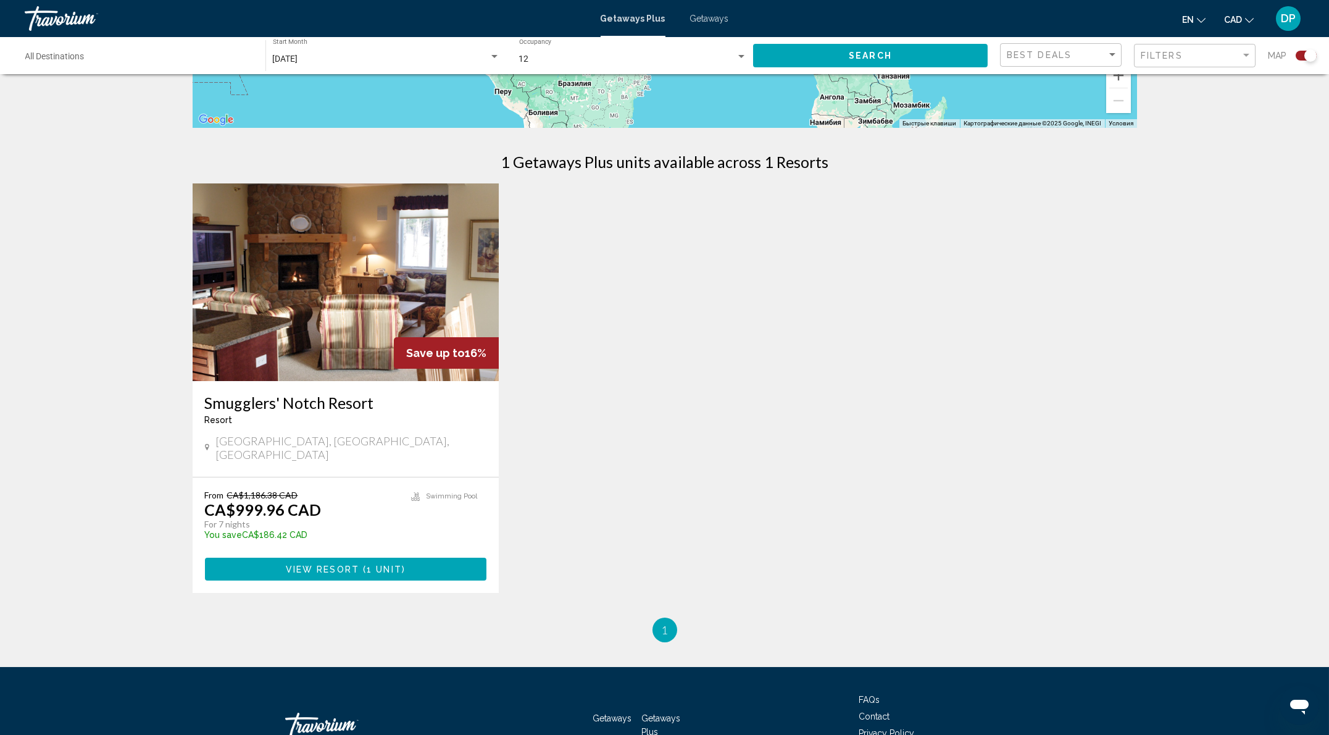
click at [270, 381] on img "Main content" at bounding box center [346, 282] width 307 height 198
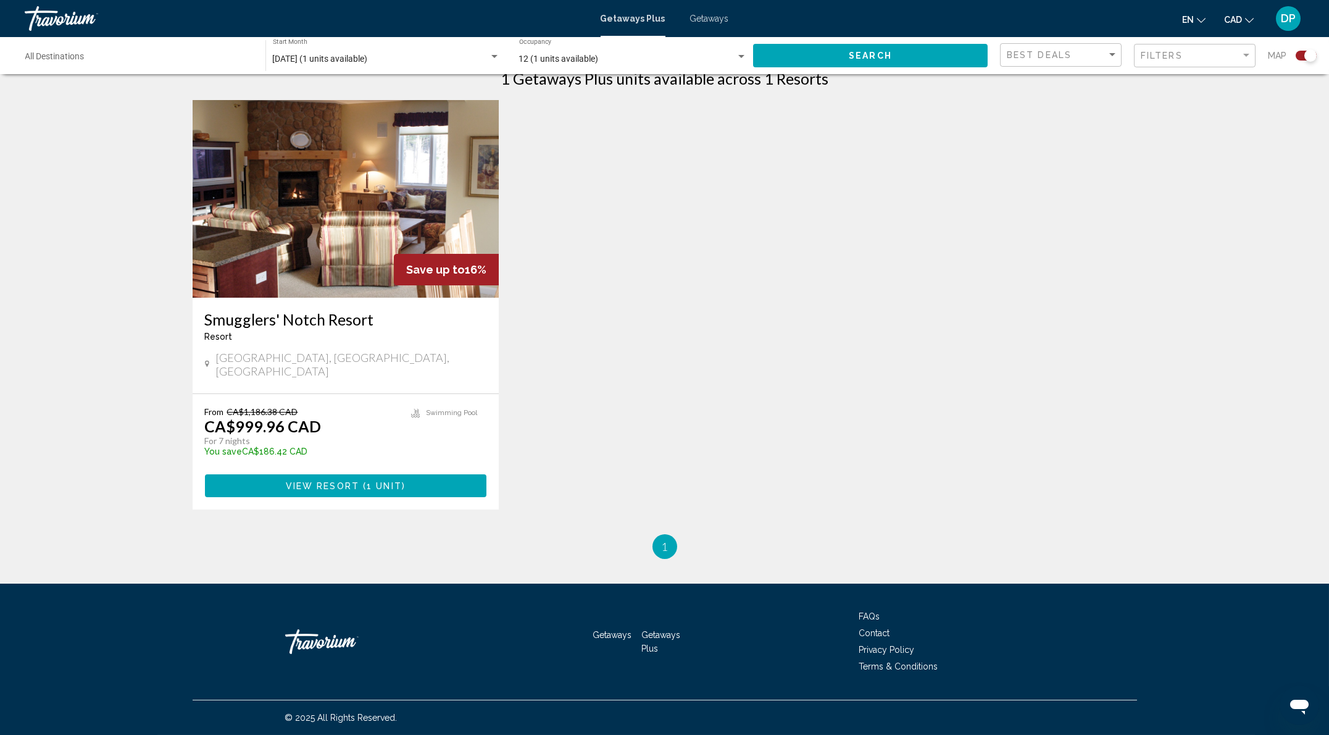
scroll to position [582, 0]
click at [518, 623] on div "Getaways Getaways Plus FAQs Contact Privacy Policy Terms & Conditions" at bounding box center [665, 642] width 945 height 116
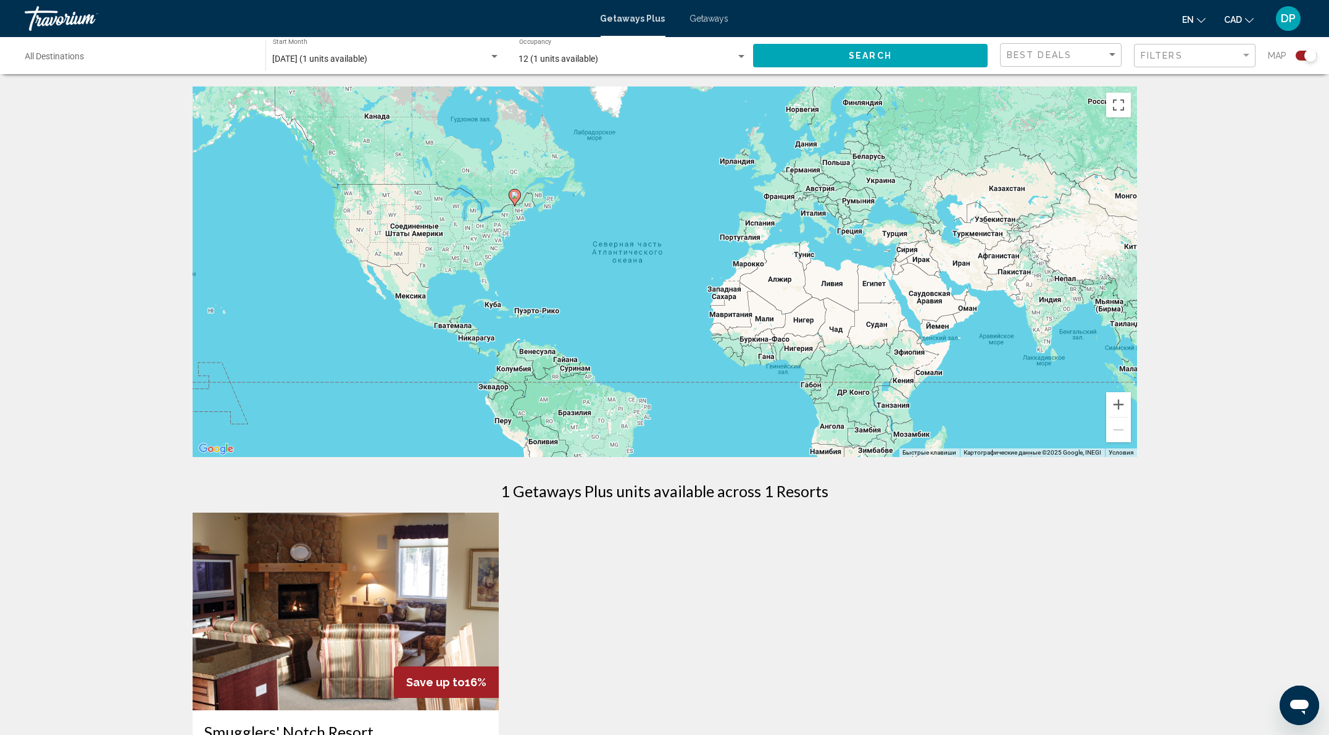
click at [509, 207] on gmp-advanced-marker "Main content" at bounding box center [515, 197] width 12 height 19
type input "**********"
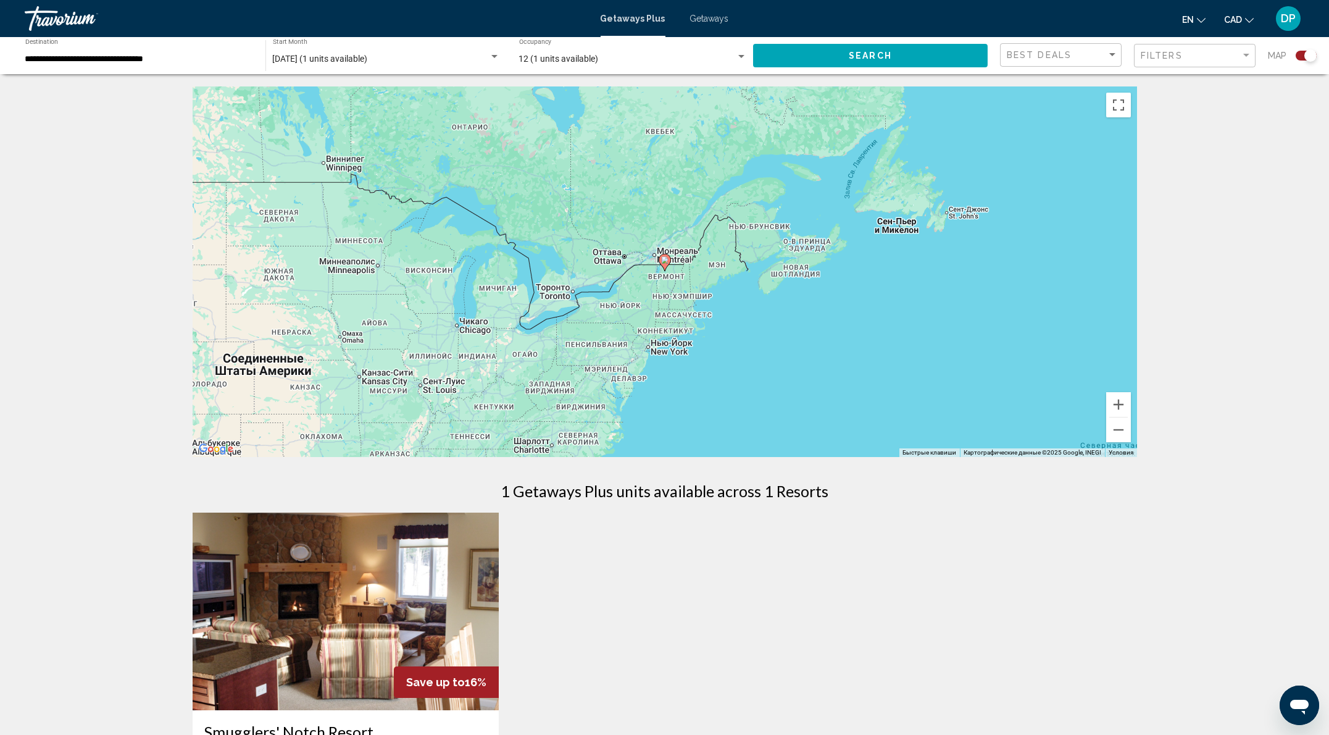
drag, startPoint x: 75, startPoint y: 3, endPoint x: 424, endPoint y: 9, distance: 348.3
click at [424, 9] on link "Travorium" at bounding box center [307, 18] width 564 height 25
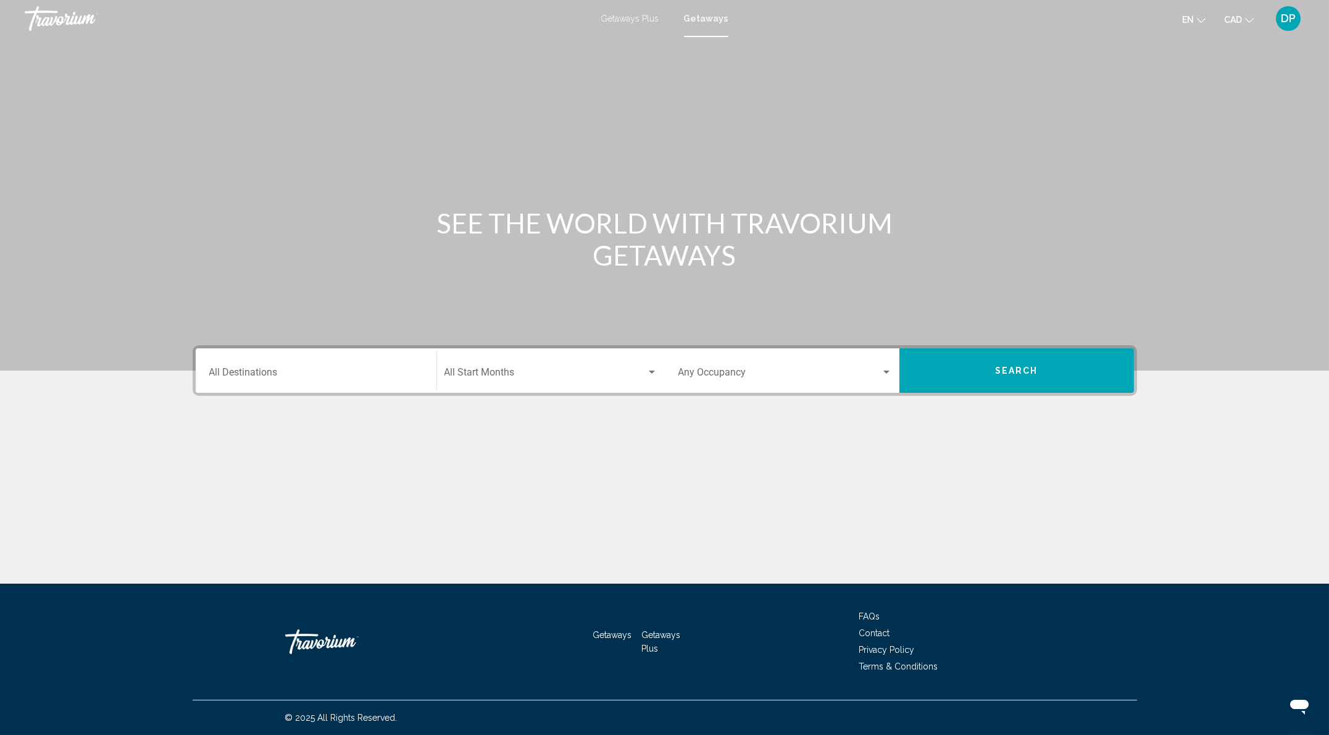
click at [214, 380] on input "Destination All Destinations" at bounding box center [316, 374] width 214 height 11
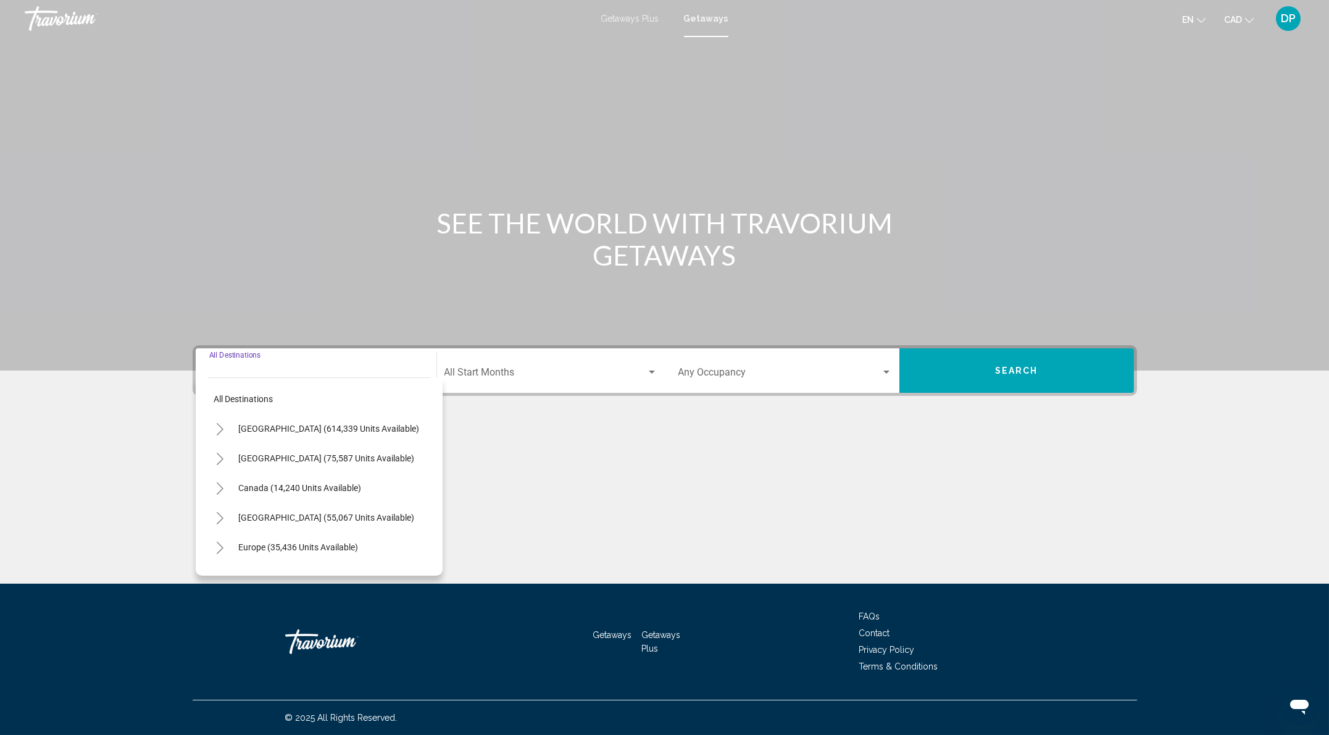
scroll to position [102, 0]
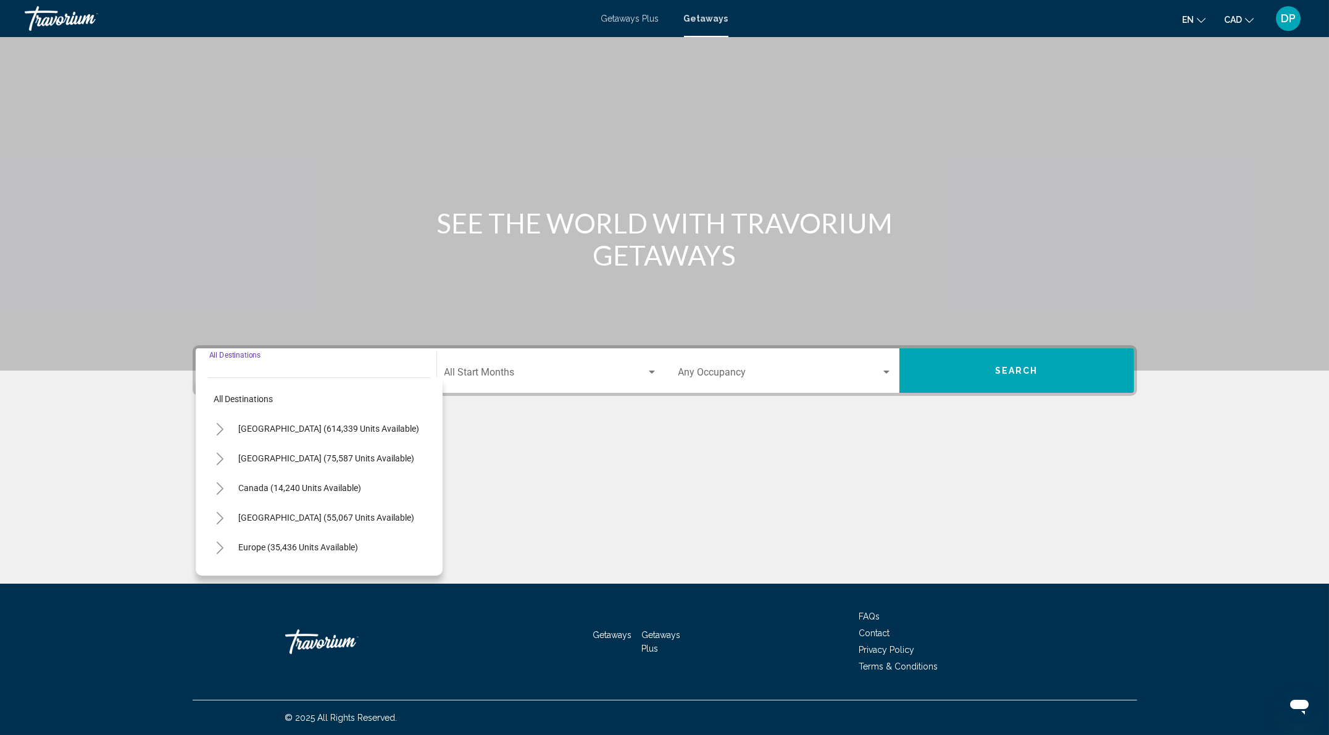
click at [208, 476] on button "Toggle Canada (14,240 units available)" at bounding box center [220, 487] width 25 height 25
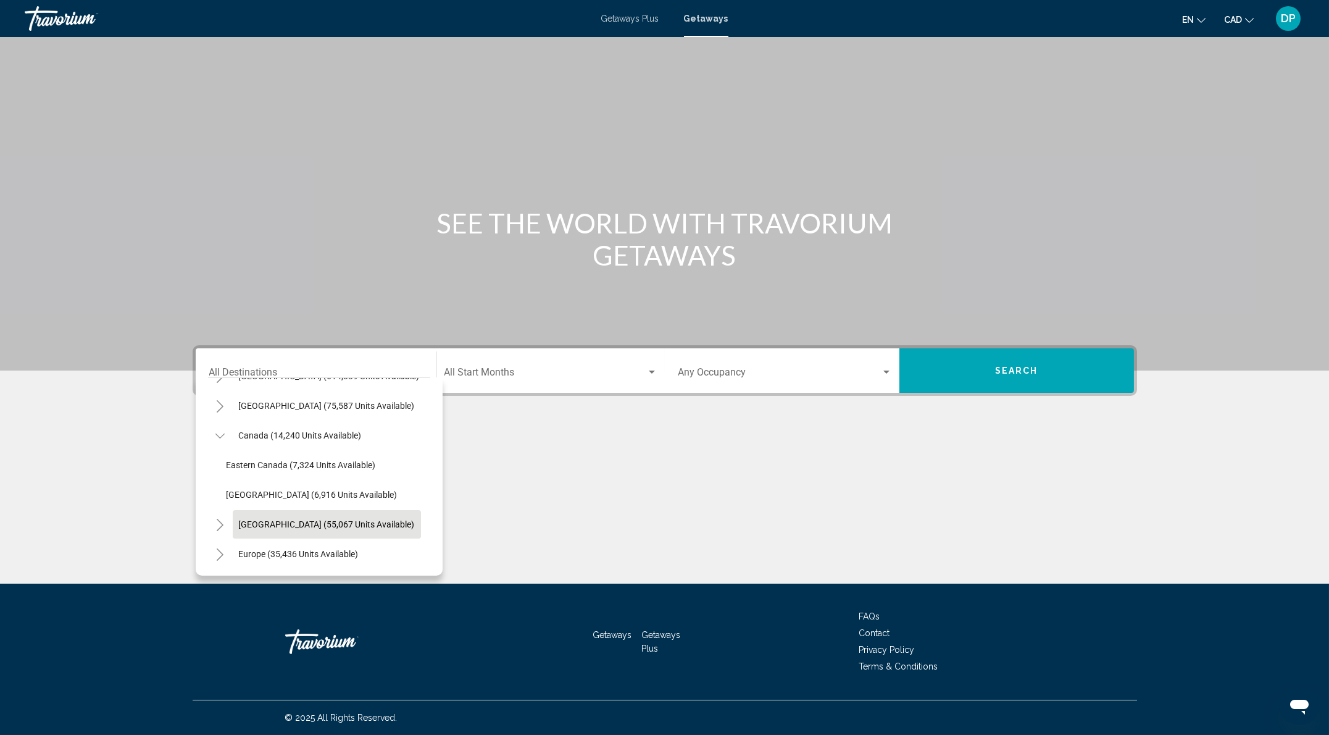
scroll to position [82, 0]
click at [220, 438] on button "Eastern Canada (7,324 units available)" at bounding box center [301, 435] width 162 height 28
type input "**********"
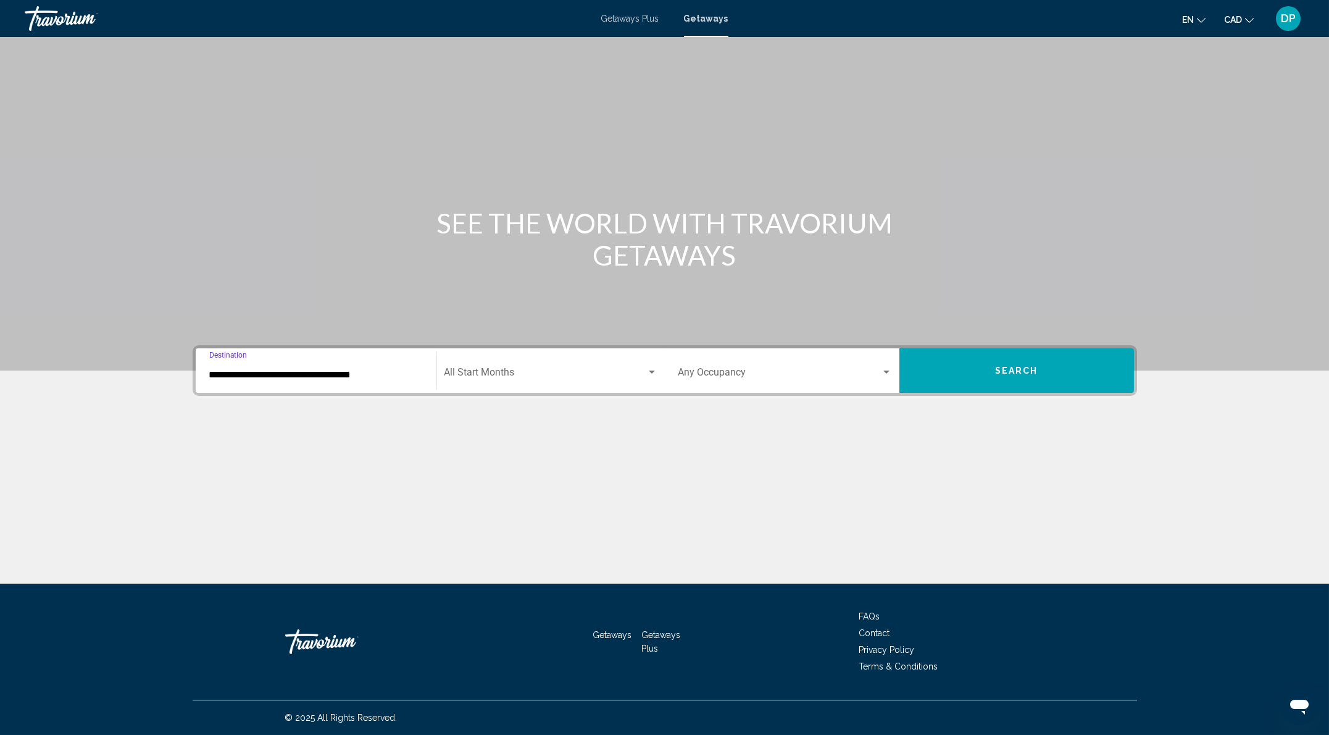
click at [578, 384] on div "Start Month All Start Months" at bounding box center [551, 370] width 213 height 39
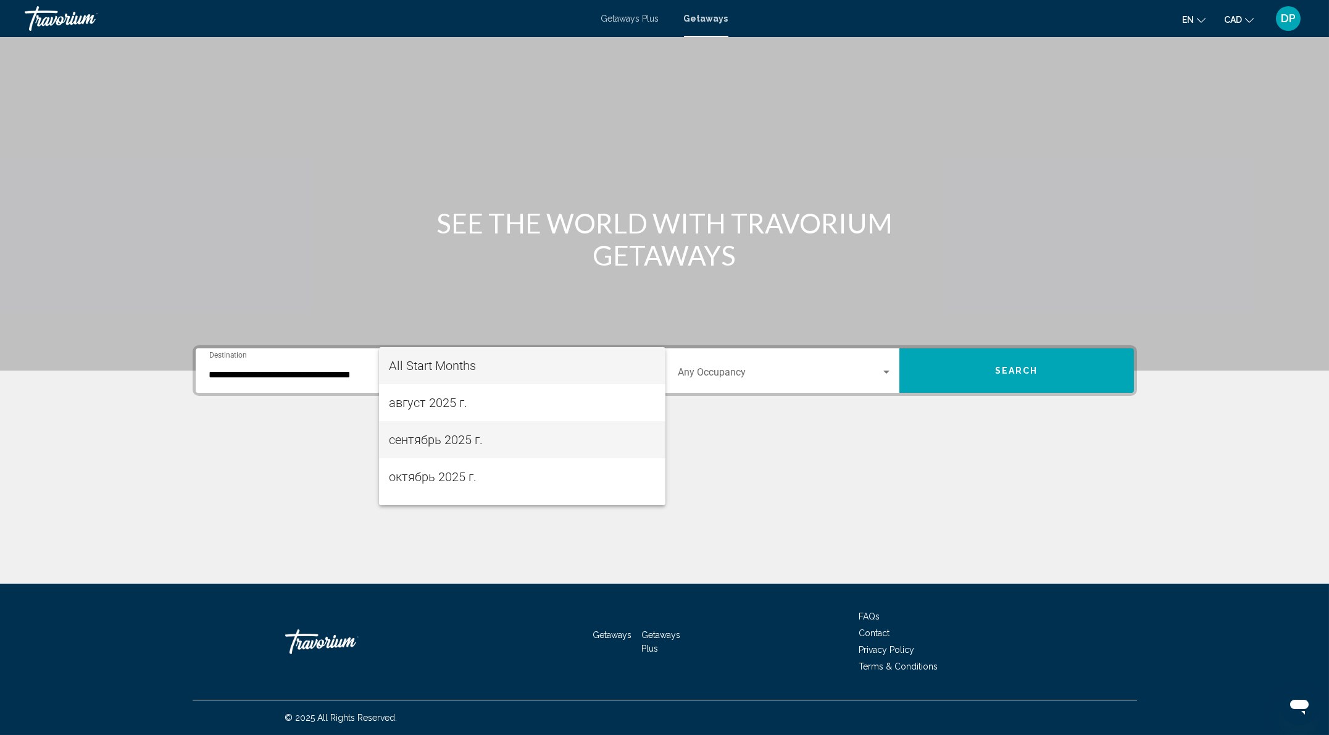
click at [505, 426] on span "сентябрь 2025 г." at bounding box center [522, 439] width 267 height 37
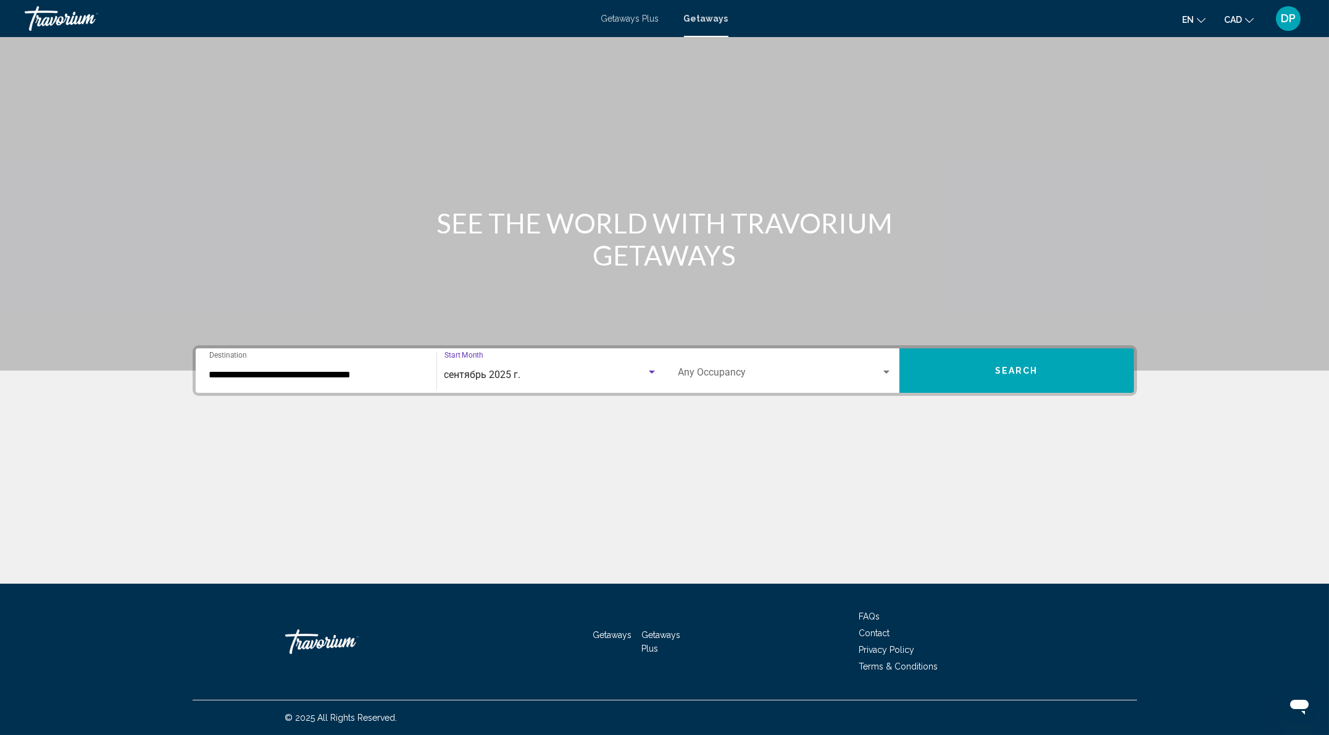
click at [802, 369] on span "Search widget" at bounding box center [780, 374] width 203 height 11
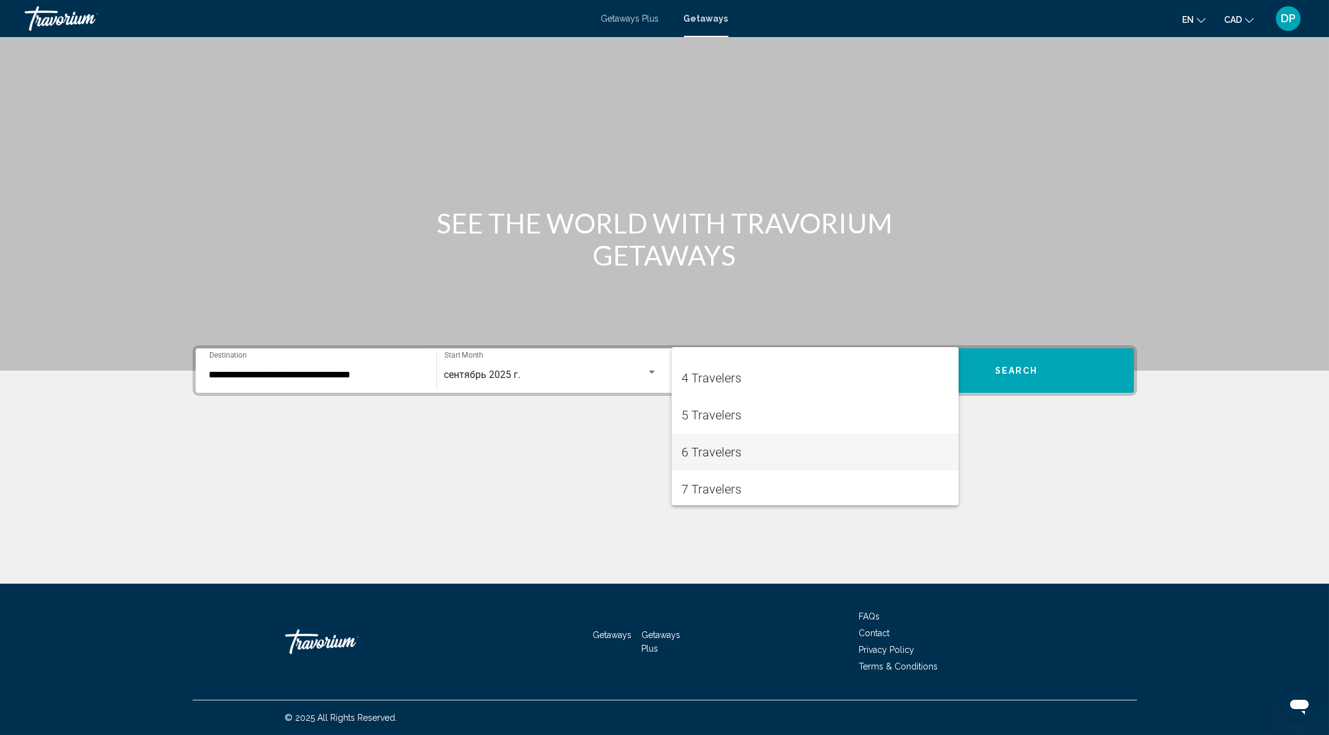
scroll to position [212, 0]
click at [755, 488] on span "10 Travelers" at bounding box center [815, 487] width 267 height 37
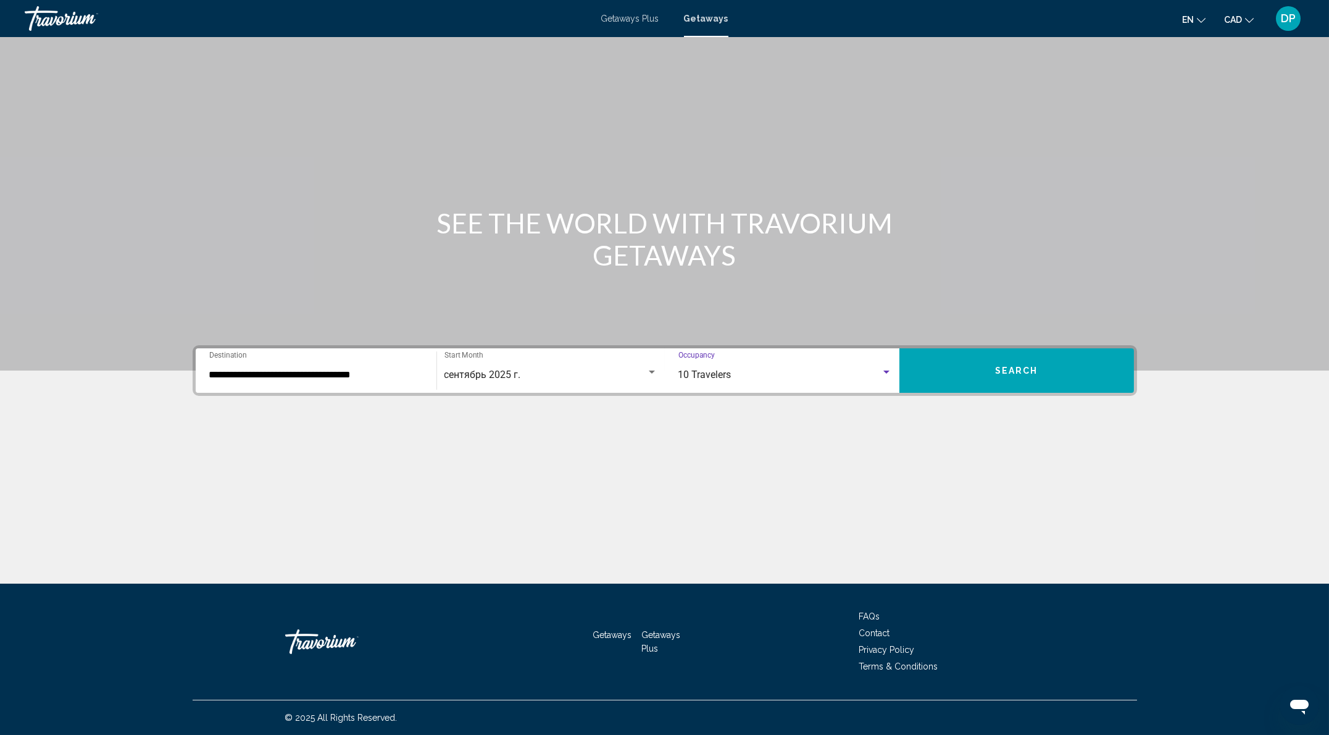
click at [1079, 372] on button "Search" at bounding box center [1017, 370] width 235 height 44
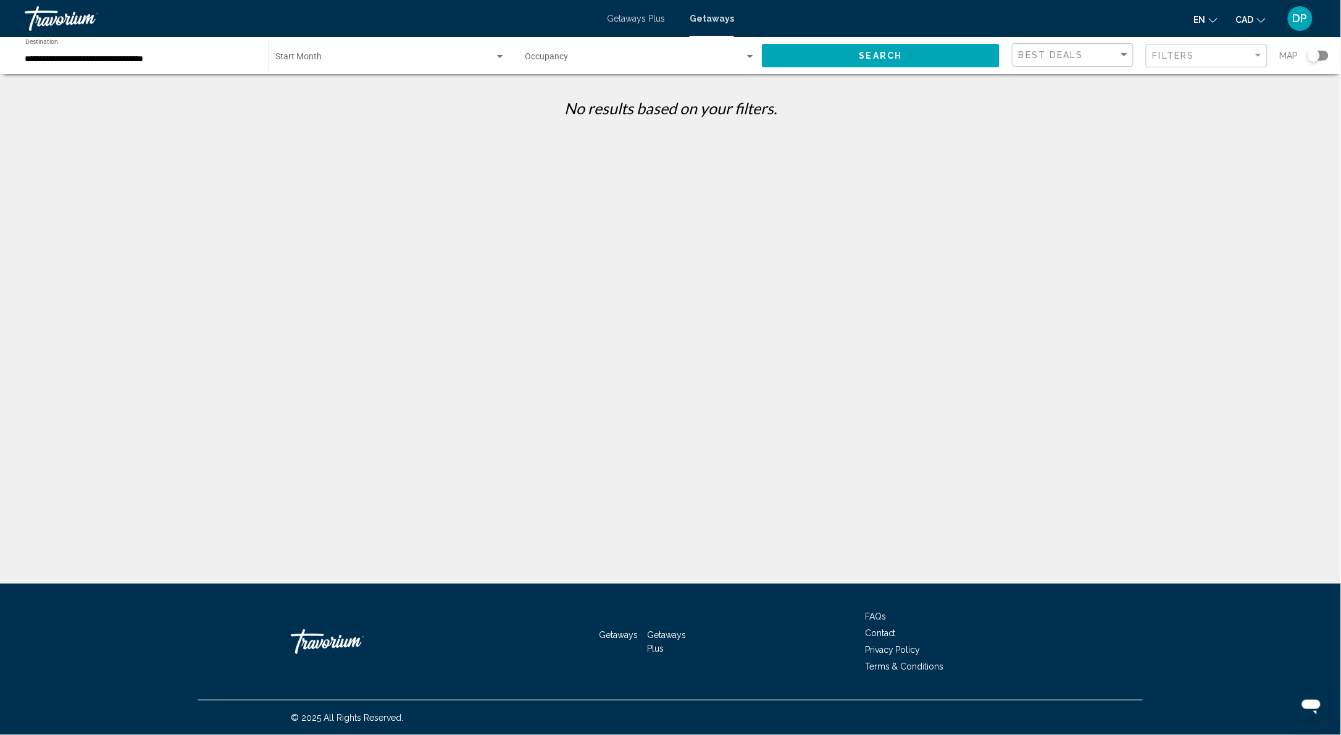
click at [598, 64] on span "Search widget" at bounding box center [635, 59] width 220 height 10
click at [626, 83] on span "Any Occupancy" at bounding box center [625, 73] width 219 height 31
click at [354, 64] on span "Search widget" at bounding box center [384, 59] width 219 height 10
click at [357, 78] on span "All Start Months" at bounding box center [384, 73] width 218 height 31
click at [788, 67] on button "Search" at bounding box center [881, 55] width 238 height 23
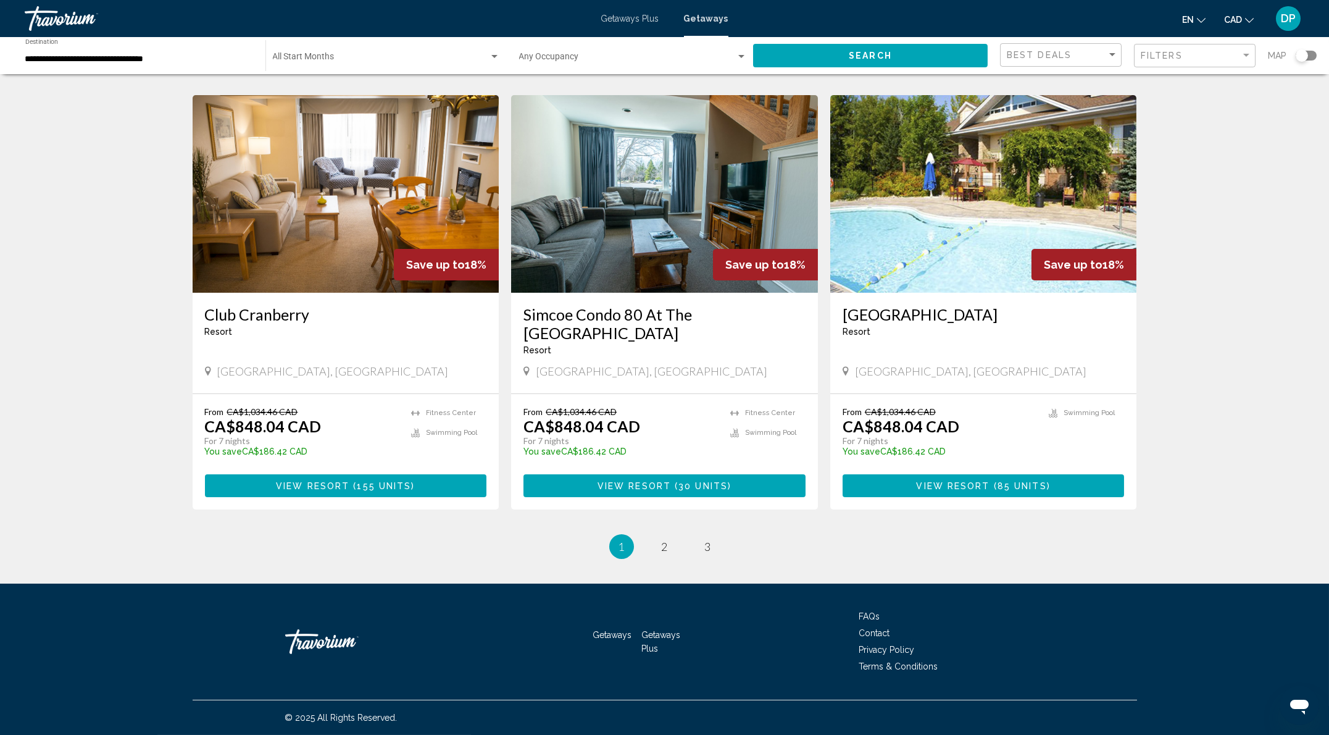
scroll to position [1811, 0]
click at [664, 540] on span "2" at bounding box center [665, 547] width 6 height 14
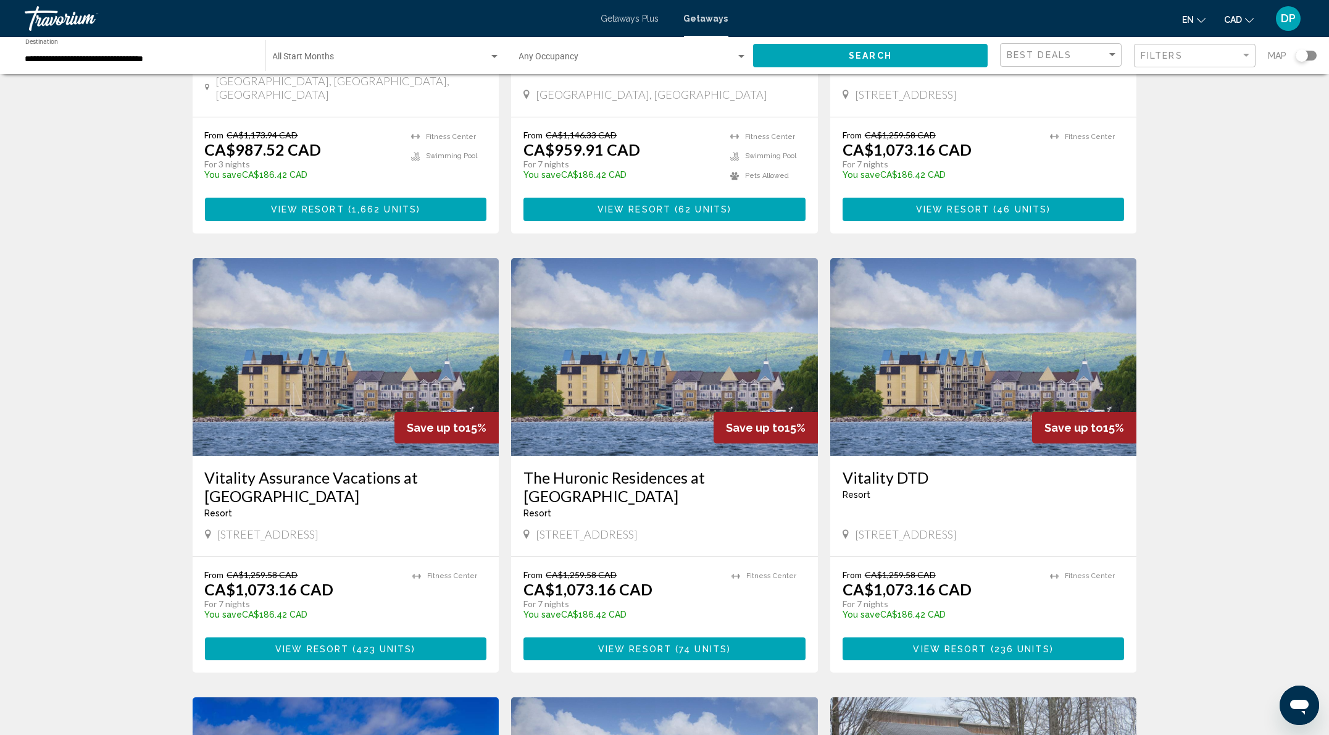
scroll to position [988, 0]
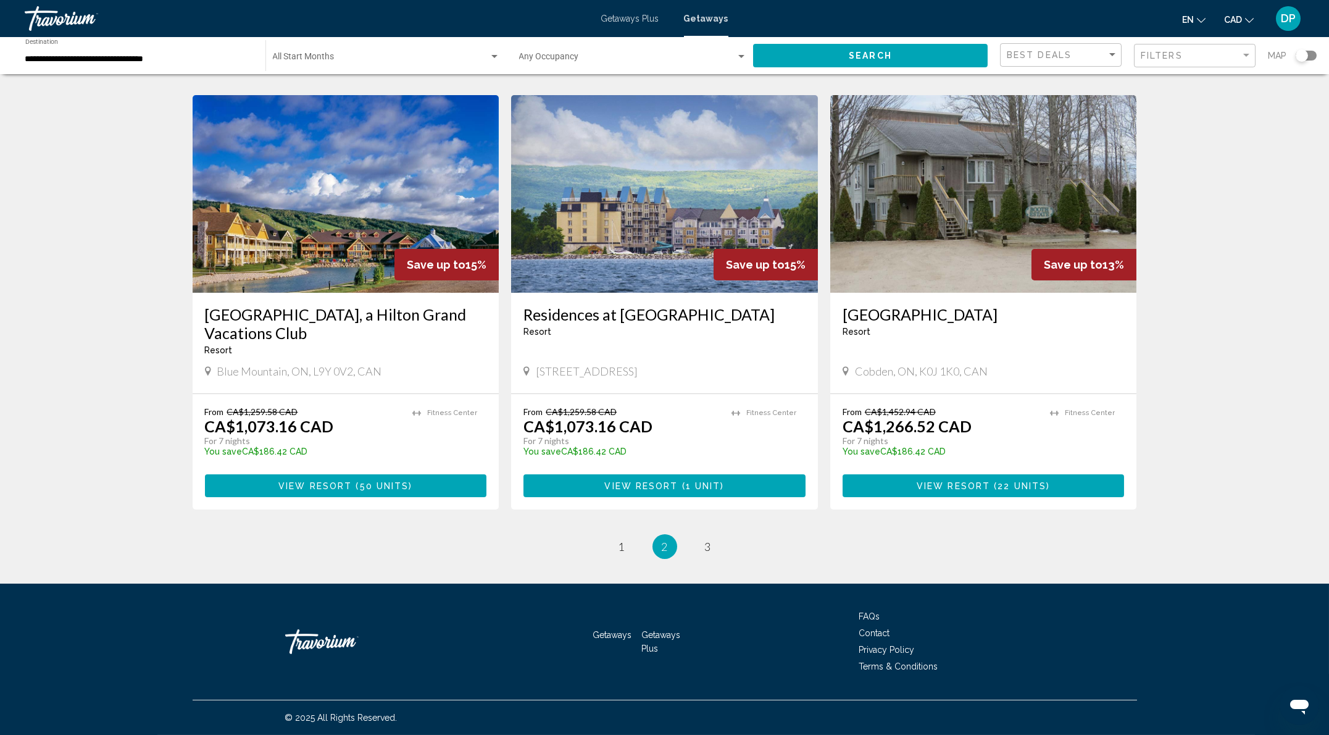
scroll to position [1646, 0]
click at [719, 558] on link "page 3" at bounding box center [708, 547] width 22 height 22
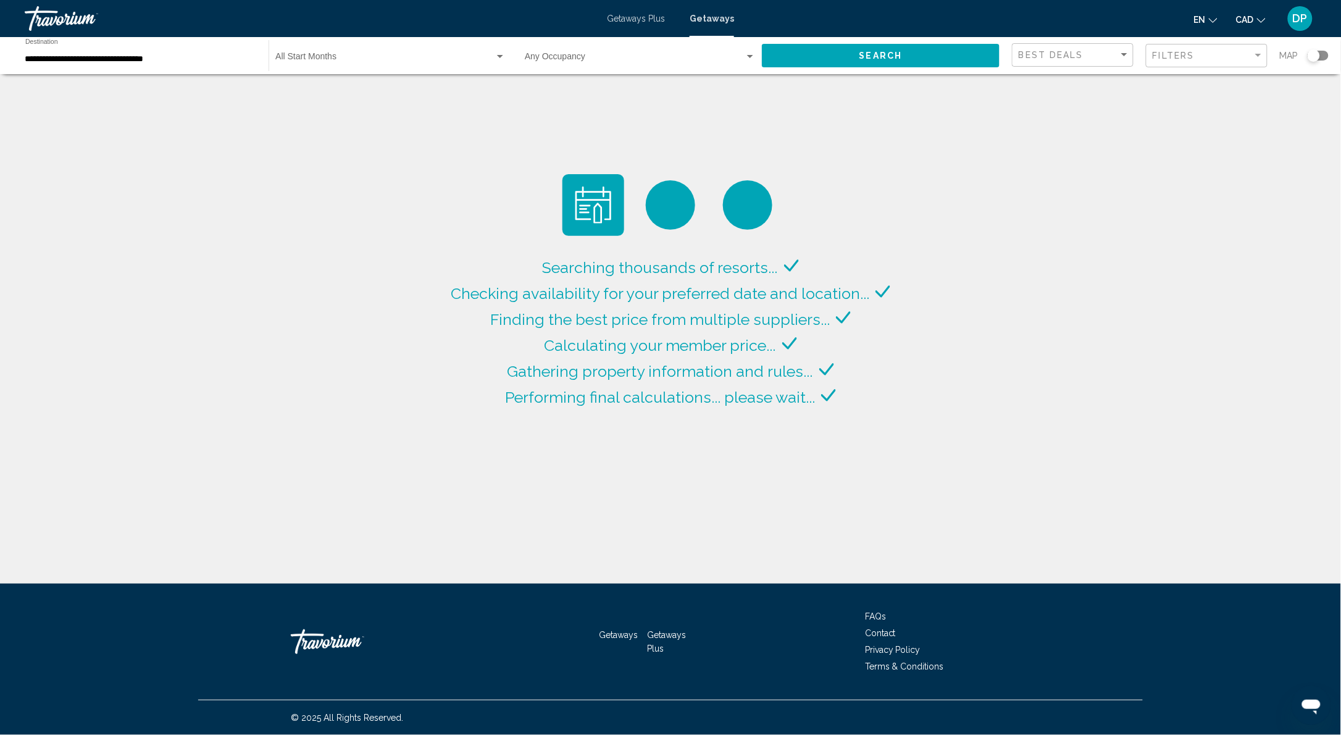
click at [383, 65] on div "Start Month All Start Months" at bounding box center [390, 56] width 230 height 34
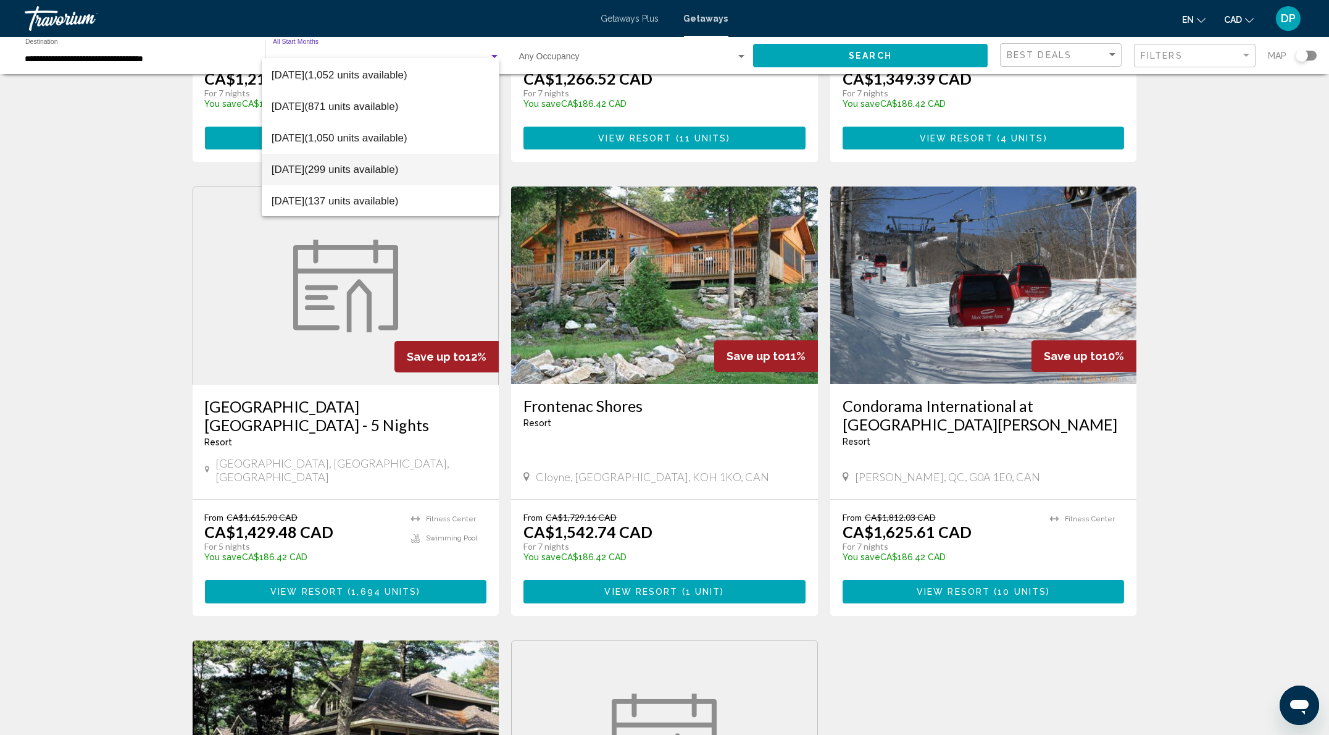
scroll to position [576, 0]
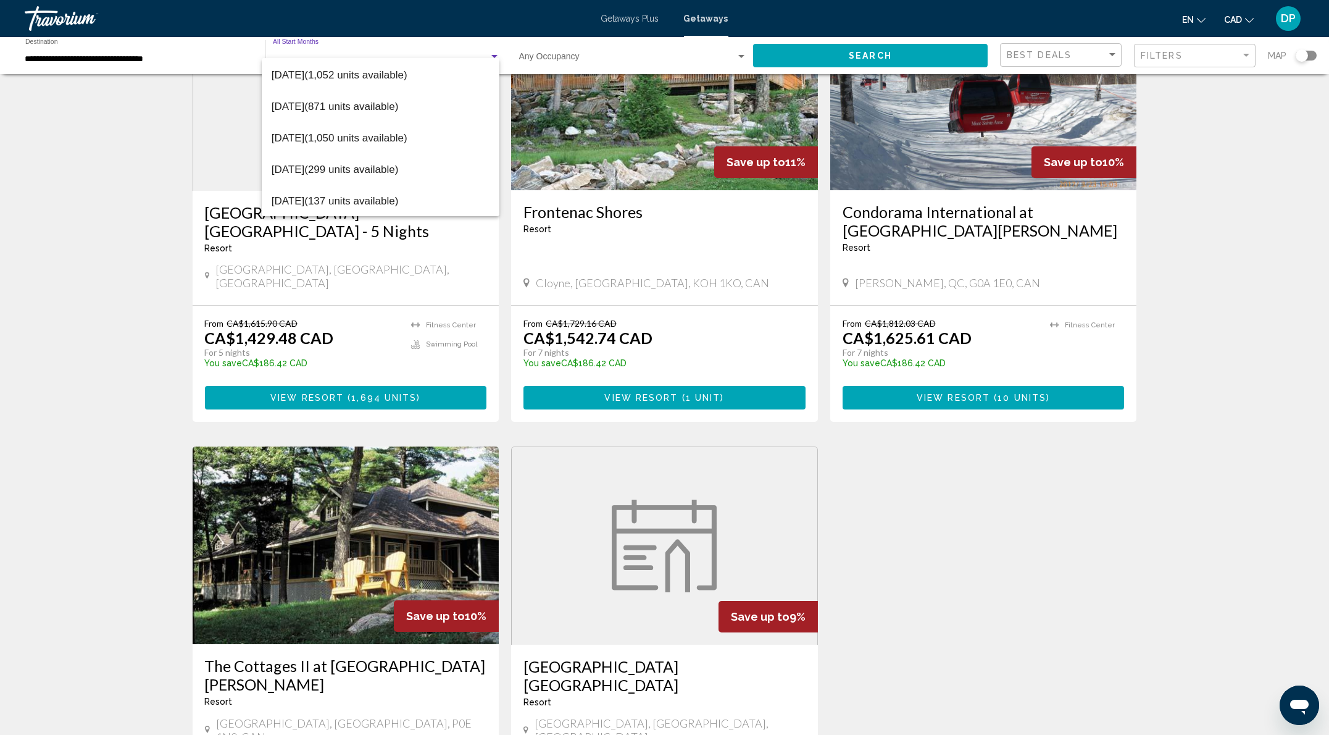
click at [17, 228] on div at bounding box center [664, 367] width 1329 height 735
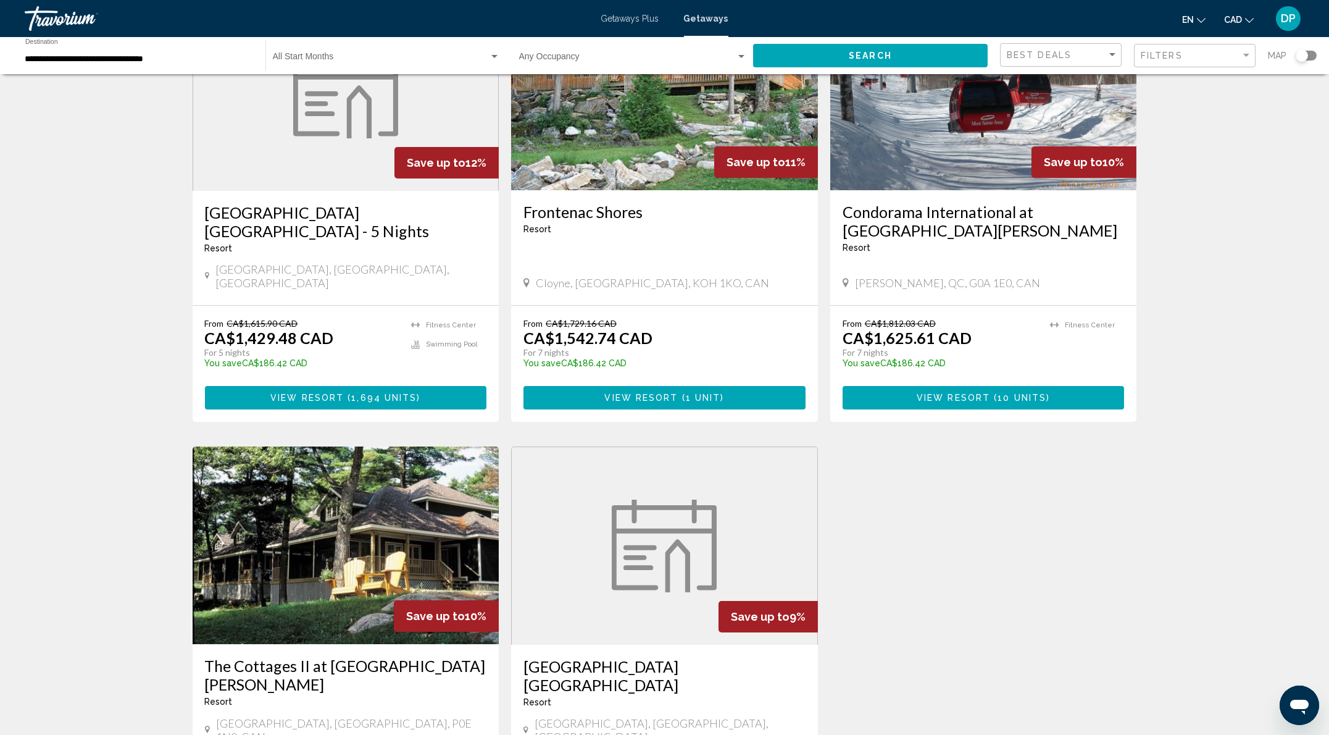
click at [679, 190] on img "Main content" at bounding box center [664, 92] width 307 height 198
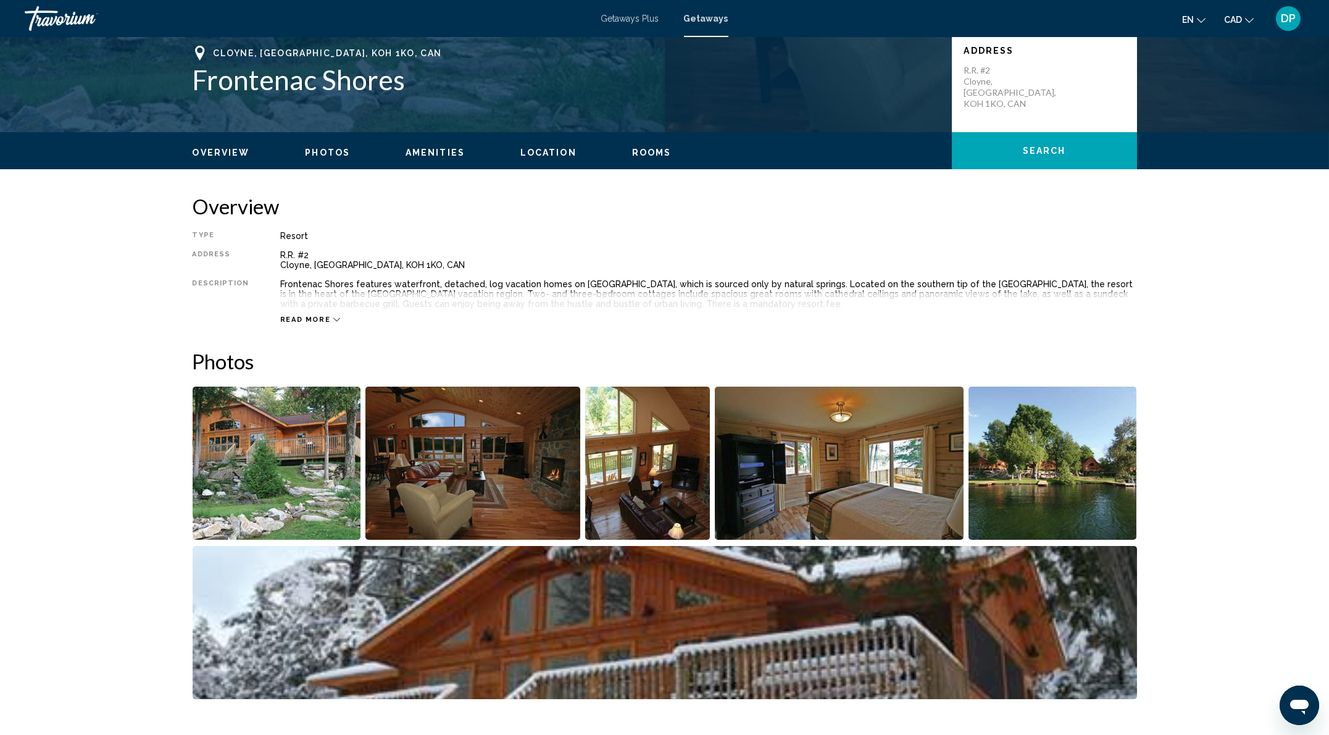
scroll to position [329, 0]
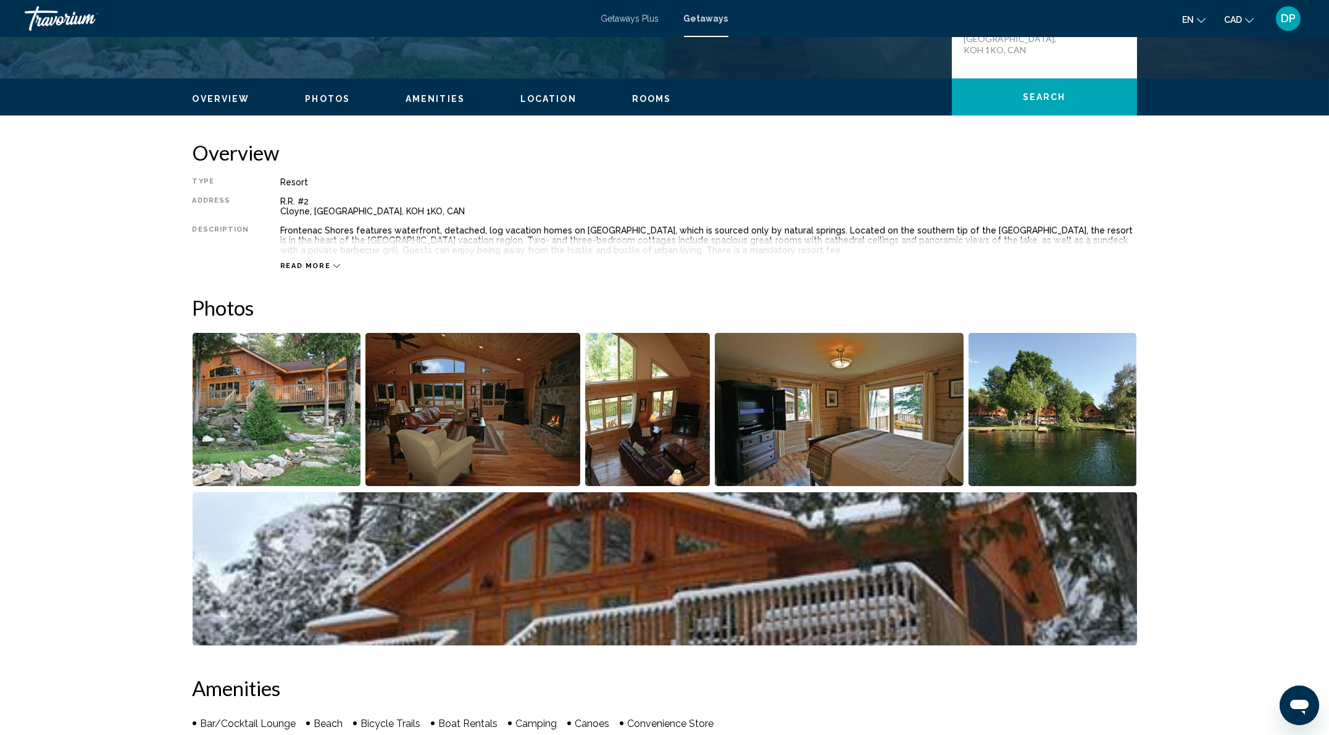
click at [280, 270] on span "Read more" at bounding box center [305, 266] width 51 height 8
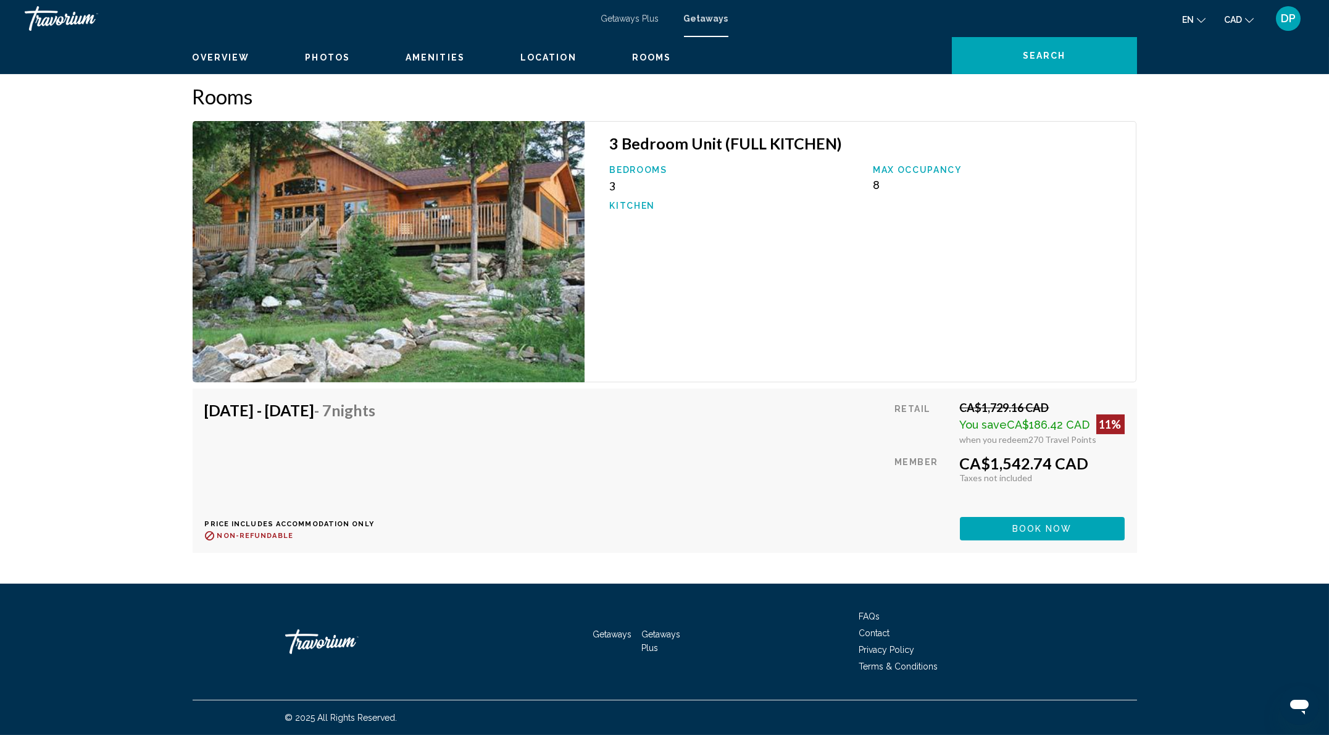
scroll to position [2140, 0]
drag, startPoint x: 927, startPoint y: 294, endPoint x: 966, endPoint y: 299, distance: 39.3
click at [966, 191] on div "Max Occupancy 8" at bounding box center [999, 178] width 264 height 27
drag, startPoint x: 940, startPoint y: 280, endPoint x: 932, endPoint y: 278, distance: 8.2
click at [940, 175] on p "Max Occupancy" at bounding box center [998, 170] width 251 height 10
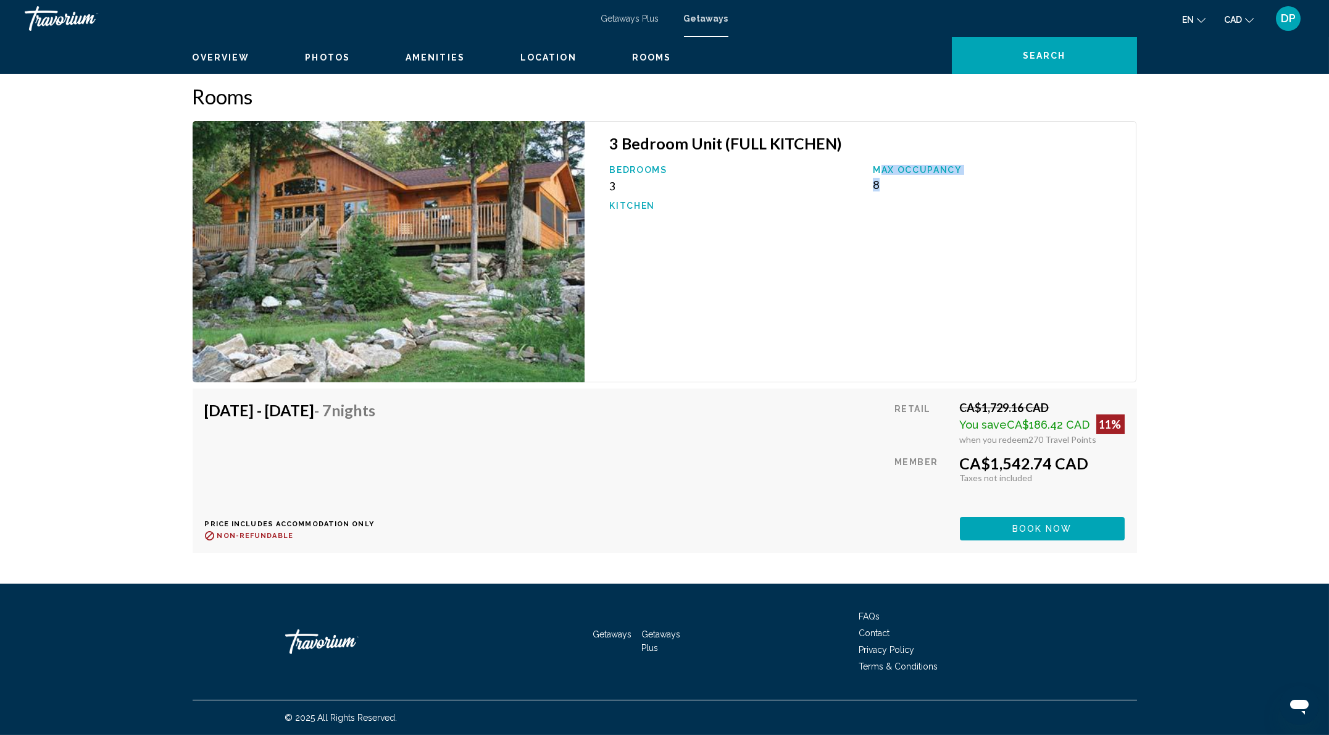
drag, startPoint x: 931, startPoint y: 278, endPoint x: 955, endPoint y: 308, distance: 37.8
click at [955, 191] on div "Max Occupancy 8" at bounding box center [999, 178] width 264 height 27
click at [923, 191] on div "Max Occupancy 8" at bounding box center [999, 178] width 264 height 27
drag, startPoint x: 925, startPoint y: 274, endPoint x: 941, endPoint y: 303, distance: 33.2
click at [942, 191] on div "Max Occupancy 8" at bounding box center [999, 178] width 264 height 27
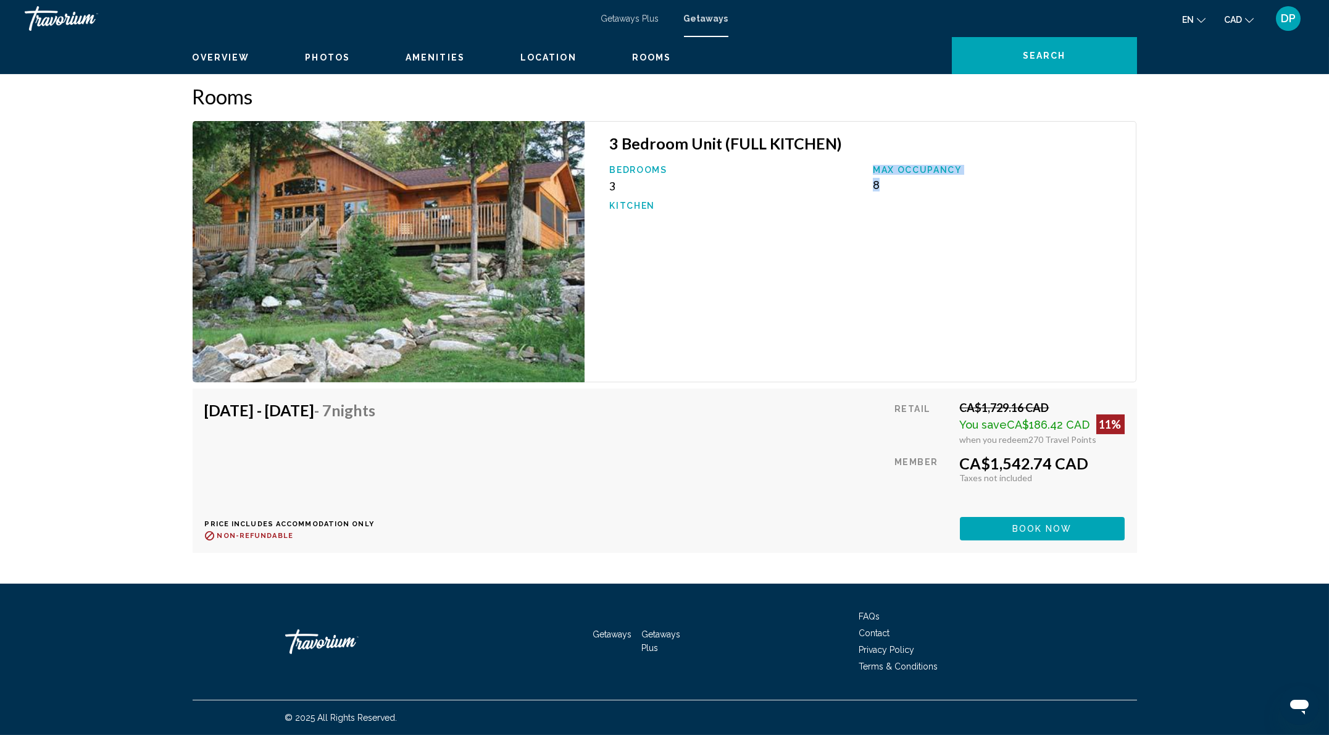
click at [796, 382] on div "3 Bedroom Unit (FULL KITCHEN) Bedrooms 3 Max Occupancy 8 Kitchen" at bounding box center [861, 251] width 552 height 261
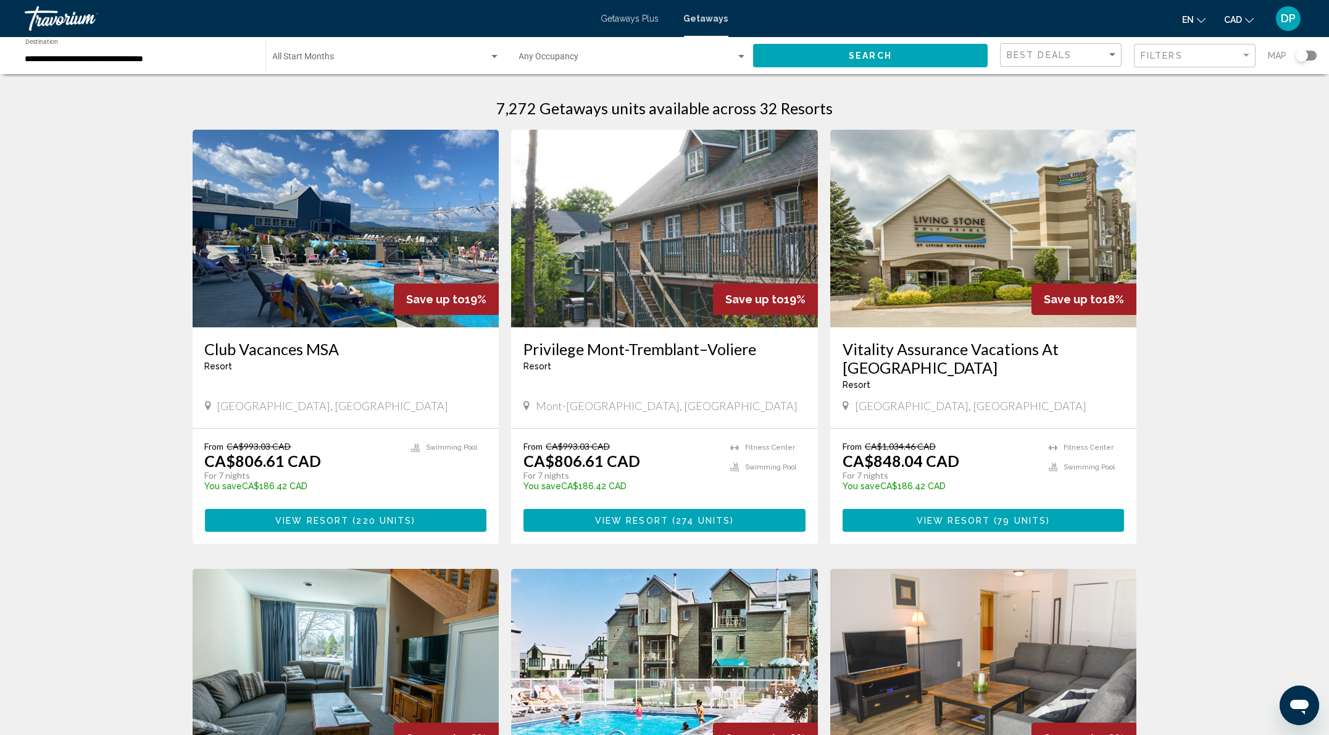
click at [88, 64] on input "**********" at bounding box center [139, 59] width 228 height 10
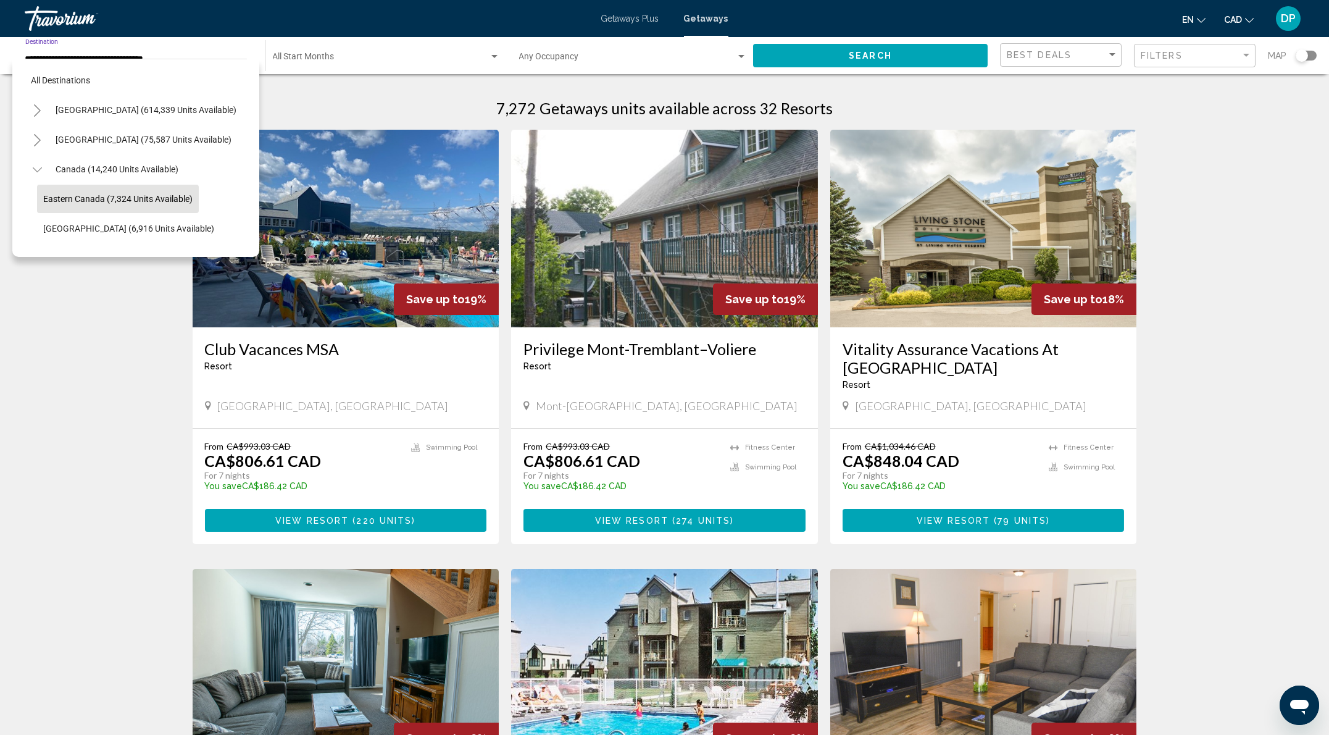
scroll to position [28, 0]
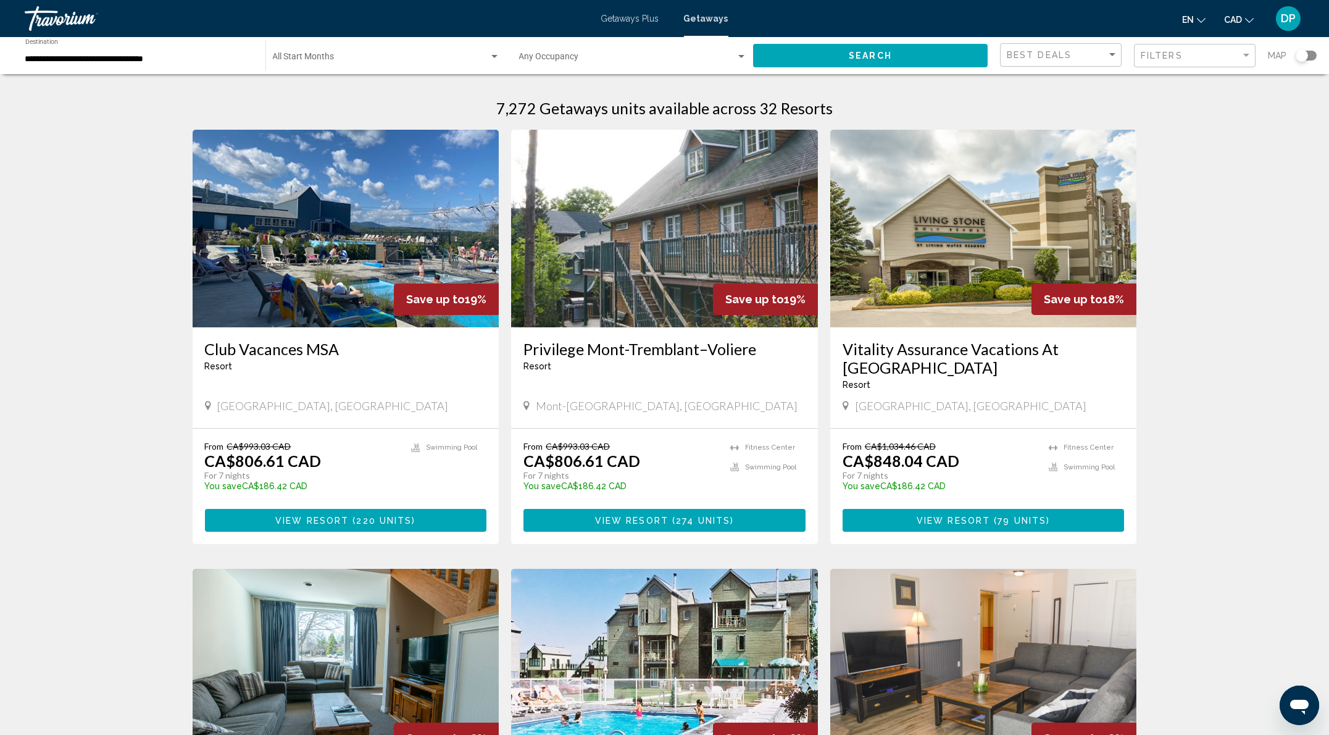
click at [88, 64] on input "**********" at bounding box center [139, 59] width 228 height 10
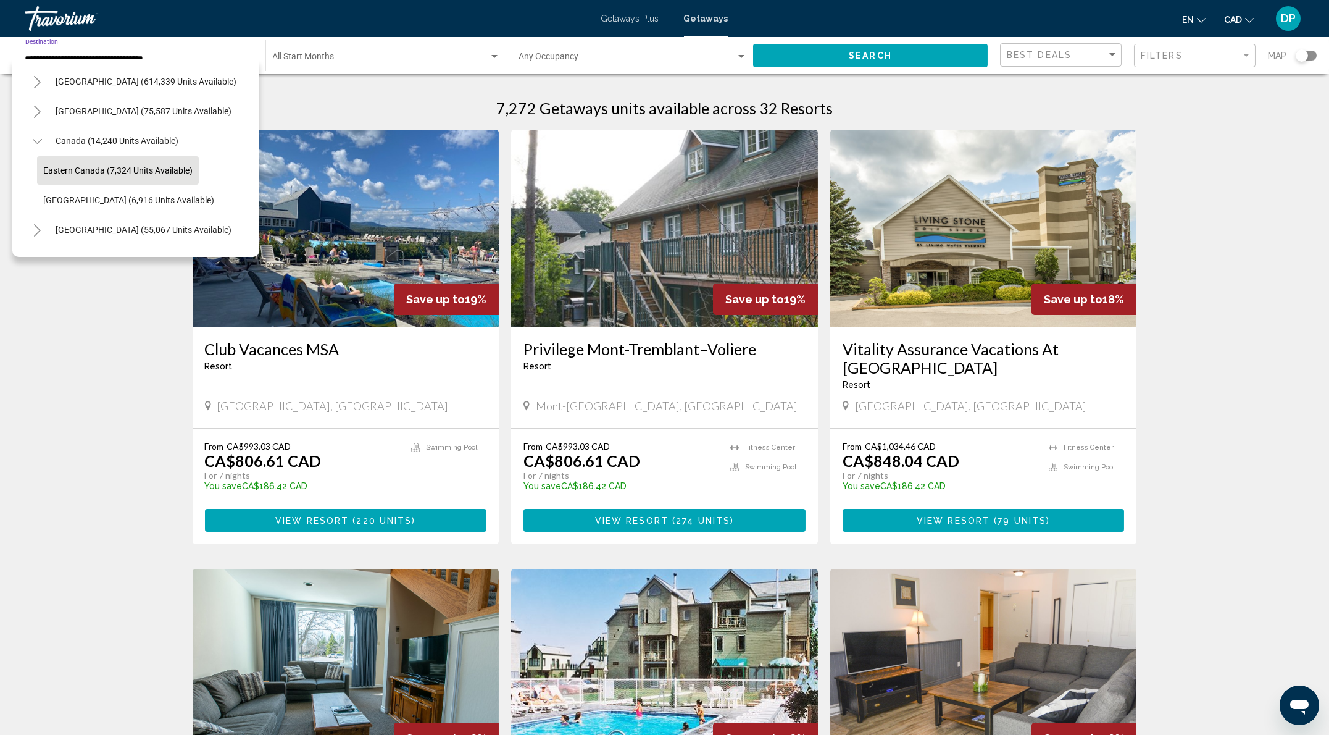
click at [104, 175] on span "Eastern Canada (7,324 units available)" at bounding box center [117, 170] width 149 height 10
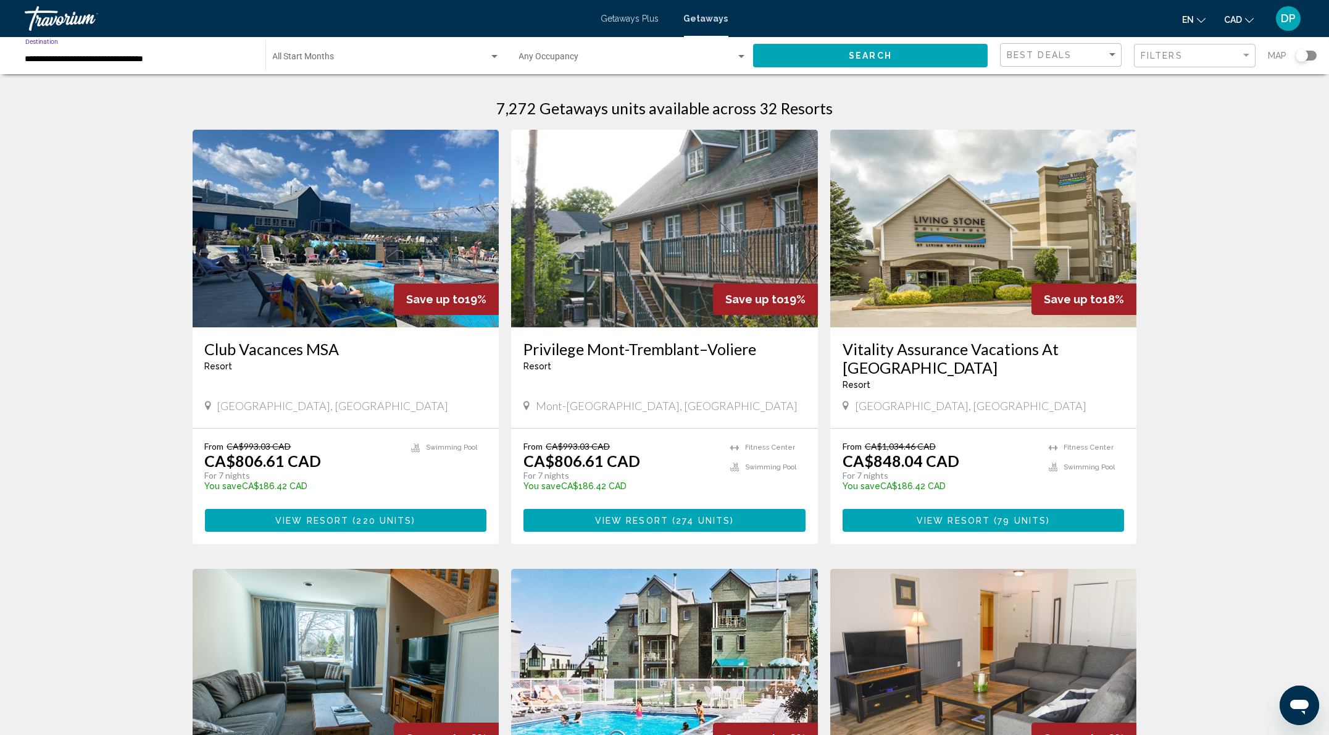
click at [138, 64] on input "**********" at bounding box center [139, 59] width 228 height 10
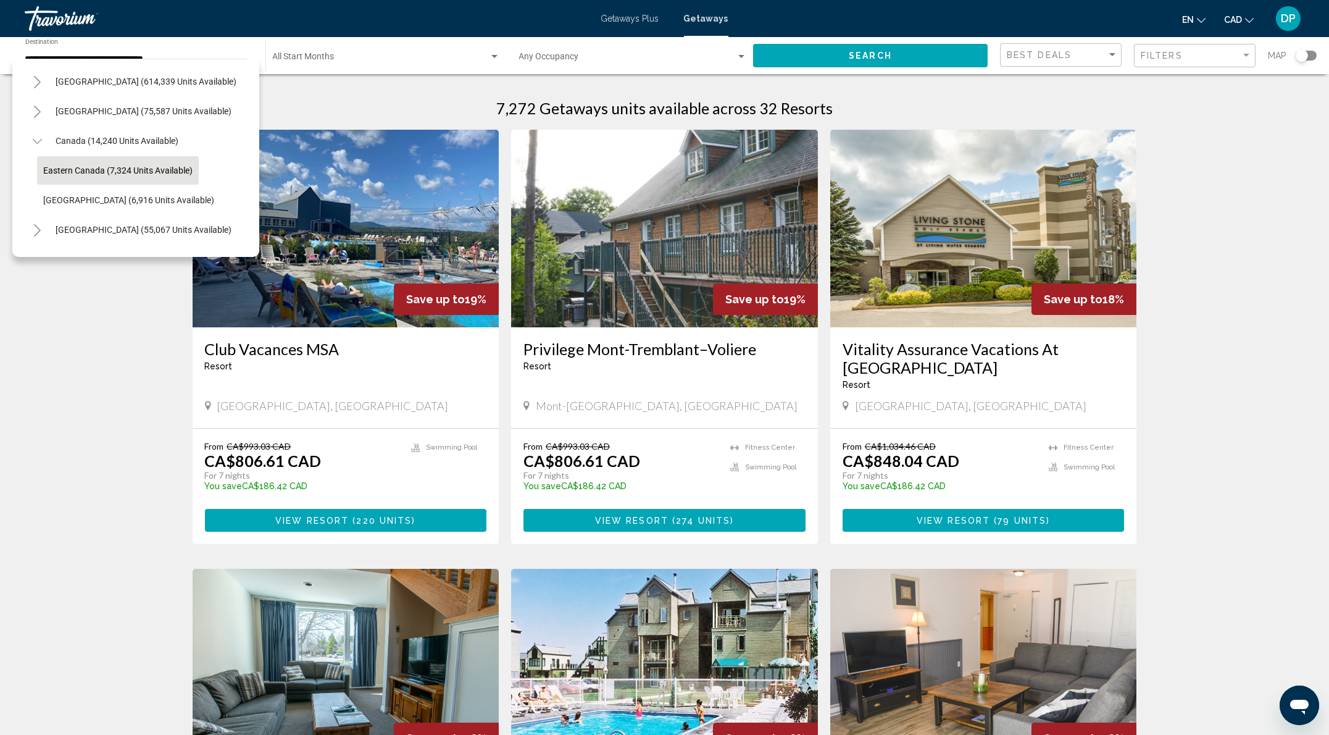
click at [371, 117] on div "7,272 Getaways units available across 32 Resorts" at bounding box center [665, 108] width 945 height 19
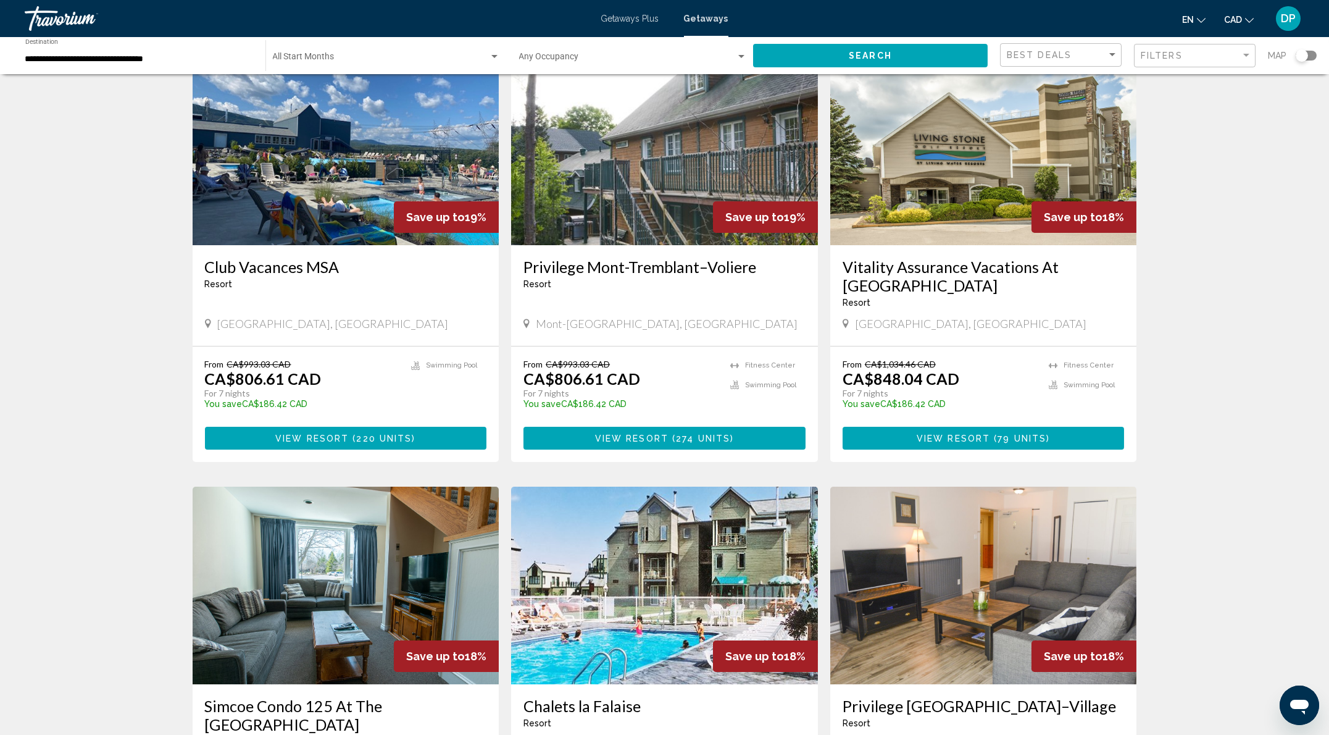
scroll to position [0, 0]
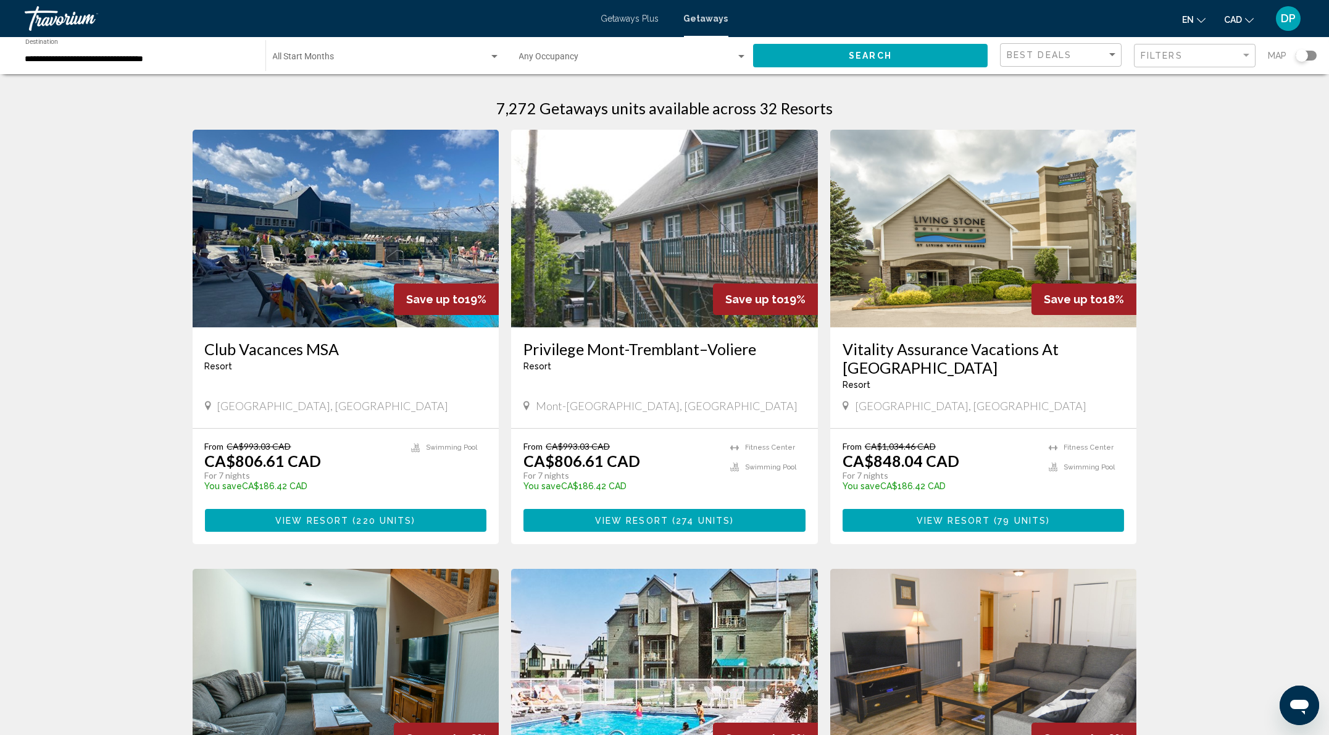
click at [341, 64] on span "Search widget" at bounding box center [381, 59] width 216 height 10
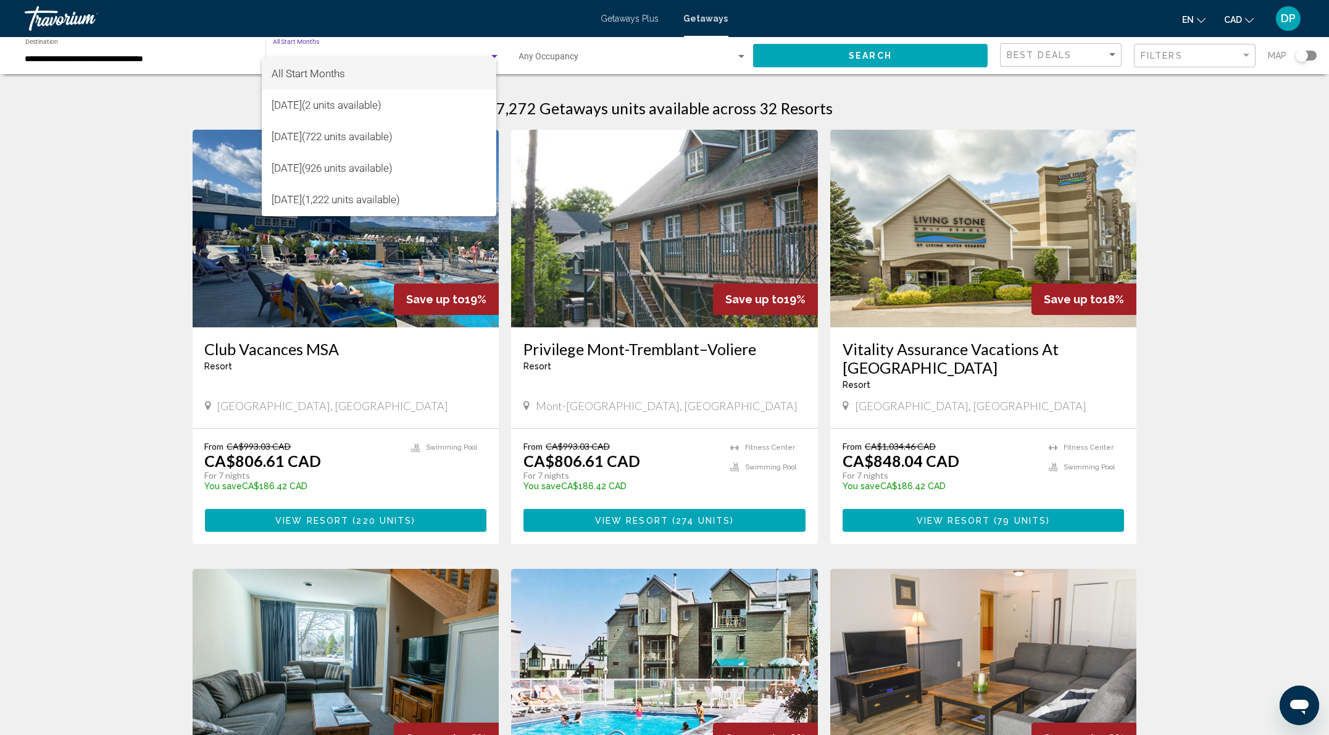
click at [173, 125] on div at bounding box center [664, 367] width 1329 height 735
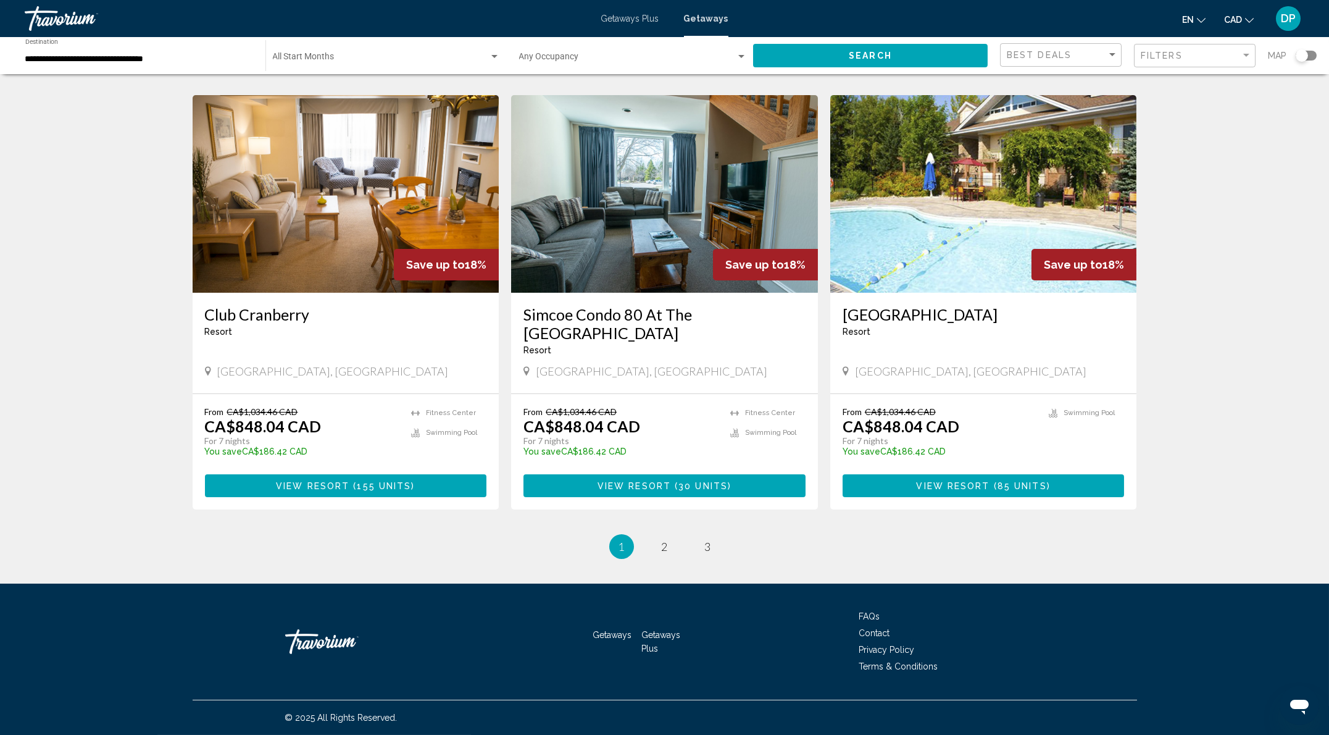
scroll to position [1825, 0]
click at [672, 536] on link "page 2" at bounding box center [665, 547] width 22 height 22
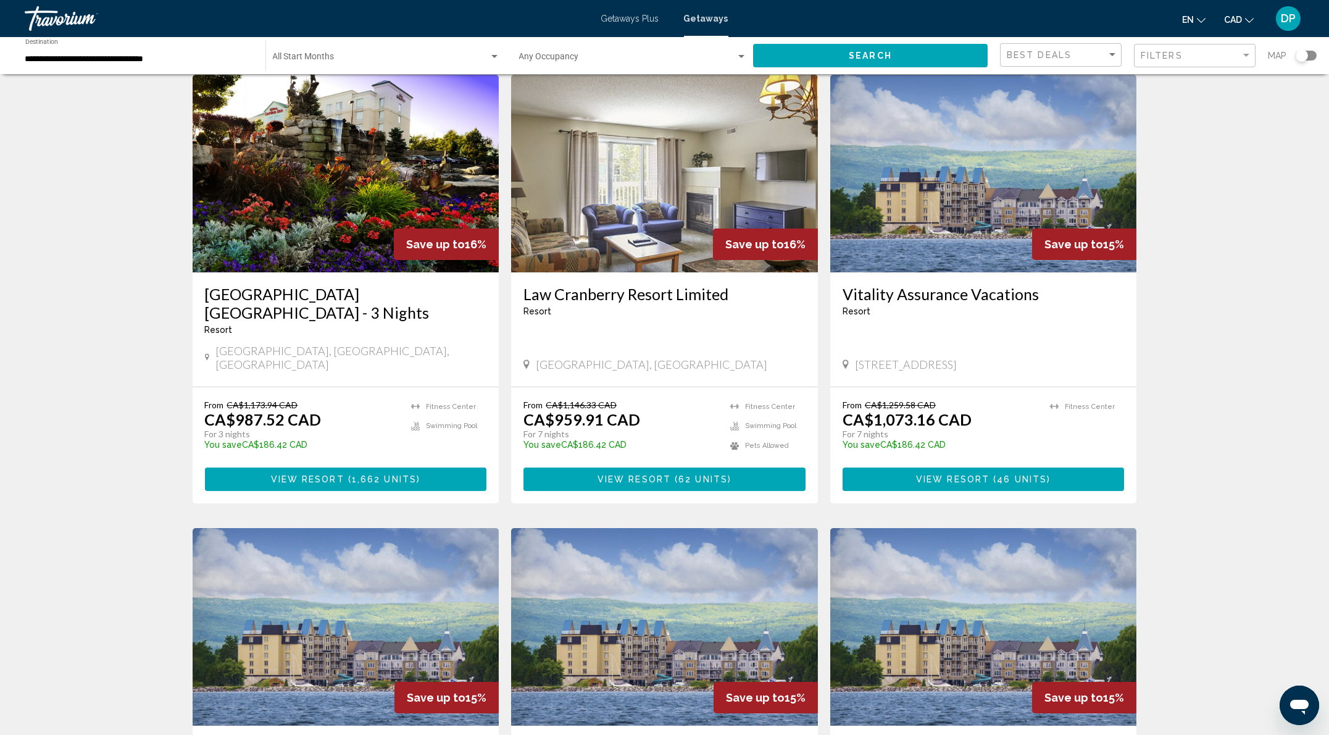
scroll to position [576, 0]
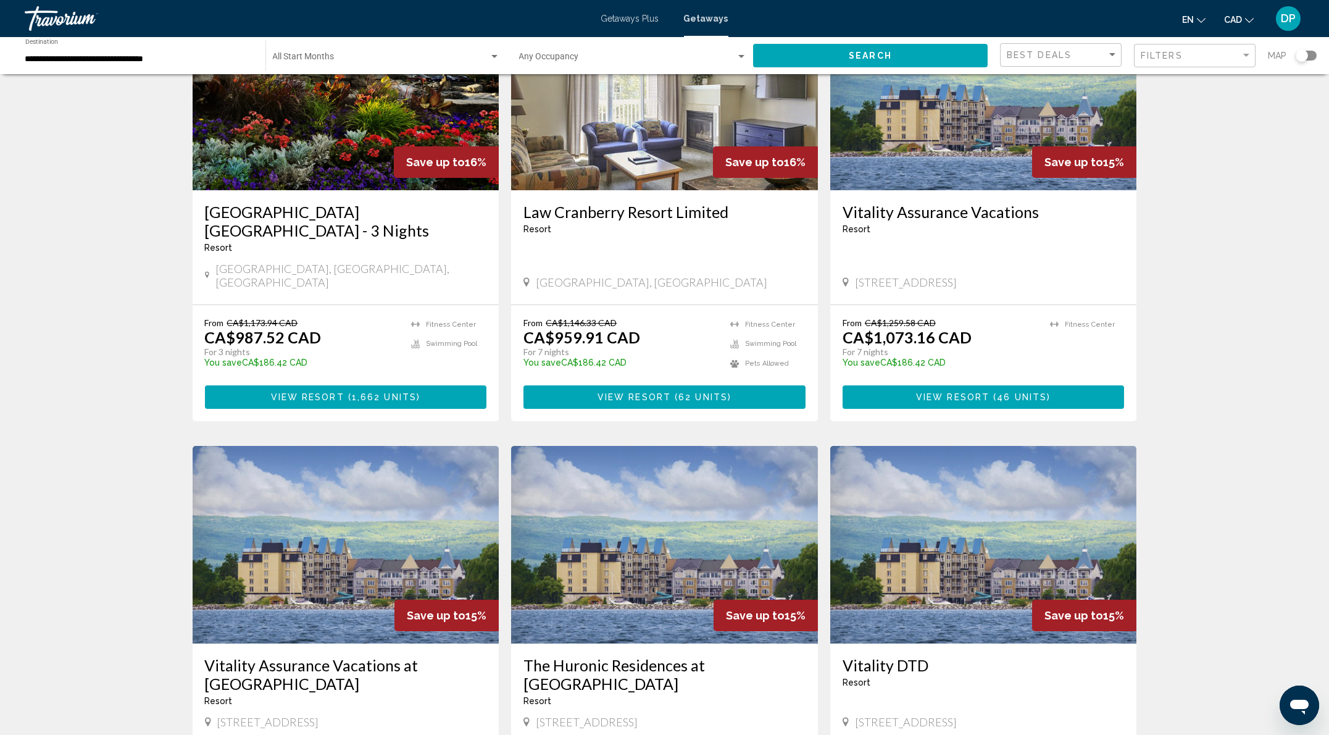
click at [225, 240] on h3 "[GEOGRAPHIC_DATA] [GEOGRAPHIC_DATA] - 3 Nights" at bounding box center [346, 221] width 282 height 37
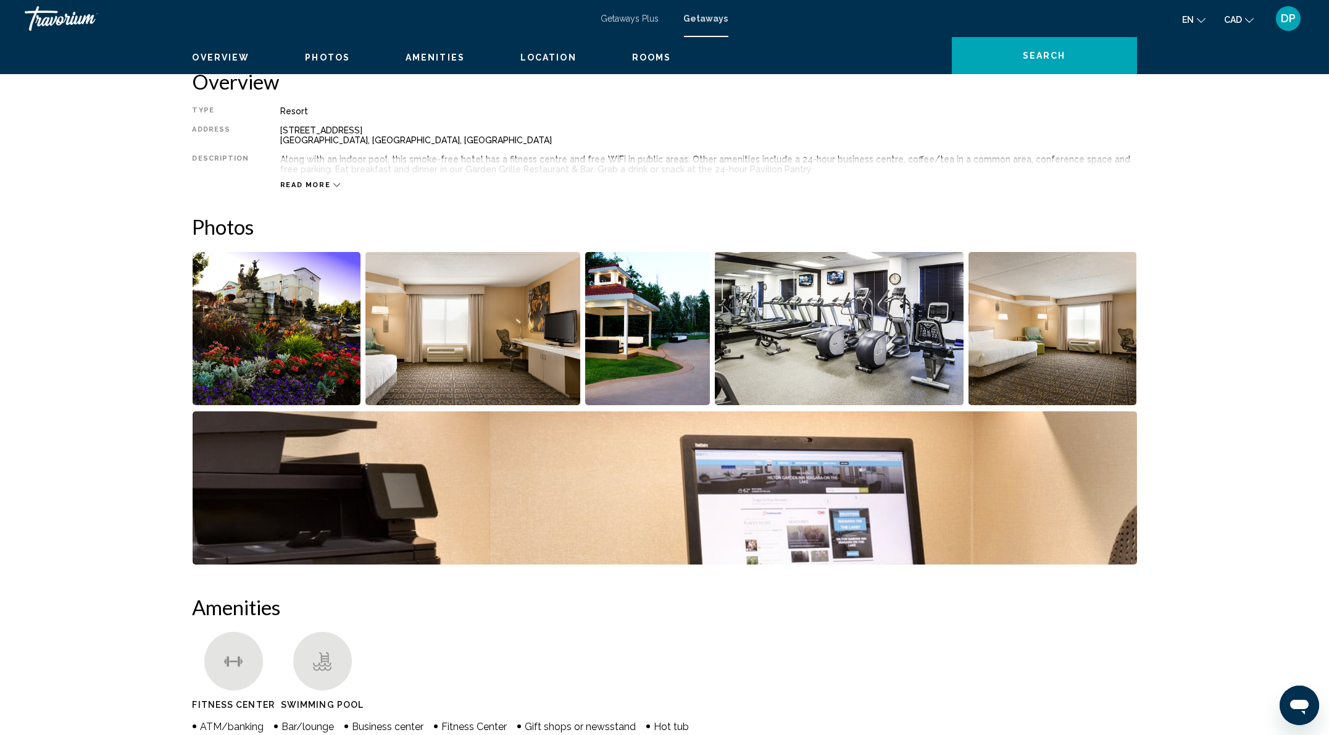
scroll to position [411, 0]
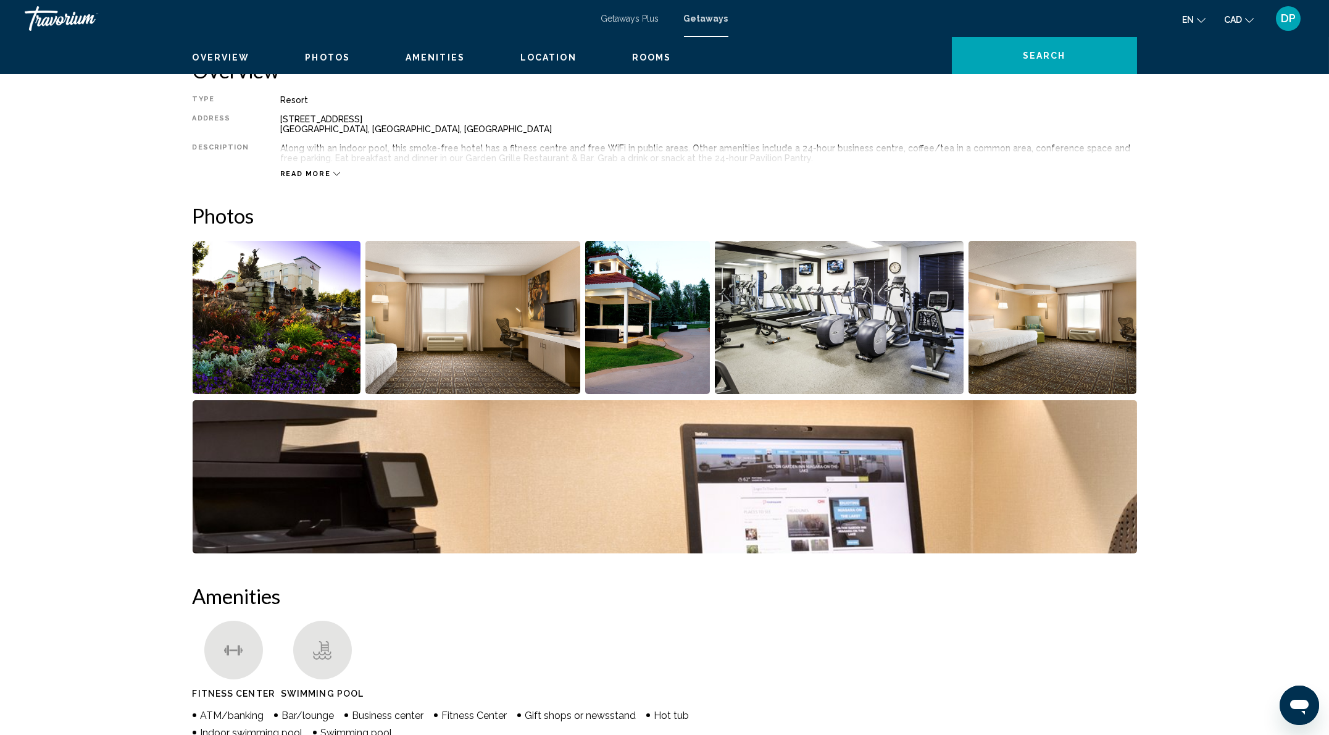
click at [242, 327] on div "Overview Type Resort All-Inclusive No All-Inclusive Address 500 York Rd Niagara…" at bounding box center [664, 737] width 957 height 1359
click at [333, 177] on icon "Main content" at bounding box center [336, 173] width 7 height 7
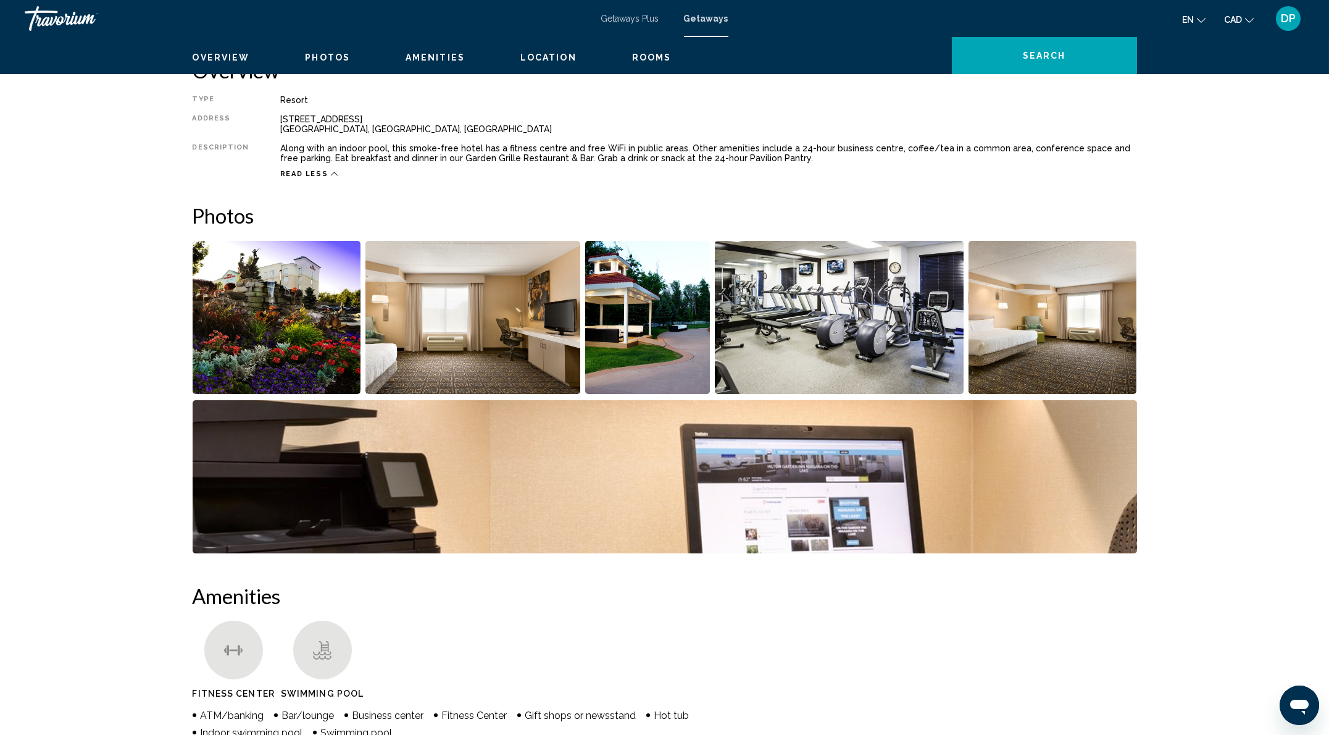
click at [331, 177] on icon "Main content" at bounding box center [334, 173] width 7 height 7
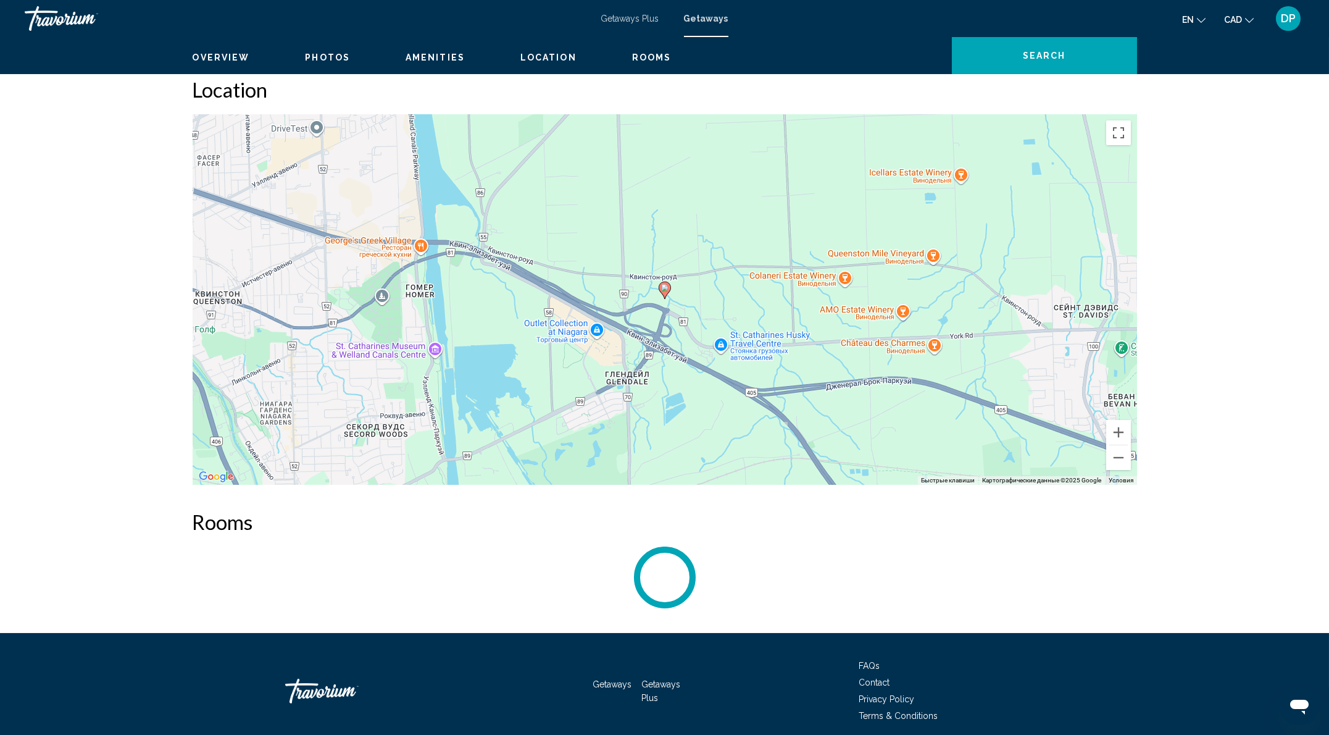
scroll to position [1146, 0]
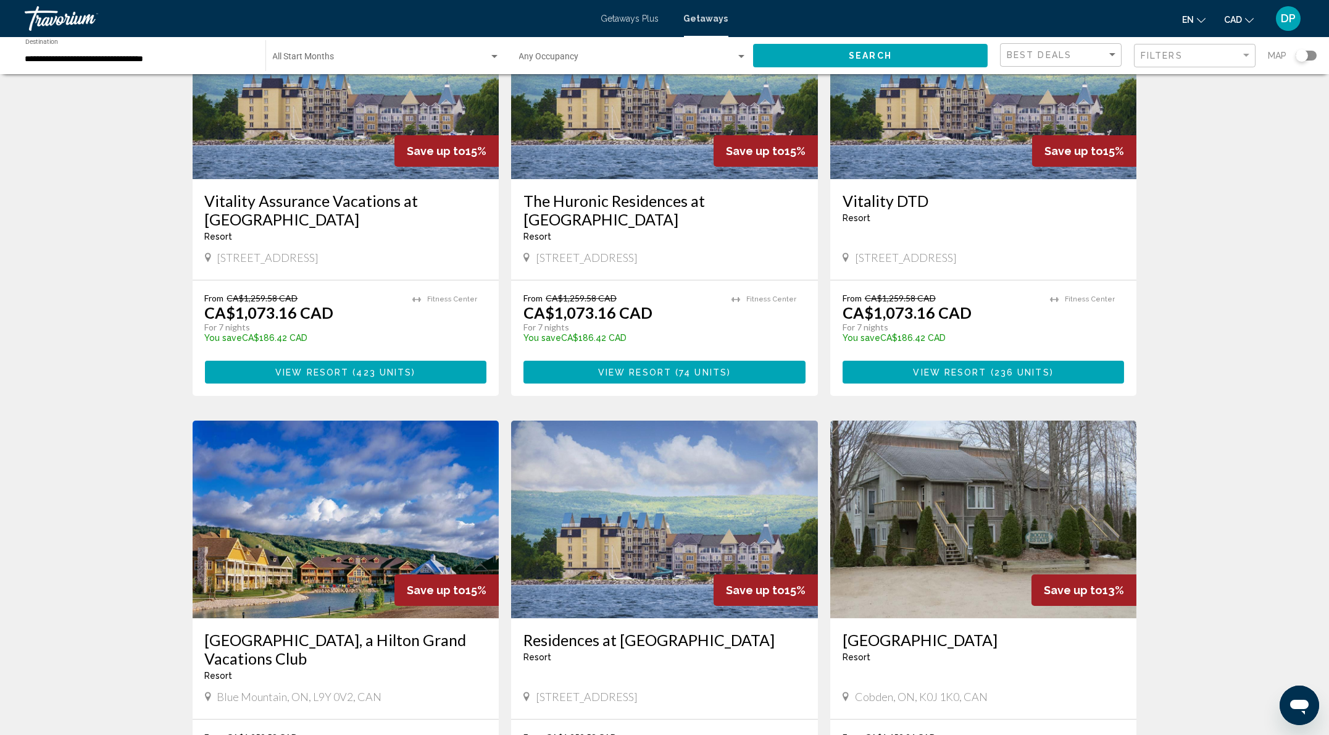
scroll to position [1070, 0]
